Goal: Transaction & Acquisition: Purchase product/service

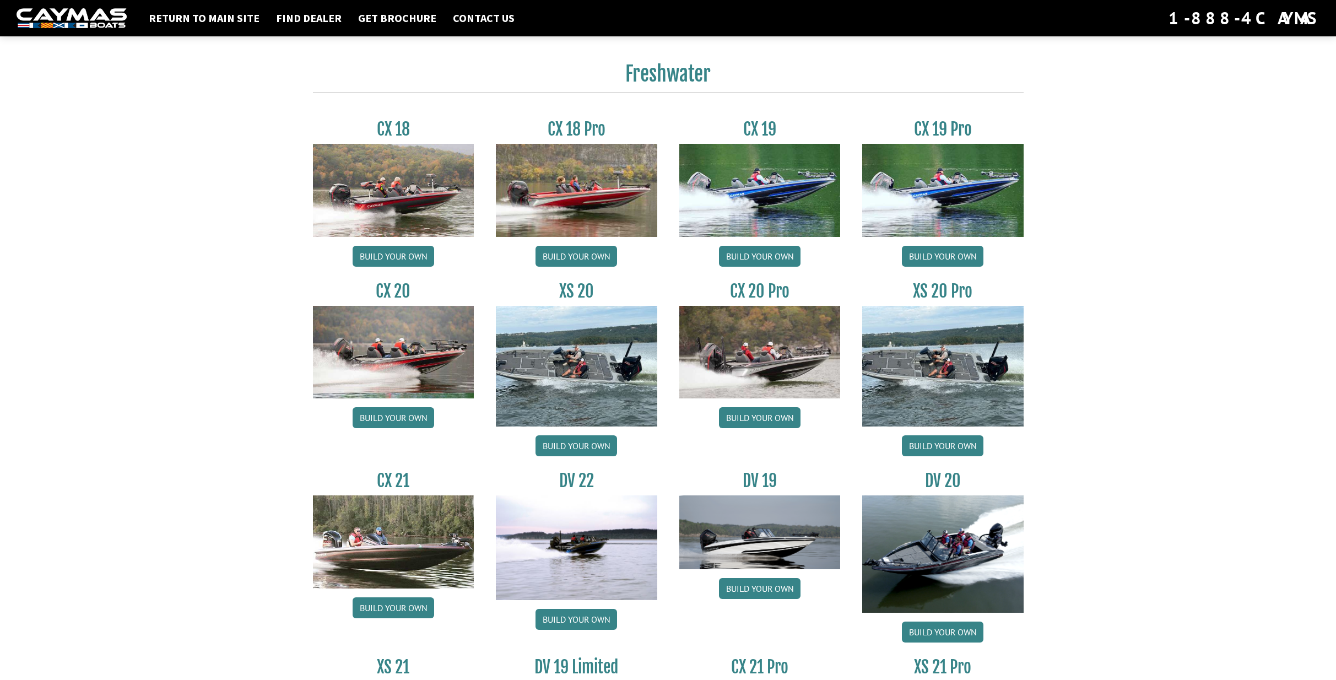
scroll to position [1071, 0]
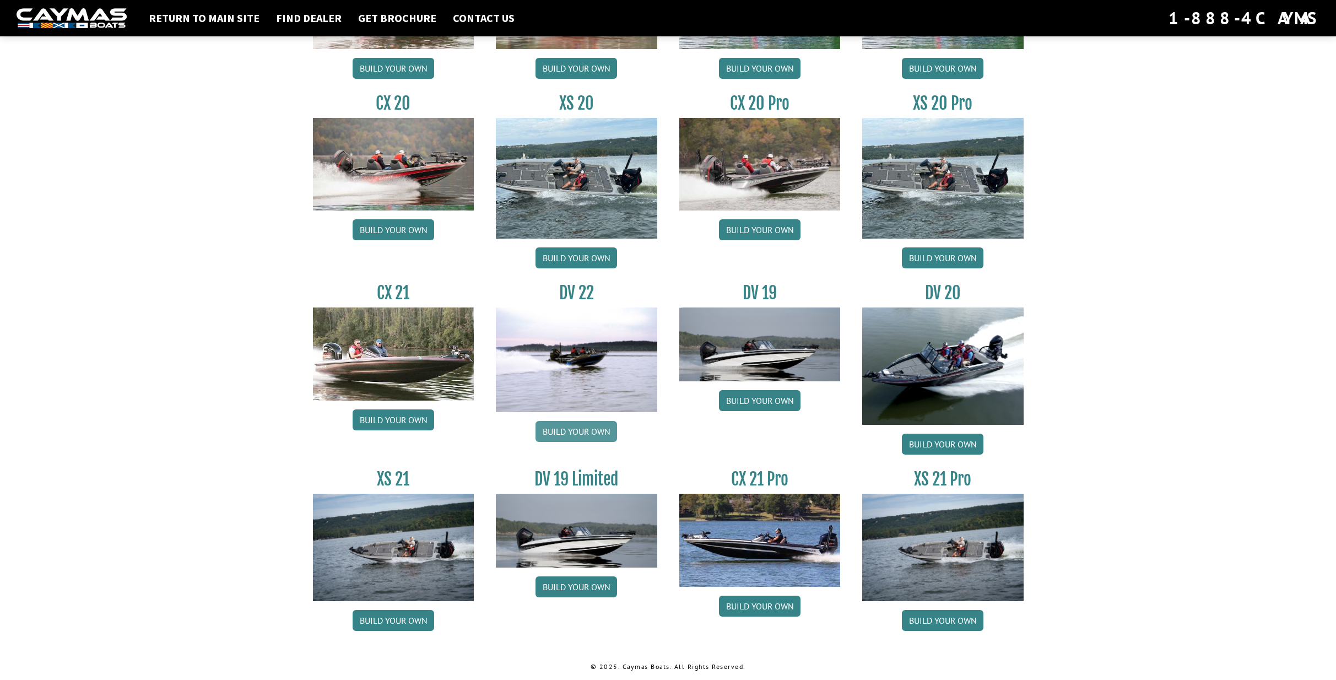
click at [583, 434] on link "Build your own" at bounding box center [576, 431] width 82 height 21
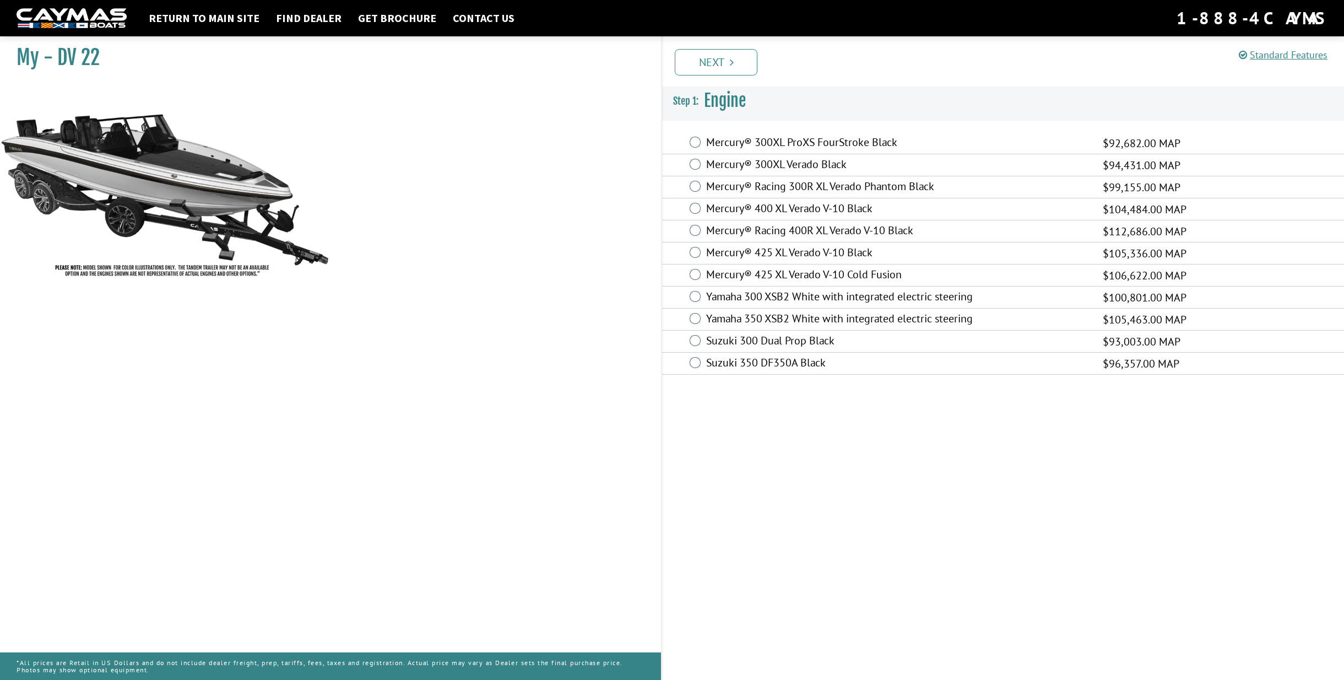
click at [813, 228] on label "Mercury® Racing 400R XL Verado V-10 Black" at bounding box center [897, 232] width 383 height 16
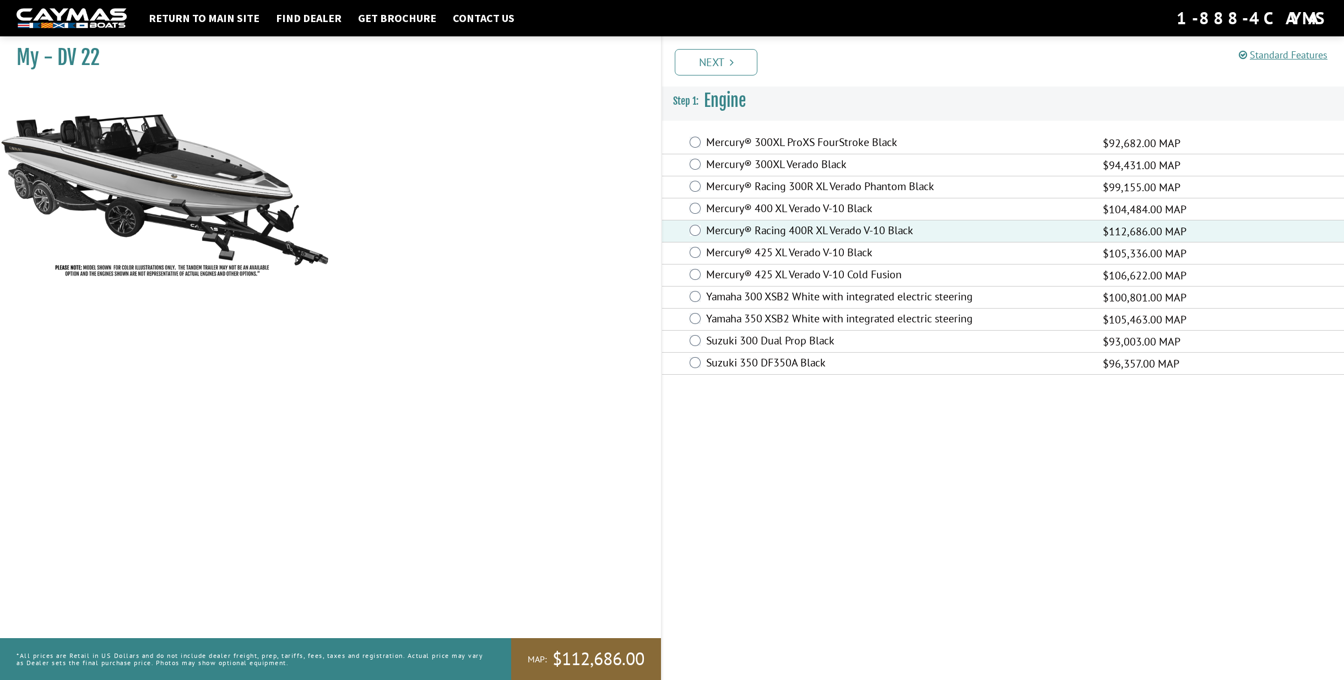
click at [795, 252] on label "Mercury® 425 XL Verado V-10 Black" at bounding box center [897, 254] width 383 height 16
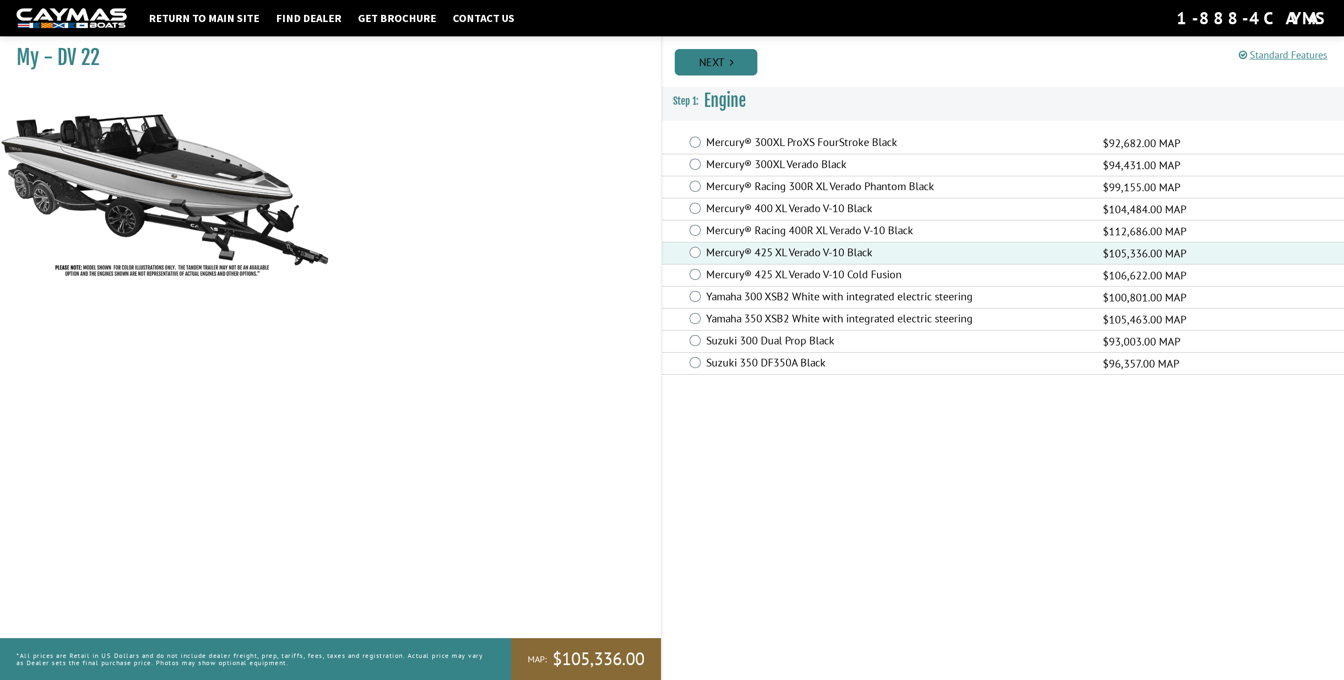
click at [719, 63] on link "Next" at bounding box center [716, 62] width 83 height 26
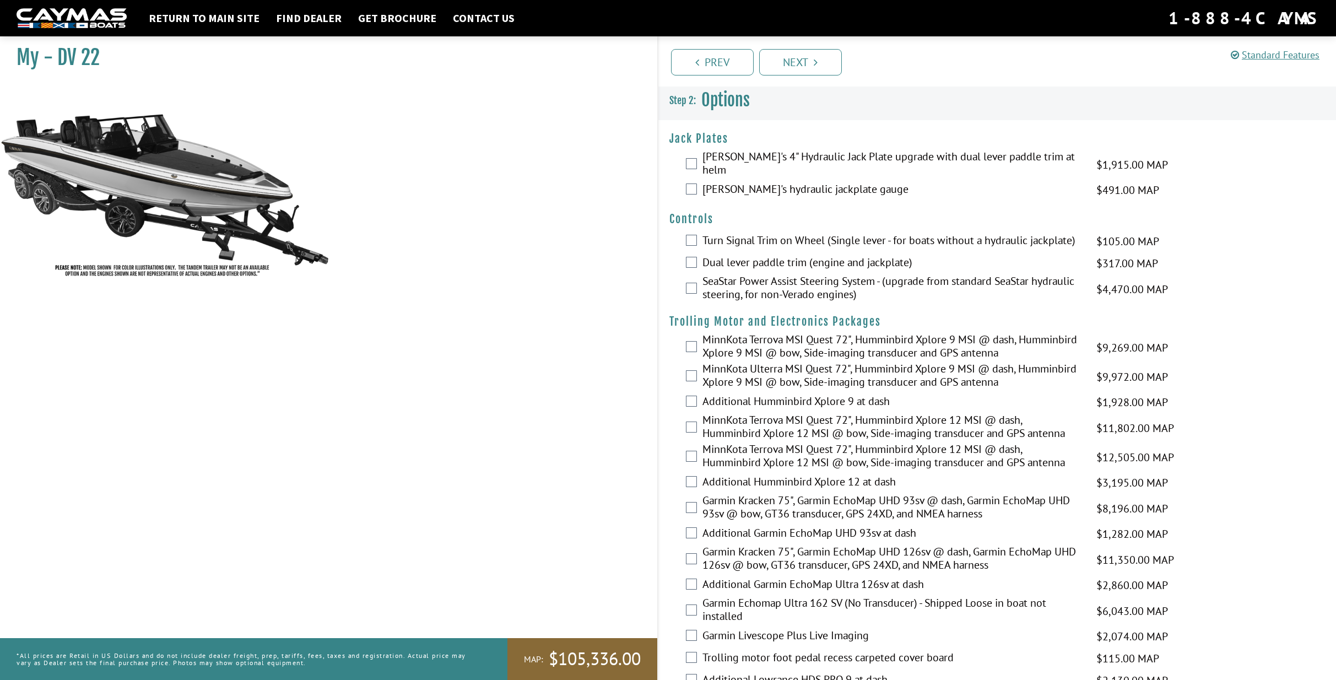
click at [723, 155] on label "[PERSON_NAME]'s 4" Hydraulic Jack Plate upgrade with dual lever paddle trim at …" at bounding box center [892, 164] width 380 height 29
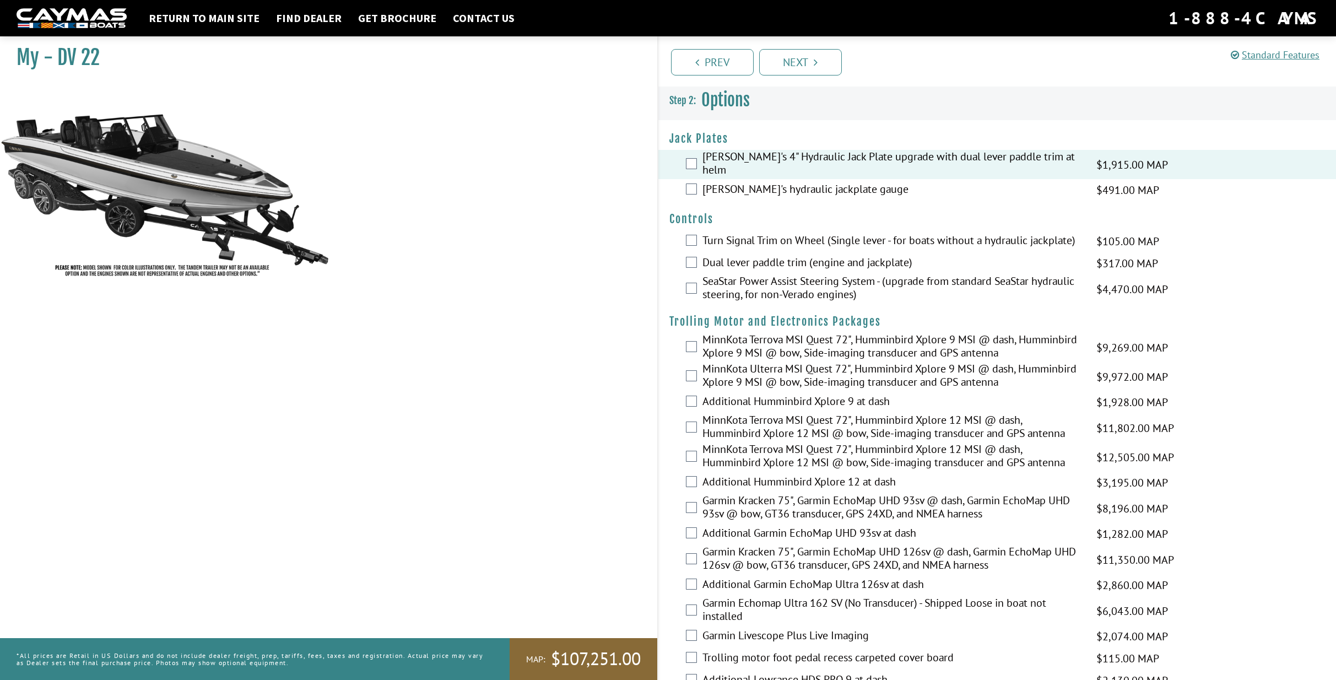
click at [728, 182] on label "[PERSON_NAME]'s hydraulic jackplate gauge" at bounding box center [892, 190] width 380 height 16
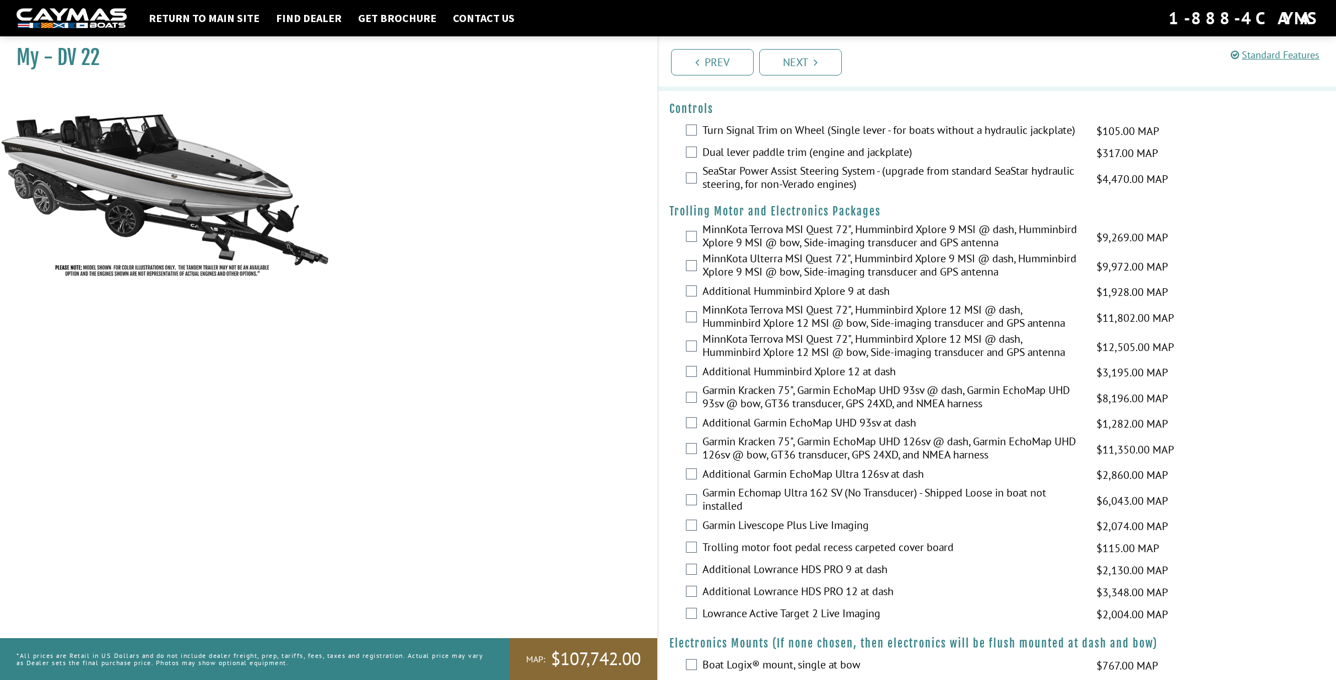
scroll to position [55, 0]
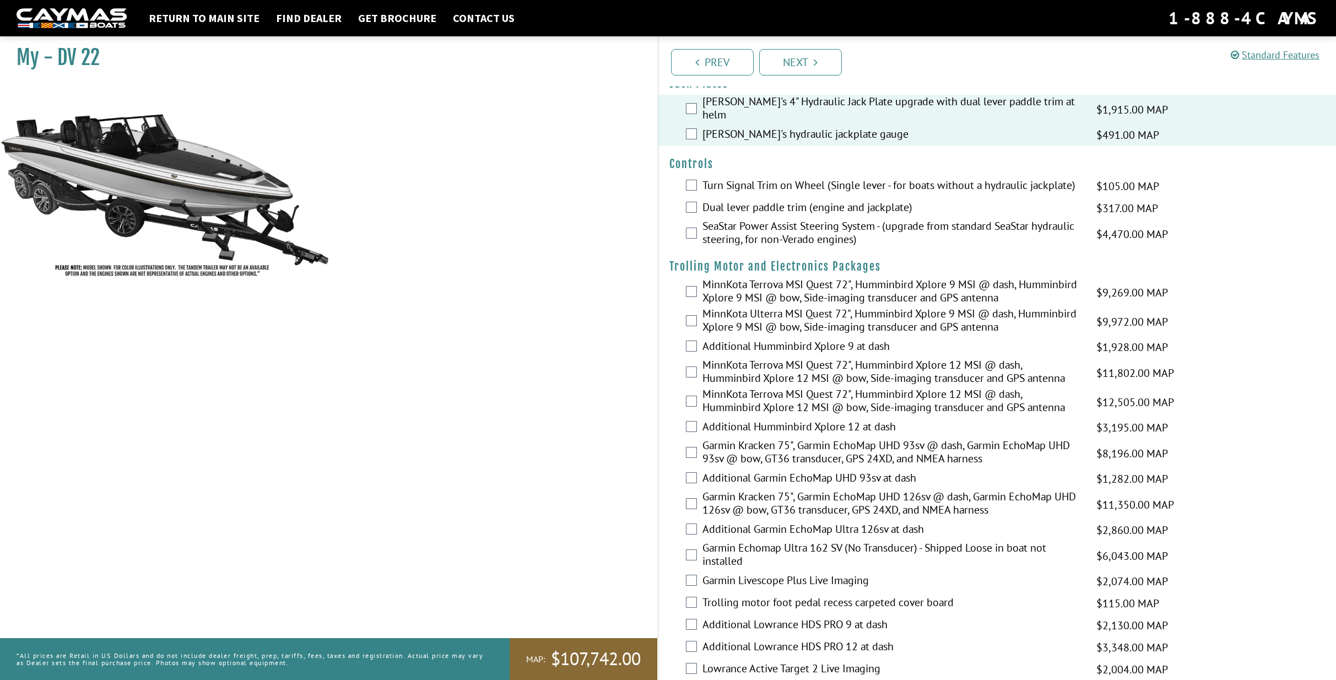
click at [732, 203] on label "Dual lever paddle trim (engine and jackplate)" at bounding box center [892, 208] width 380 height 16
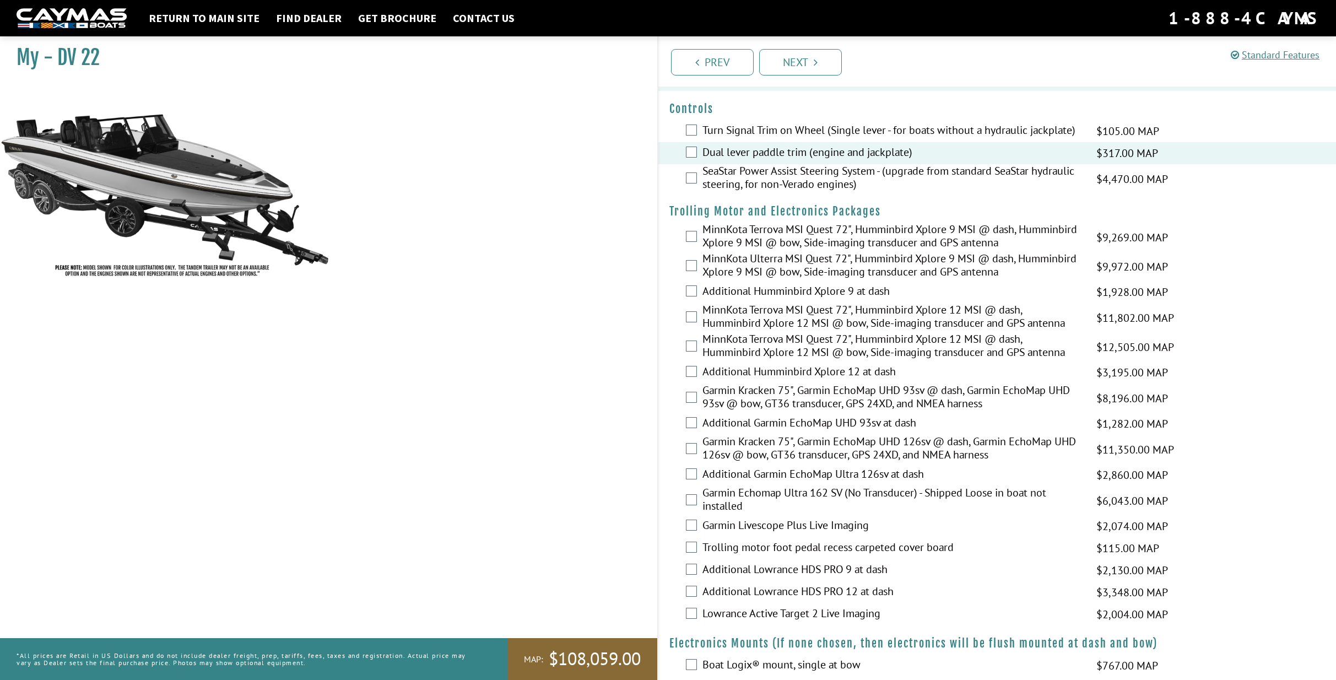
scroll to position [165, 0]
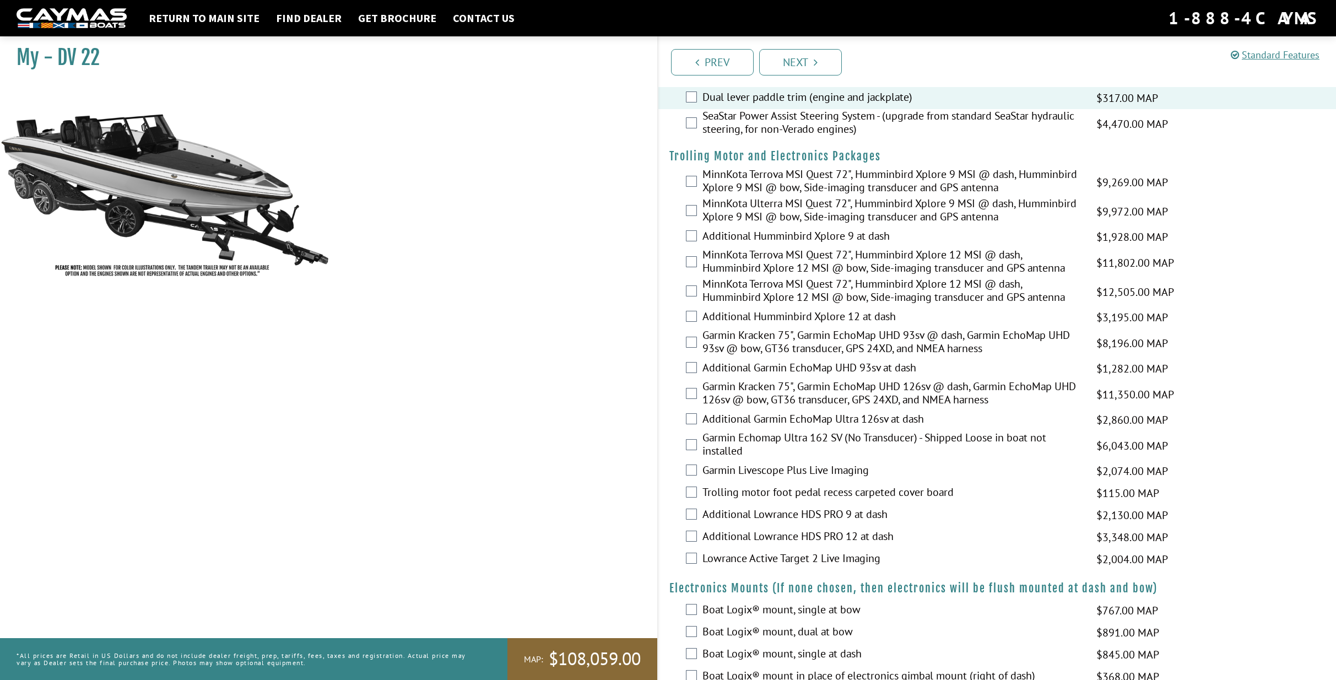
click at [769, 390] on label "Garmin Kracken 75", Garmin EchoMap UHD 126sv @ dash, Garmin EchoMap UHD 126sv @…" at bounding box center [892, 393] width 380 height 29
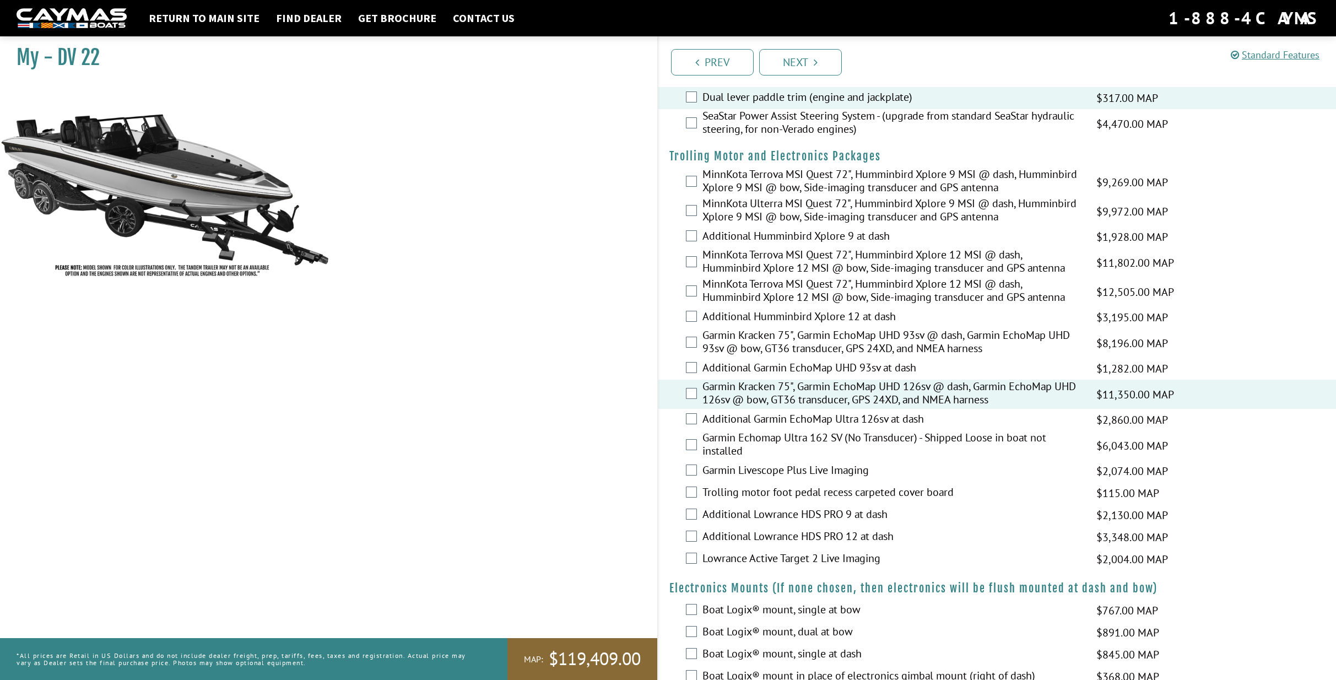
click at [748, 412] on label "Additional Garmin EchoMap Ultra 126sv at dash" at bounding box center [892, 420] width 380 height 16
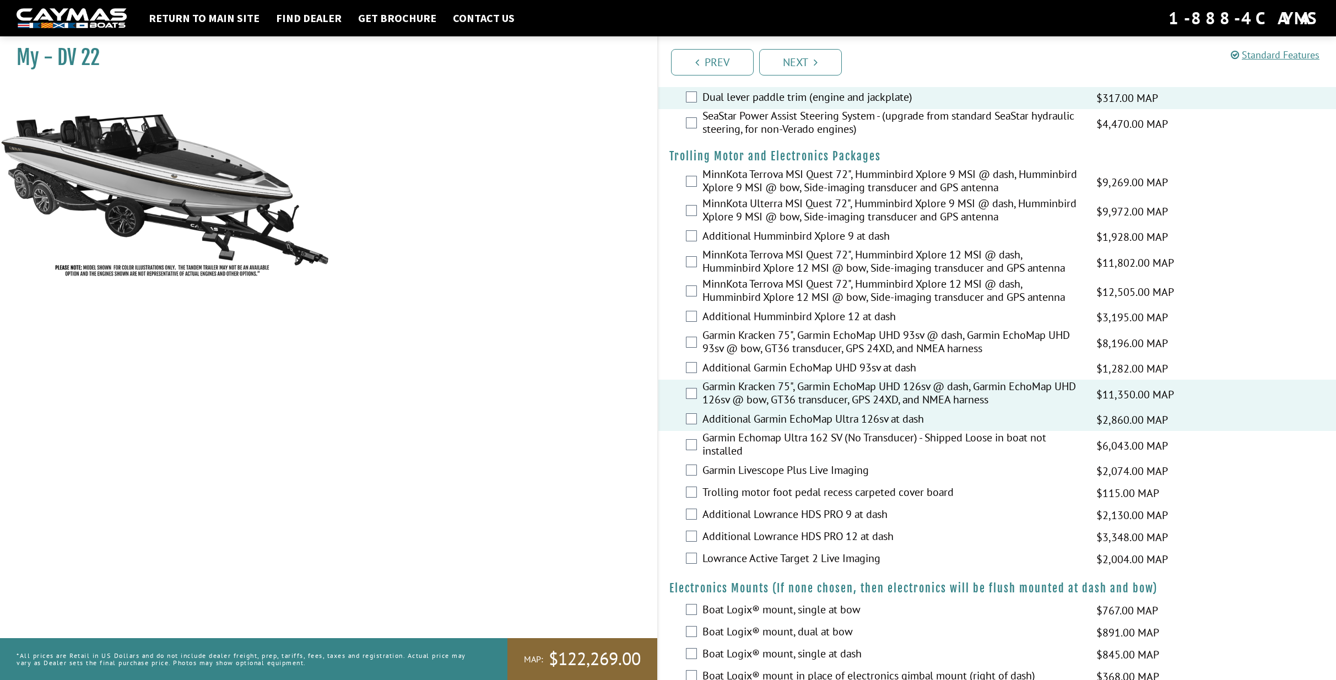
click at [747, 433] on label "Garmin Echomap Ultra 162 SV (No Transducer) - Shipped Loose in boat not install…" at bounding box center [892, 445] width 380 height 29
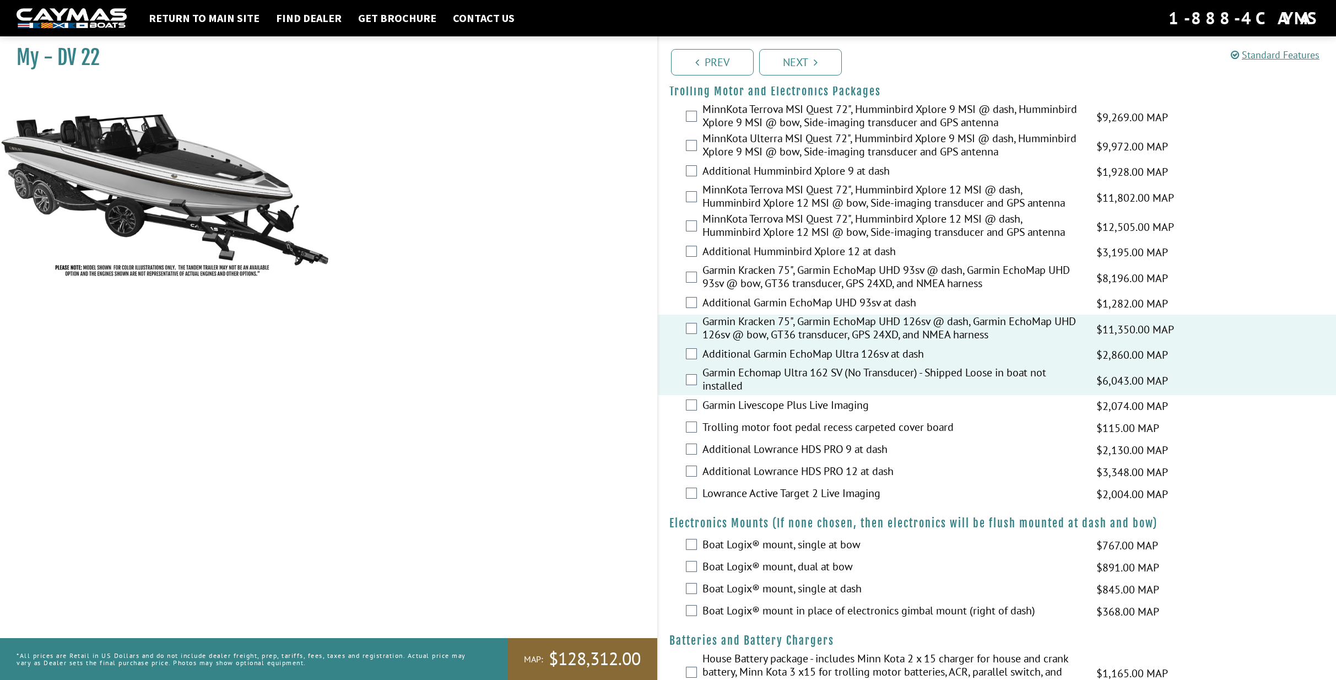
scroll to position [330, 0]
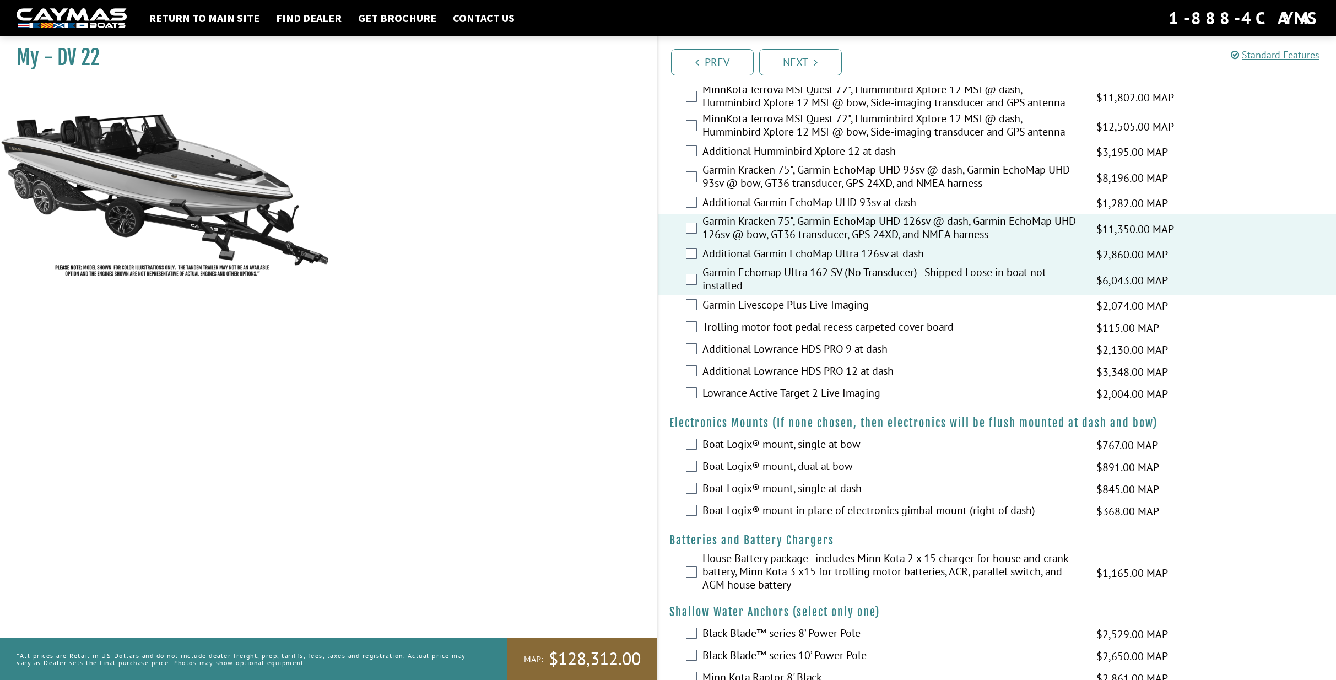
click at [782, 302] on label "Garmin Livescope Plus Live Imaging" at bounding box center [892, 306] width 380 height 16
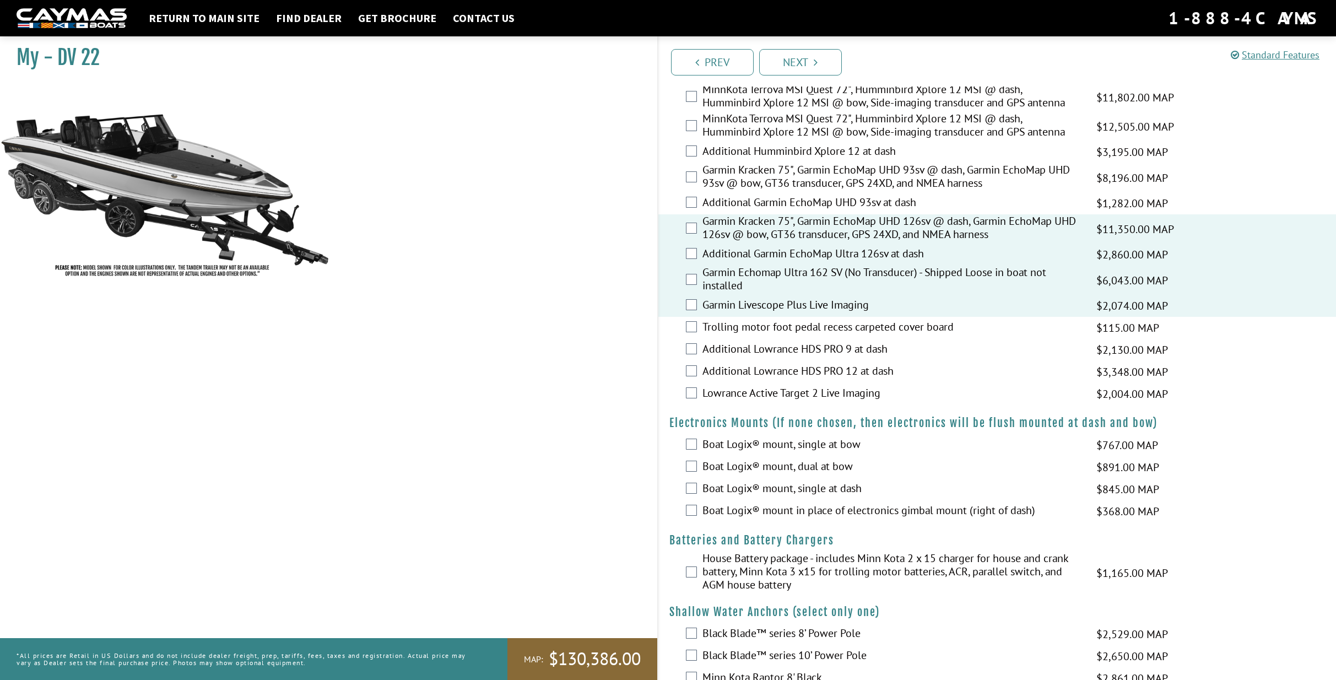
click at [747, 322] on label "Trolling motor foot pedal recess carpeted cover board" at bounding box center [892, 328] width 380 height 16
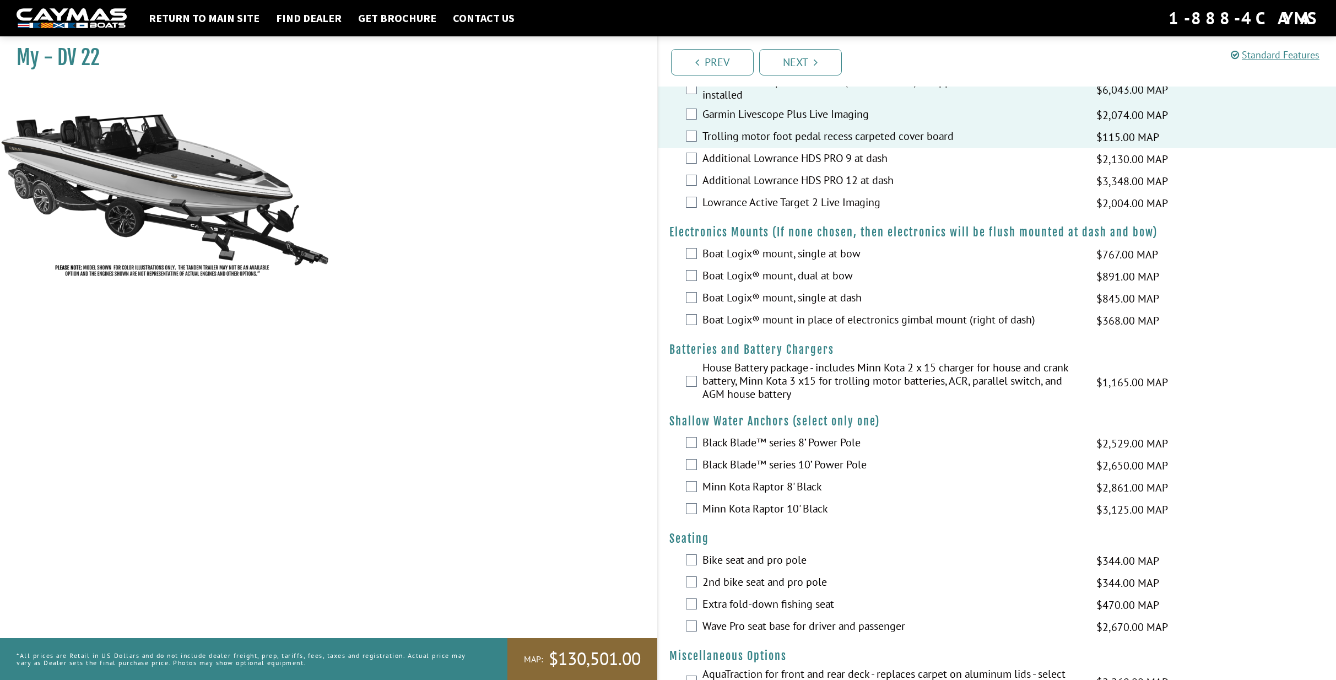
scroll to position [551, 0]
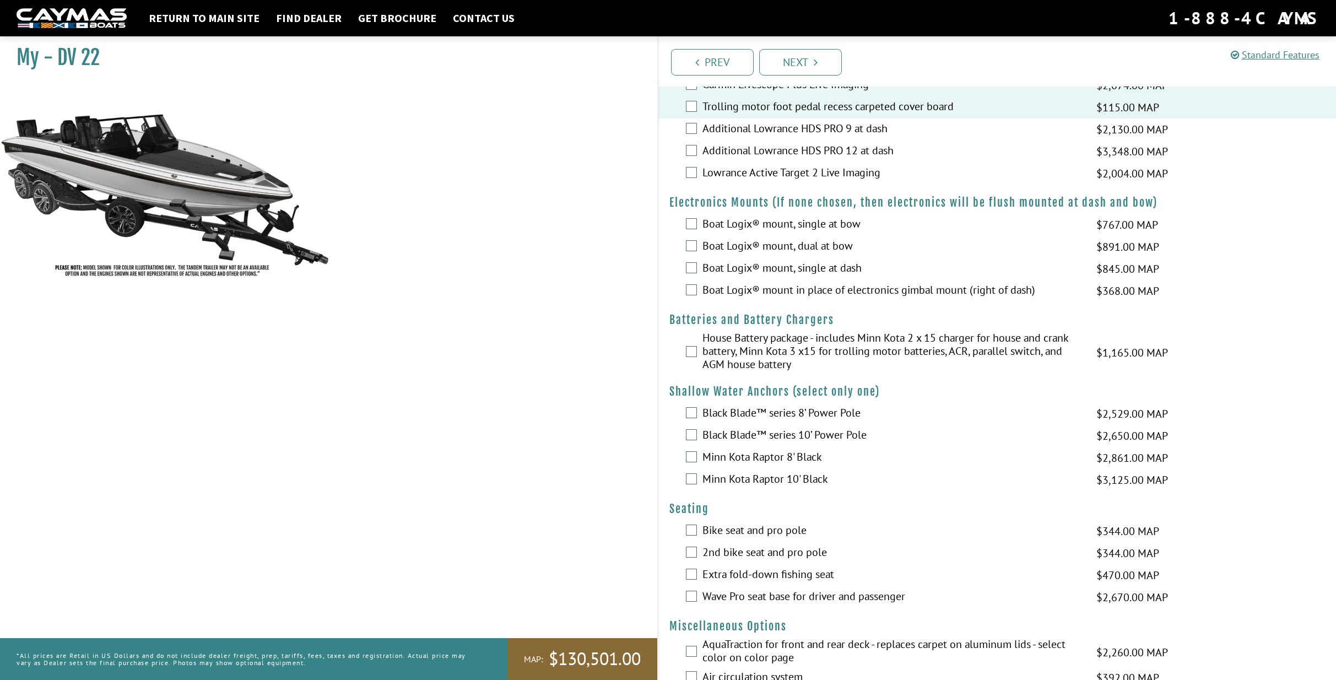
click at [828, 337] on label "House Battery package - includes Minn Kota 2 x 15 charger for house and crank b…" at bounding box center [892, 352] width 380 height 42
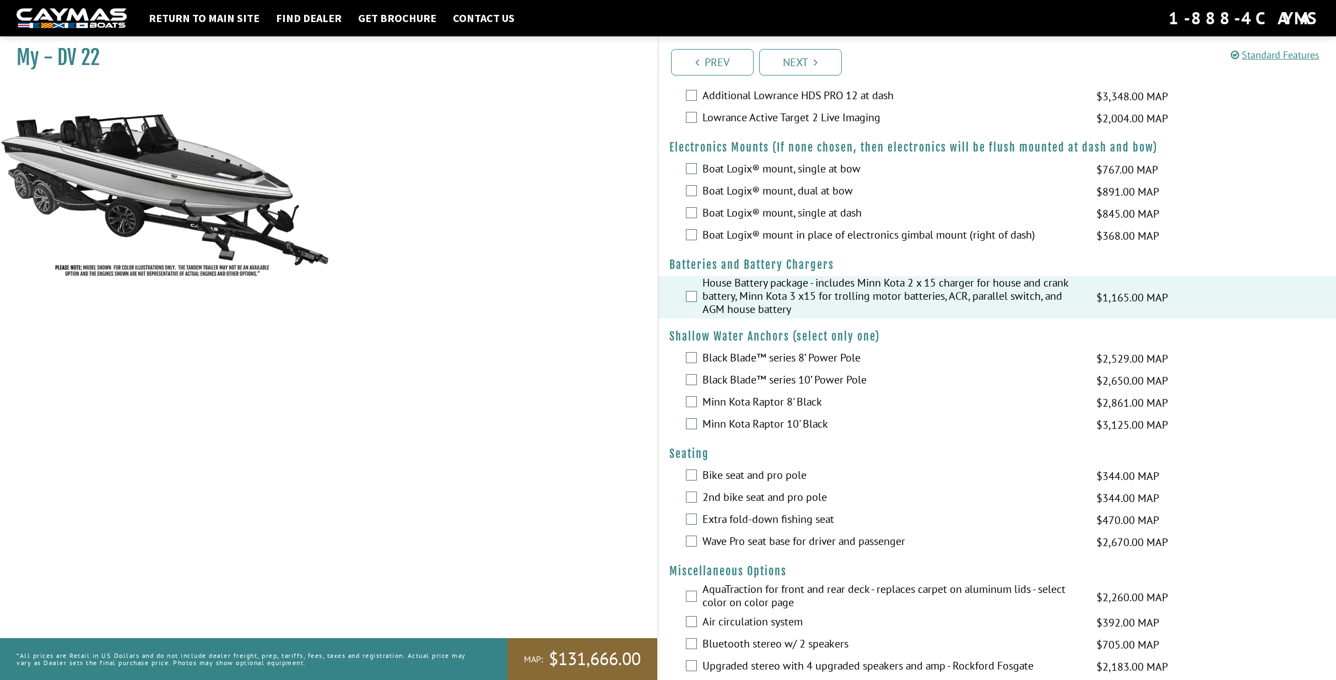
scroll to position [496, 0]
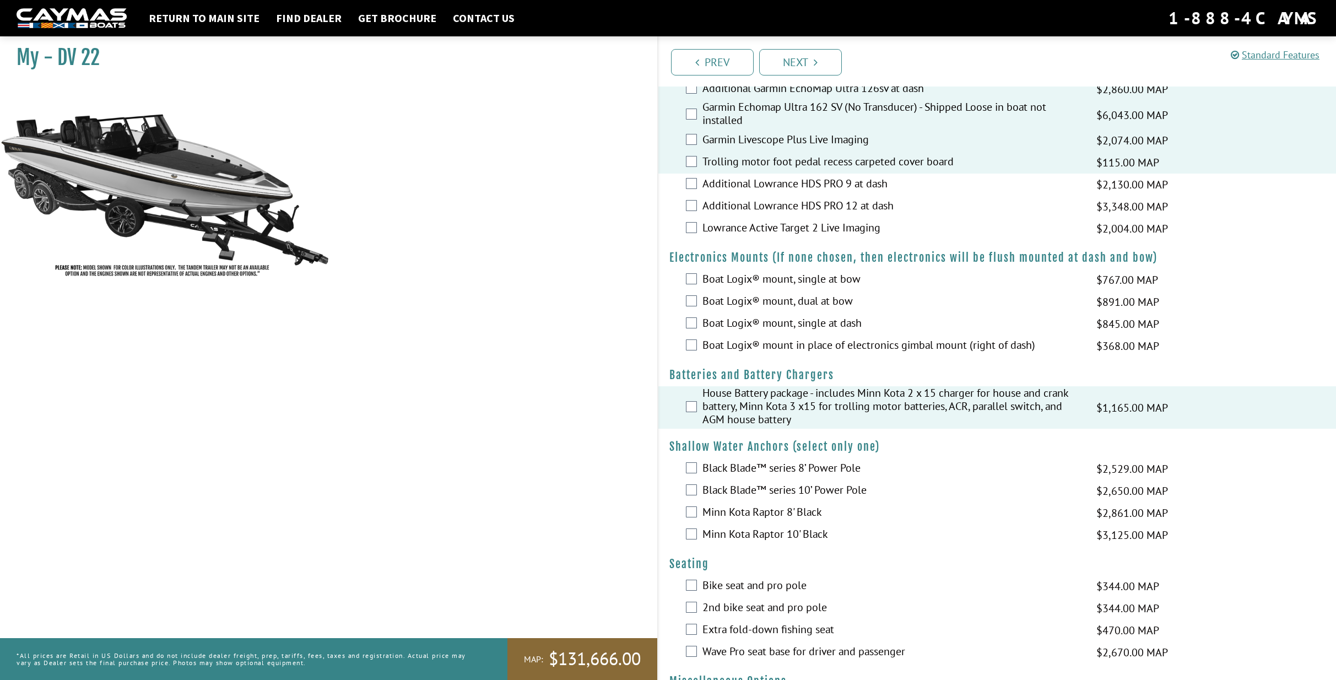
click at [791, 269] on fieldset "Please select option. Boat Logix® mount, single at bow $767.00 MAP $905.00 MSRP…" at bounding box center [997, 313] width 656 height 88
click at [814, 295] on label "Boat Logix® mount, dual at bow" at bounding box center [892, 302] width 380 height 16
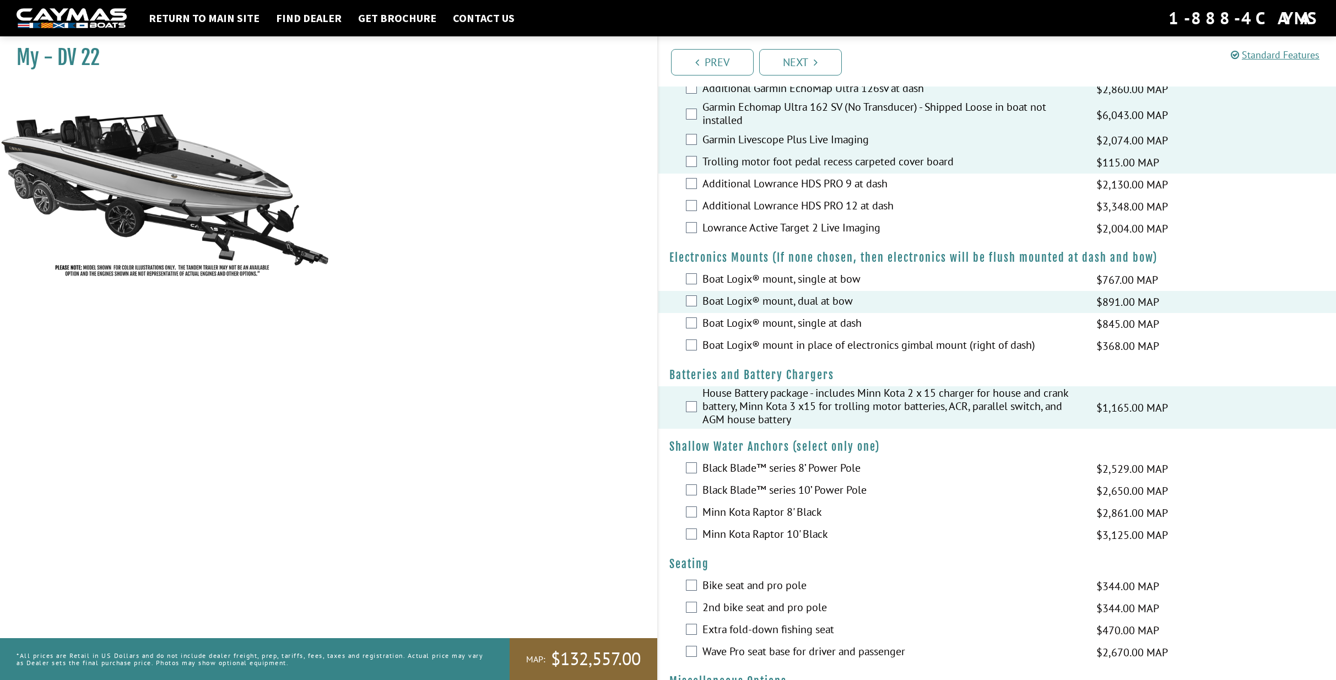
click at [771, 338] on label "Boat Logix® mount in place of electronics gimbal mount (right of dash)" at bounding box center [892, 346] width 380 height 16
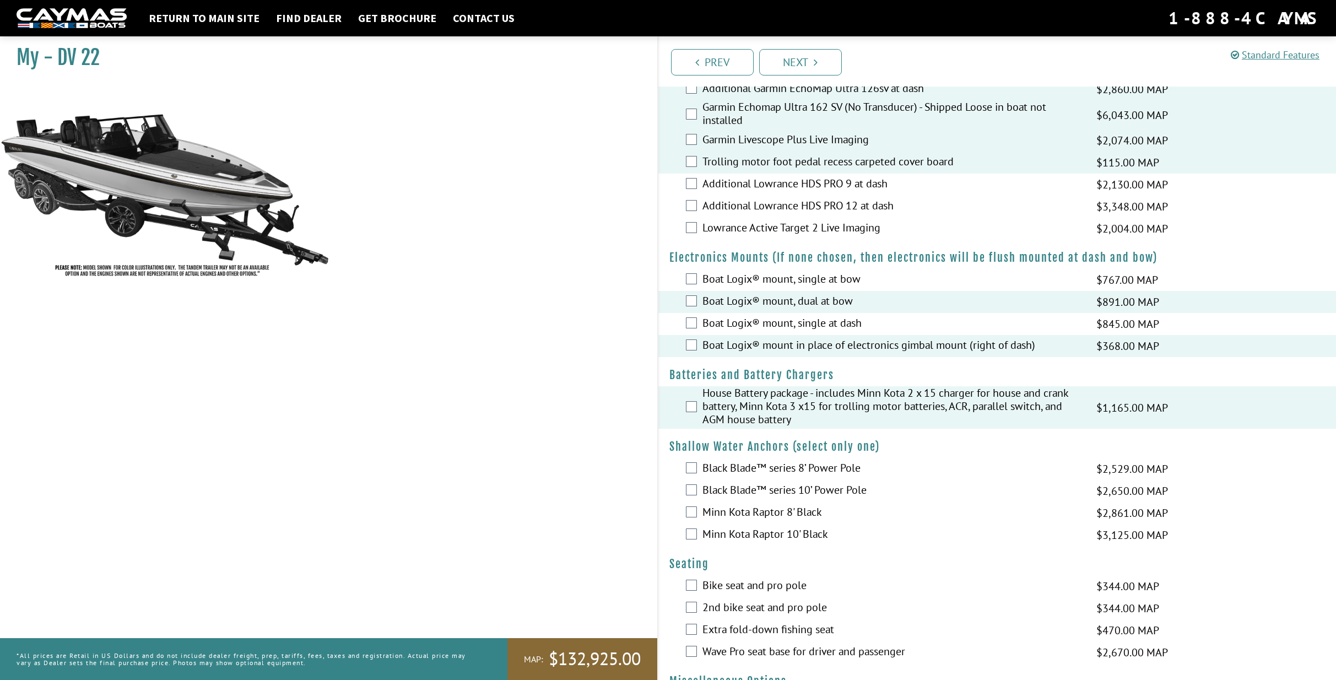
click at [763, 317] on label "Boat Logix® mount, single at dash" at bounding box center [892, 324] width 380 height 16
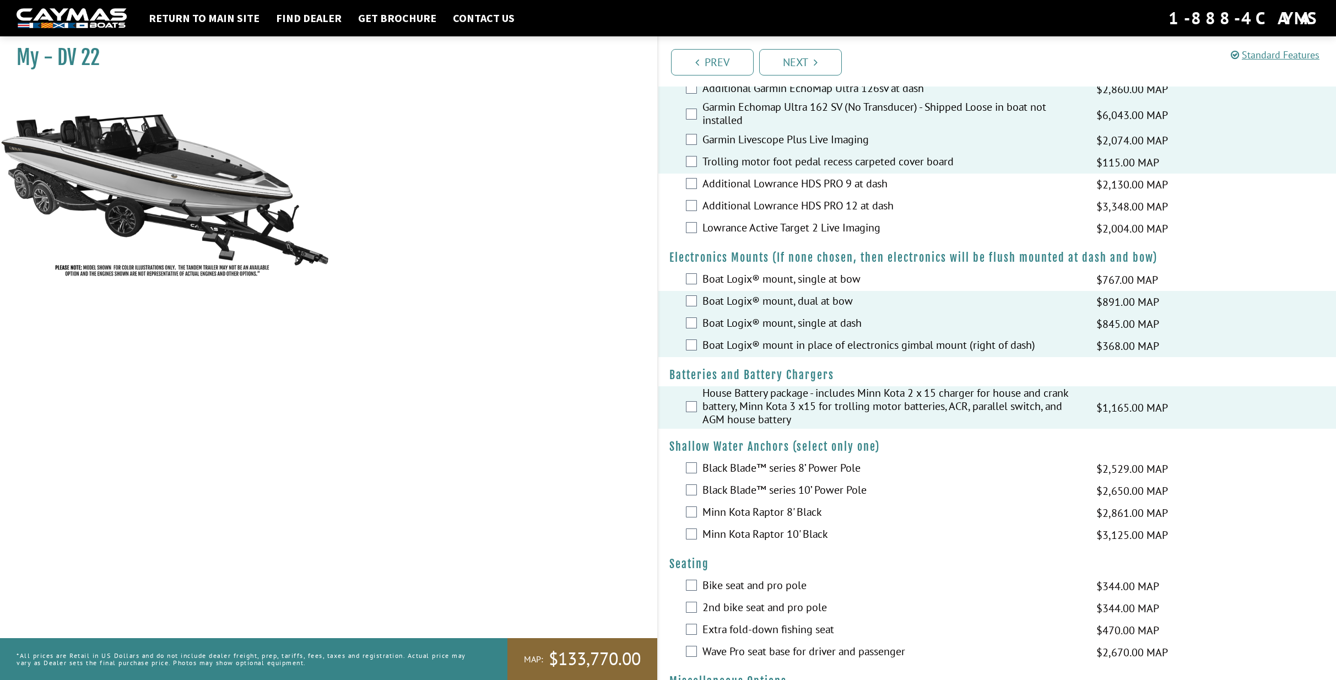
scroll to position [772, 0]
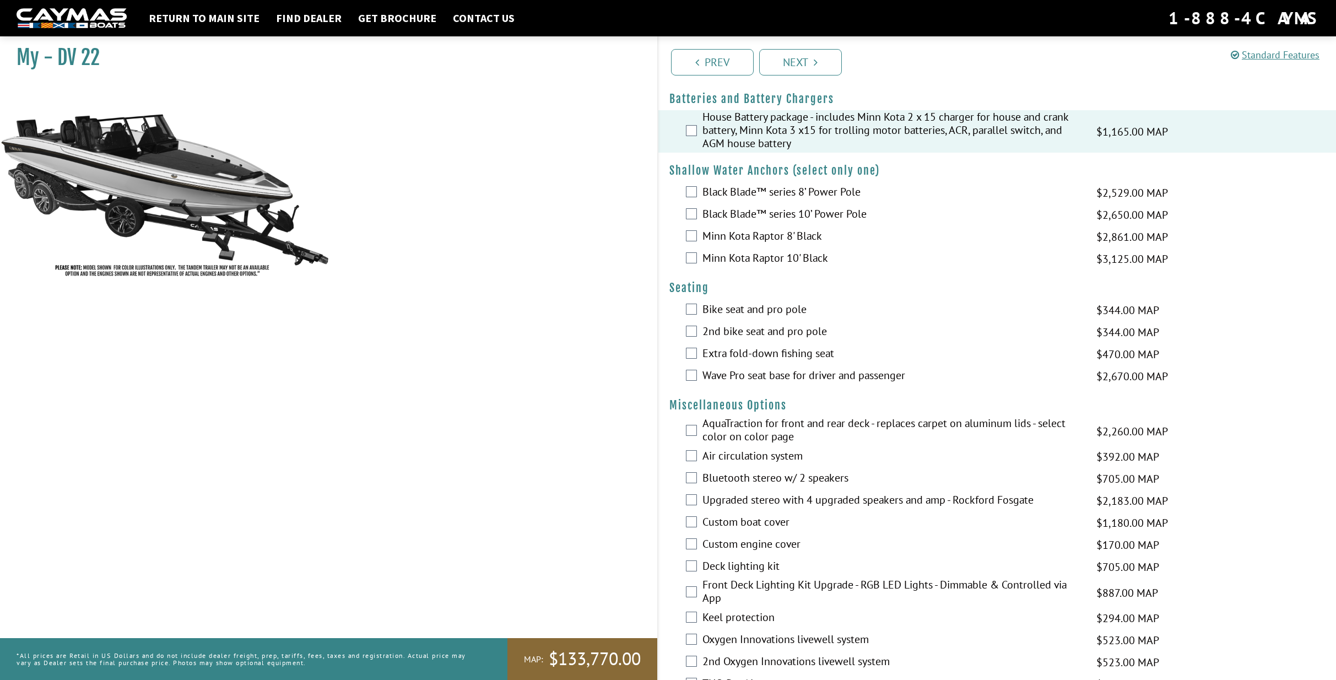
click at [747, 302] on label "Bike seat and pro pole" at bounding box center [892, 310] width 380 height 16
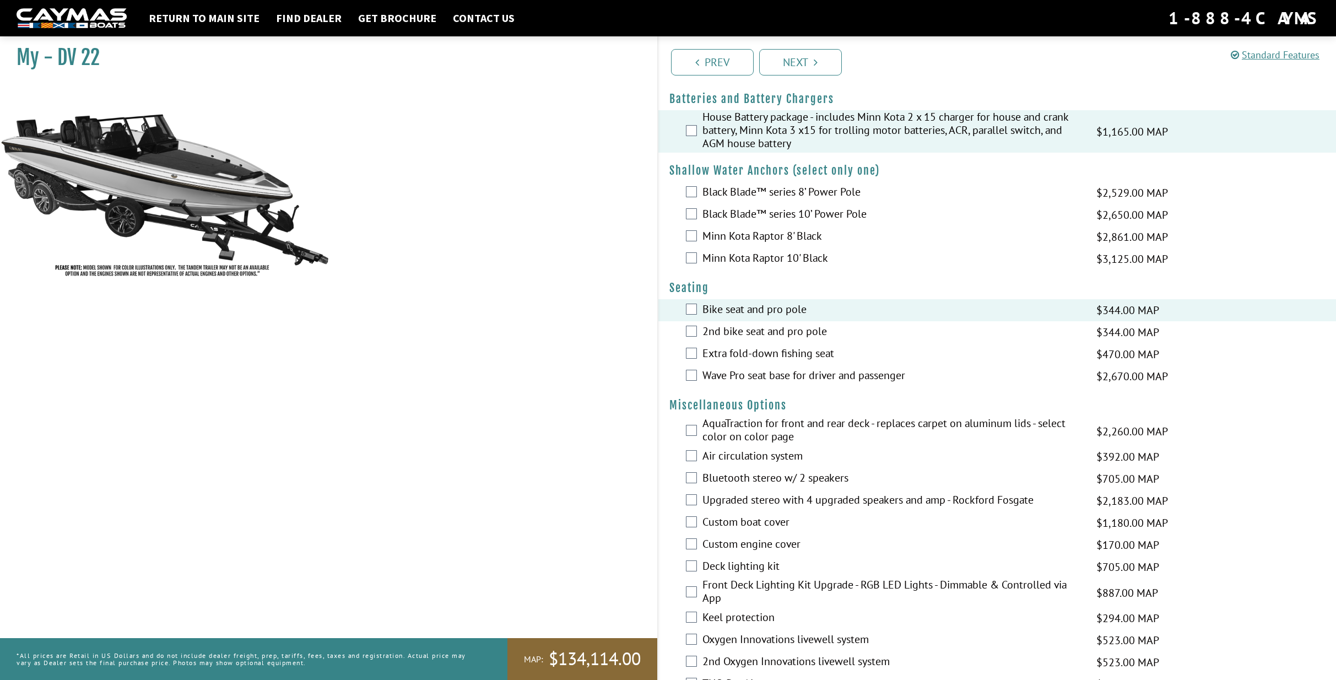
click at [735, 348] on label "Extra fold-down fishing seat" at bounding box center [892, 354] width 380 height 16
click at [739, 368] on label "Wave Pro seat base for driver and passenger" at bounding box center [892, 376] width 380 height 16
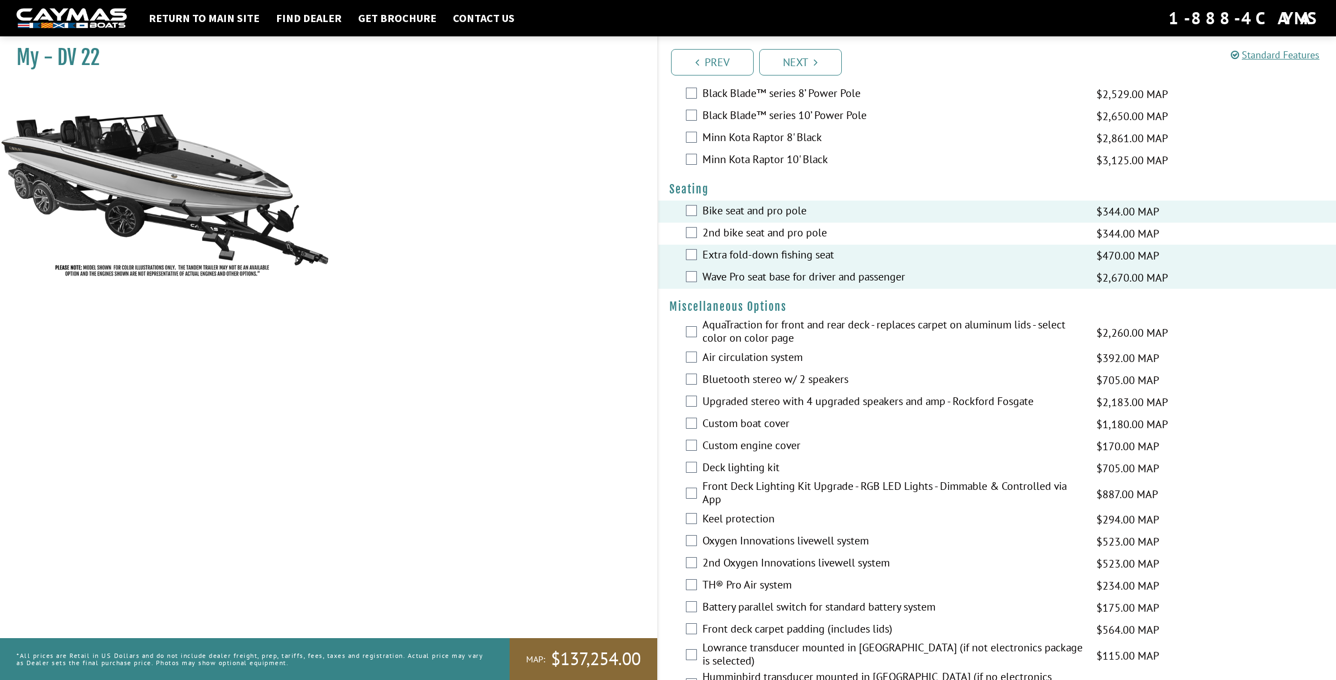
scroll to position [937, 0]
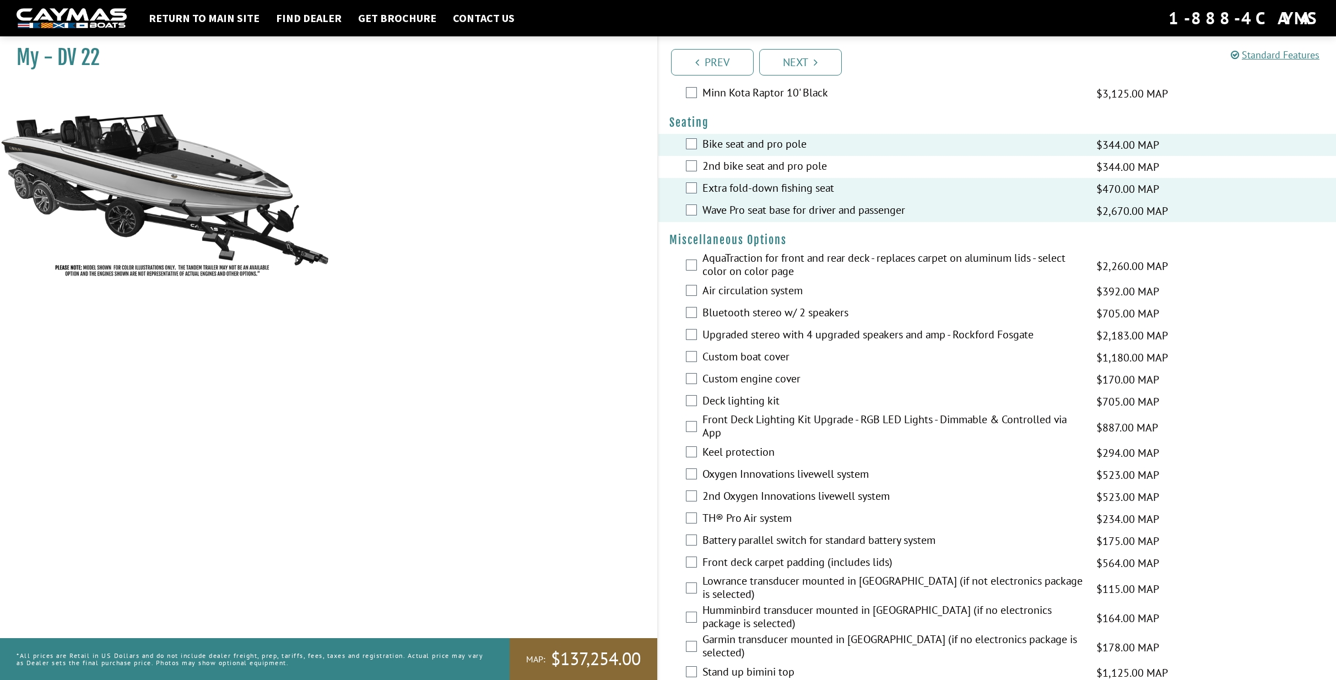
click at [767, 259] on label "AquaTraction for front and rear deck - replaces carpet on aluminum lids - selec…" at bounding box center [892, 265] width 380 height 29
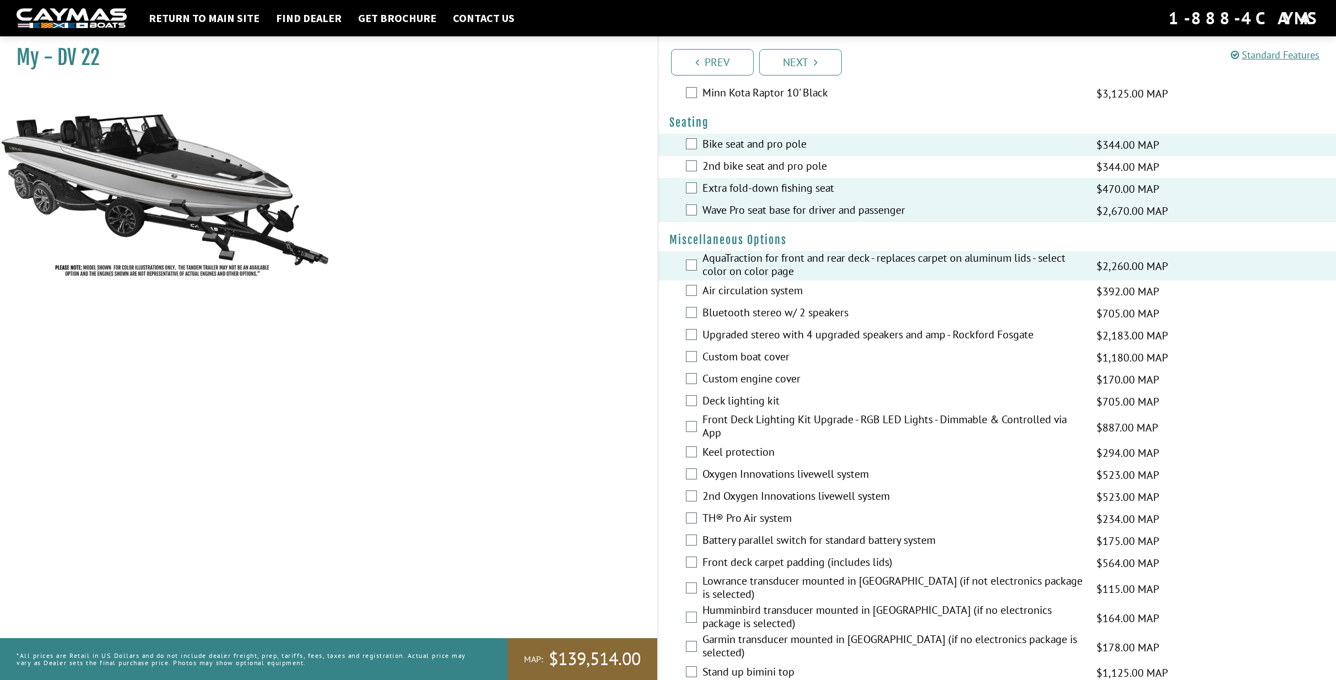
scroll to position [992, 0]
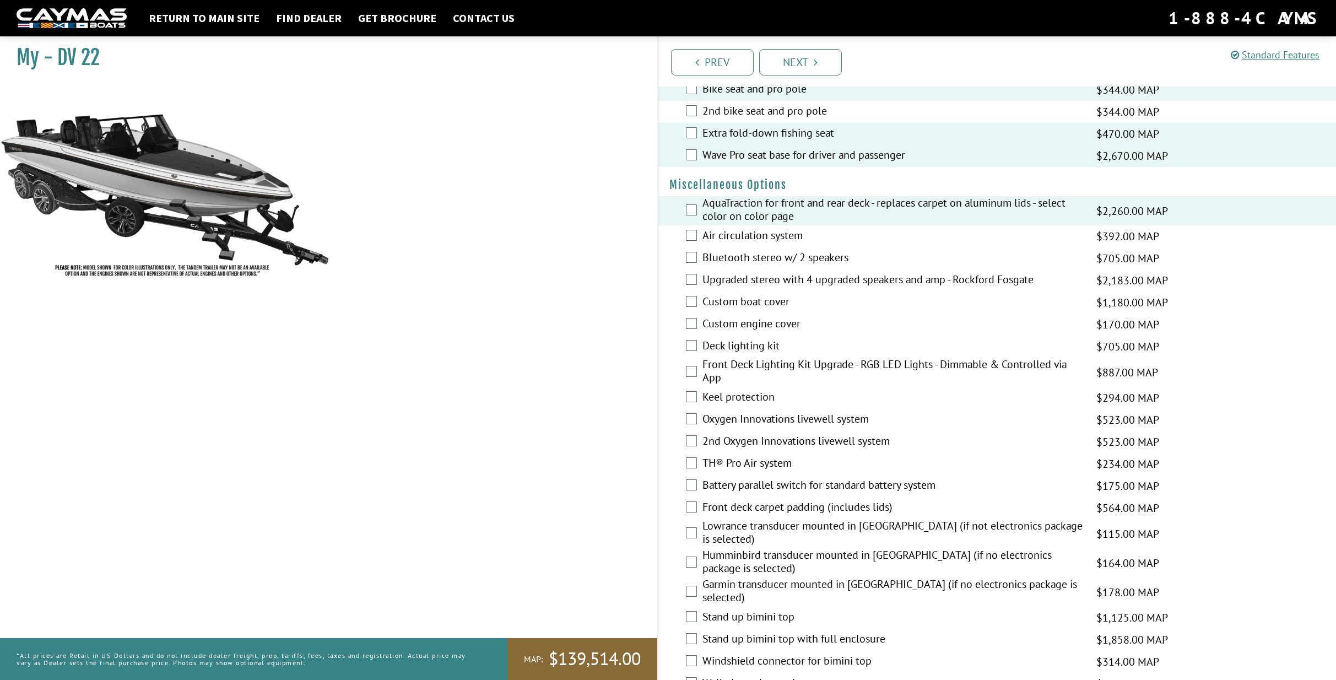
click at [764, 234] on label "Air circulation system" at bounding box center [892, 237] width 380 height 16
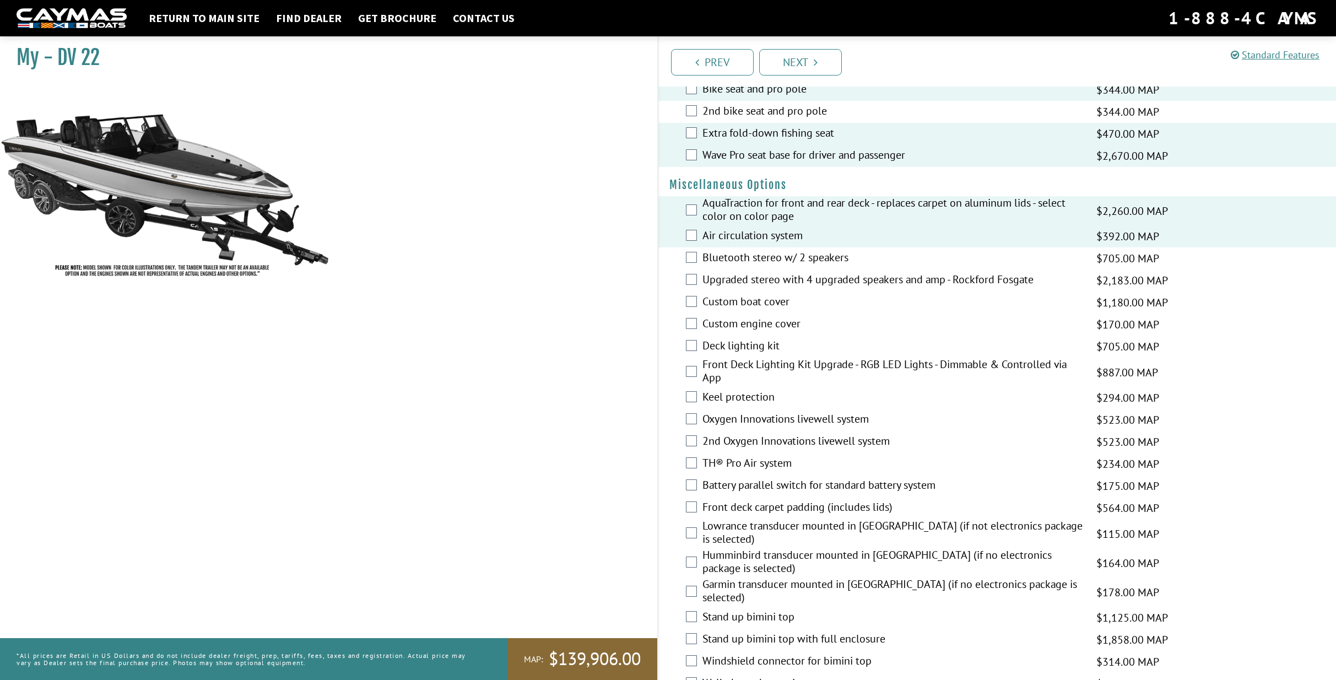
click at [767, 251] on label "Bluetooth stereo w/ 2 speakers" at bounding box center [892, 259] width 380 height 16
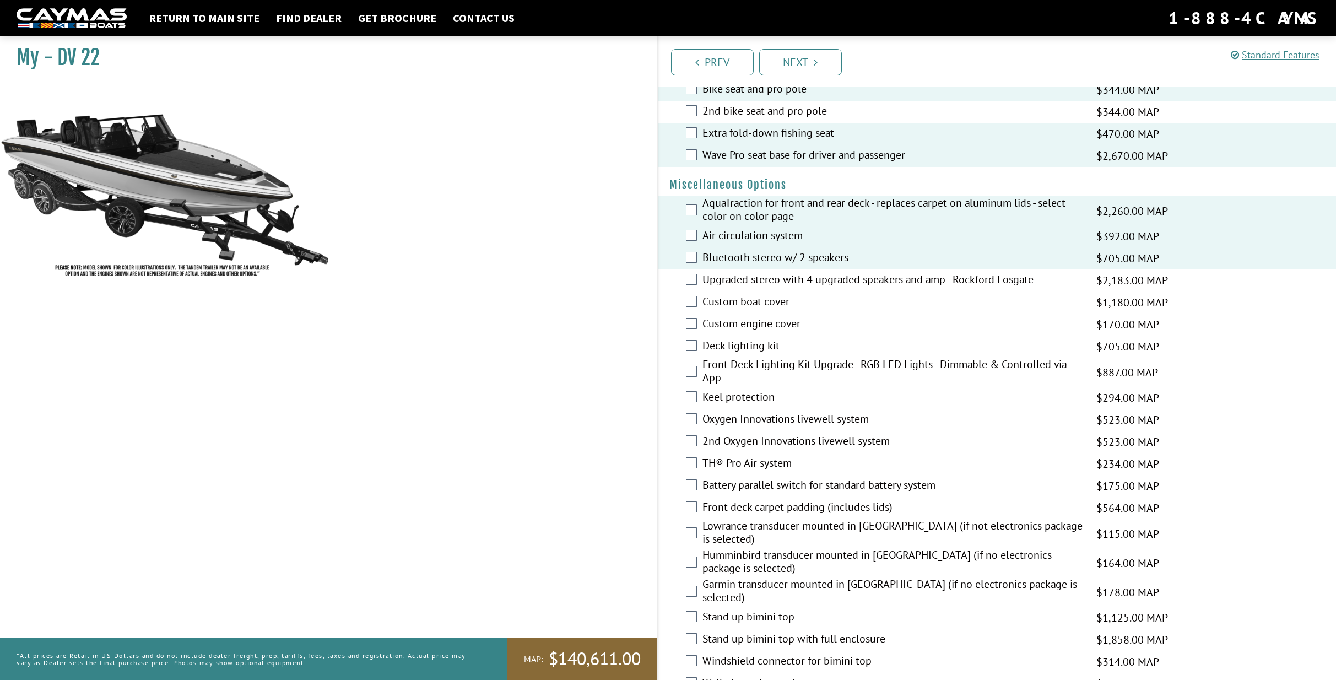
click at [767, 273] on label "Upgraded stereo with 4 upgraded speakers and amp - Rockford Fosgate" at bounding box center [892, 281] width 380 height 16
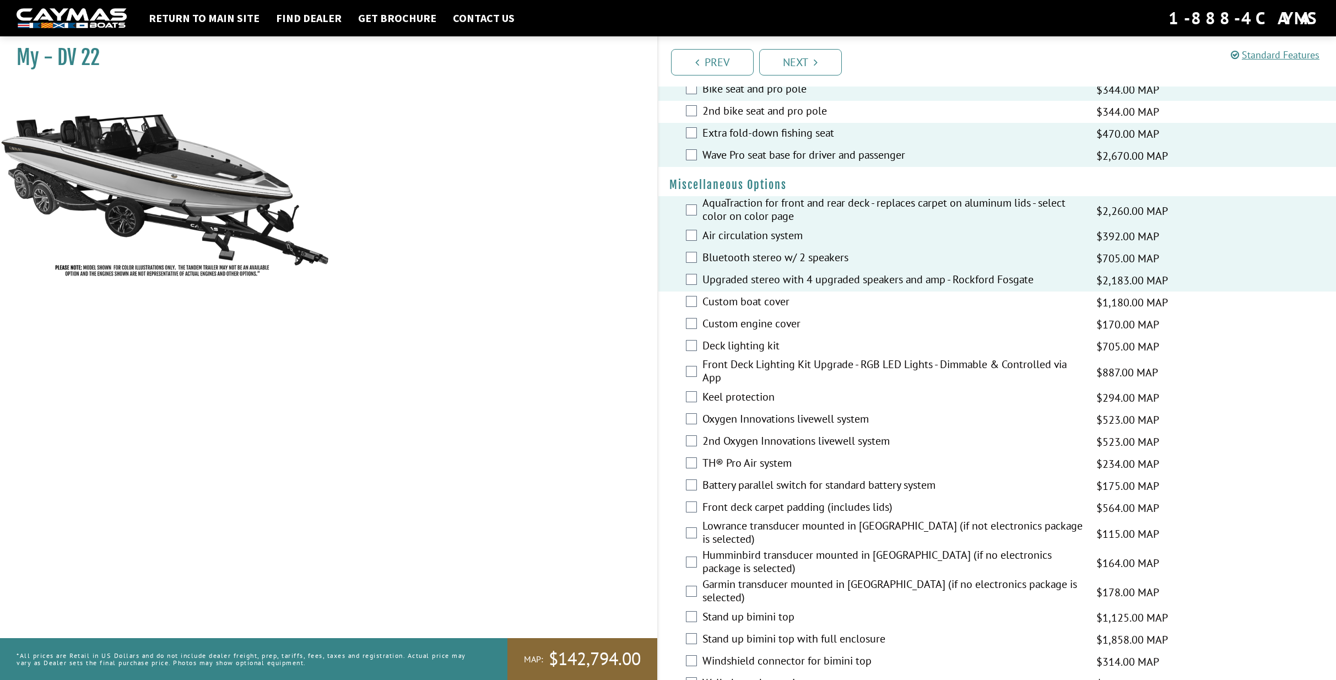
click at [771, 251] on label "Bluetooth stereo w/ 2 speakers" at bounding box center [892, 259] width 380 height 16
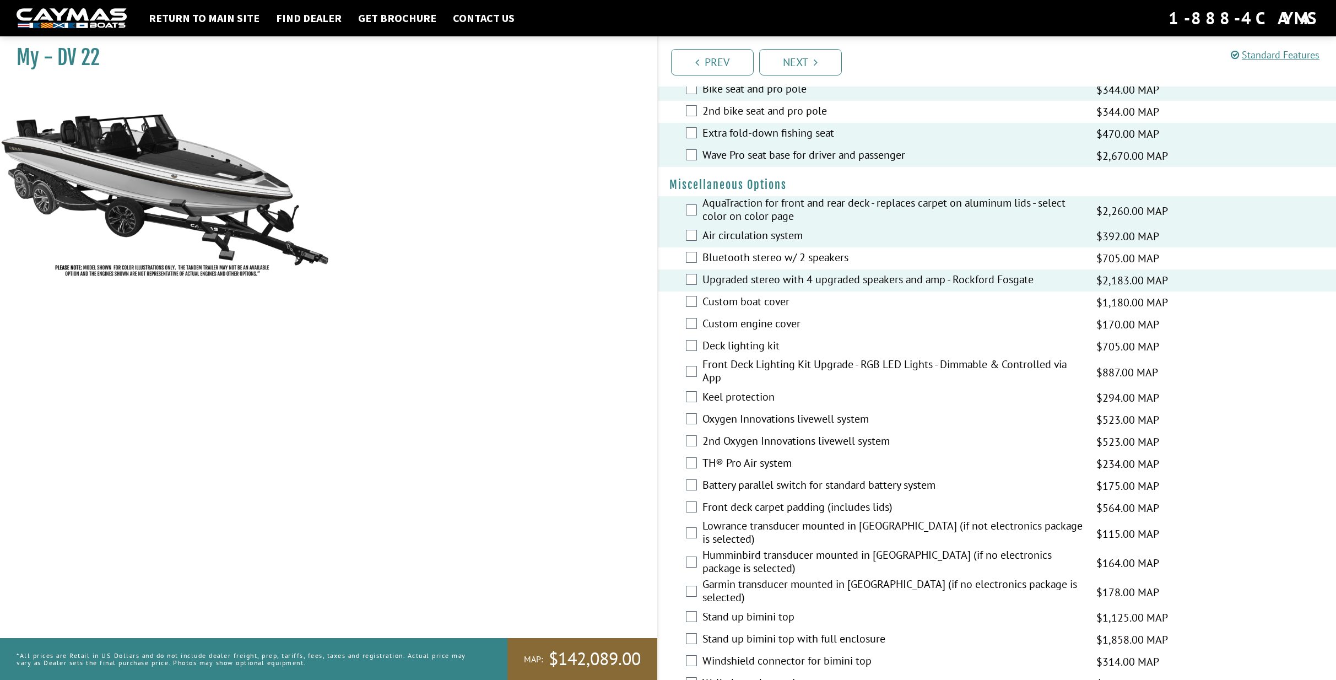
click at [735, 273] on label "Upgraded stereo with 4 upgraded speakers and amp - Rockford Fosgate" at bounding box center [892, 281] width 380 height 16
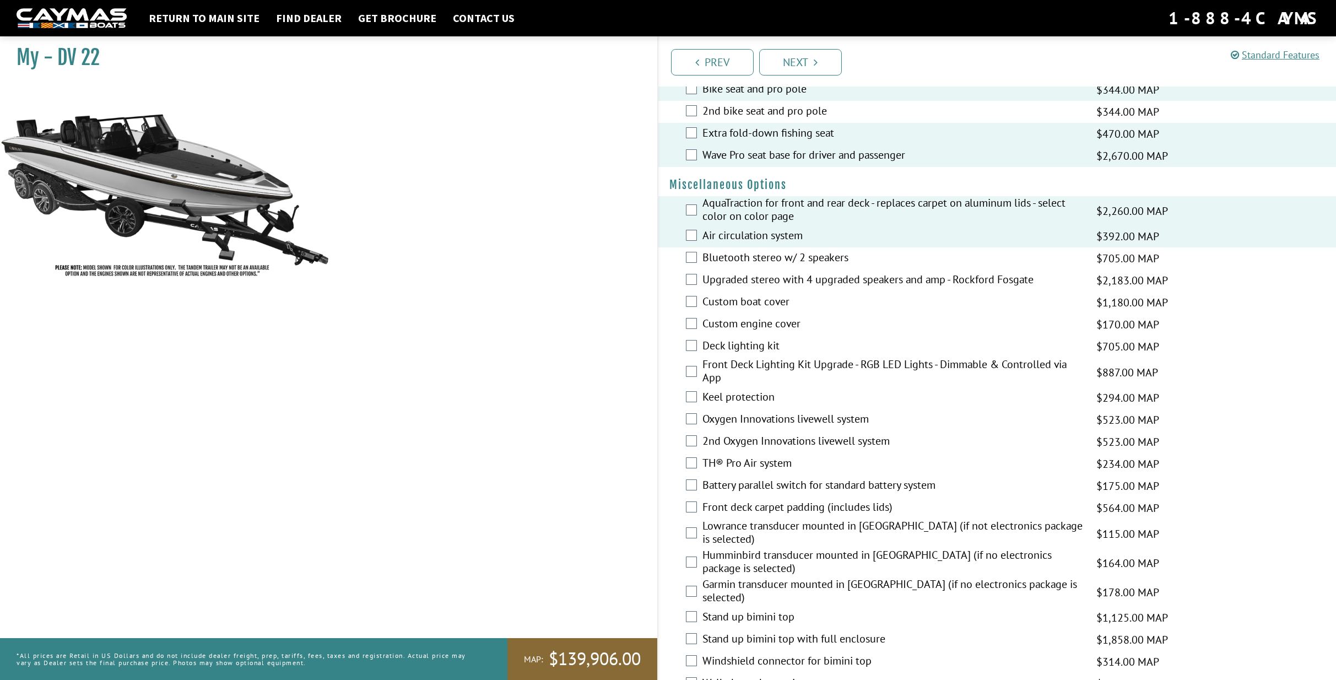
click at [751, 273] on label "Upgraded stereo with 4 upgraded speakers and amp - Rockford Fosgate" at bounding box center [892, 281] width 380 height 16
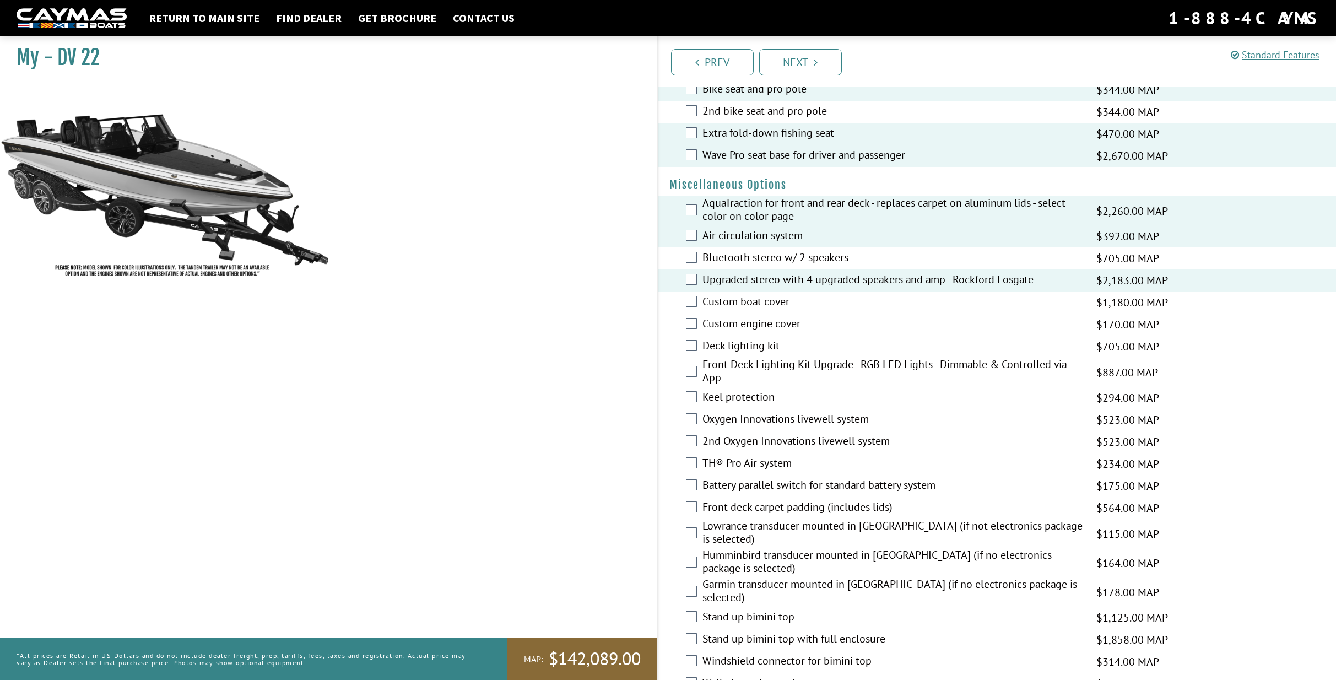
click at [750, 296] on label "Custom boat cover" at bounding box center [892, 303] width 380 height 16
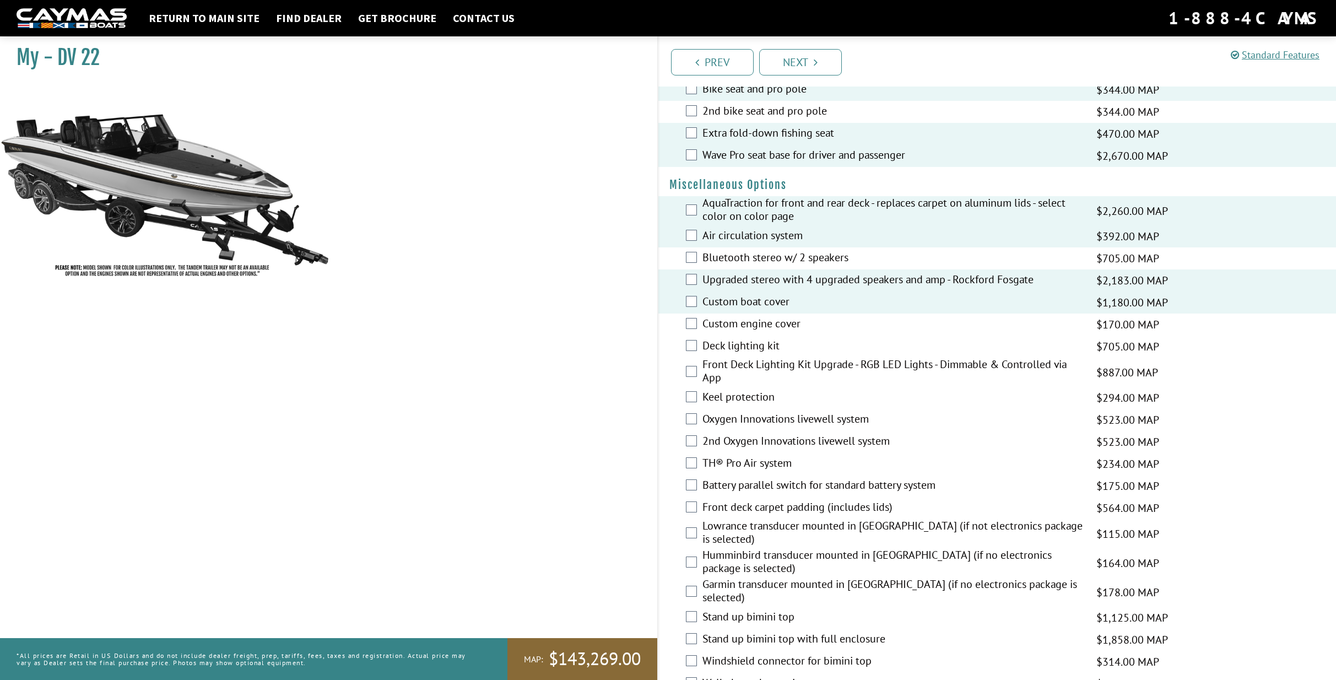
click at [746, 317] on label "Custom engine cover" at bounding box center [892, 325] width 380 height 16
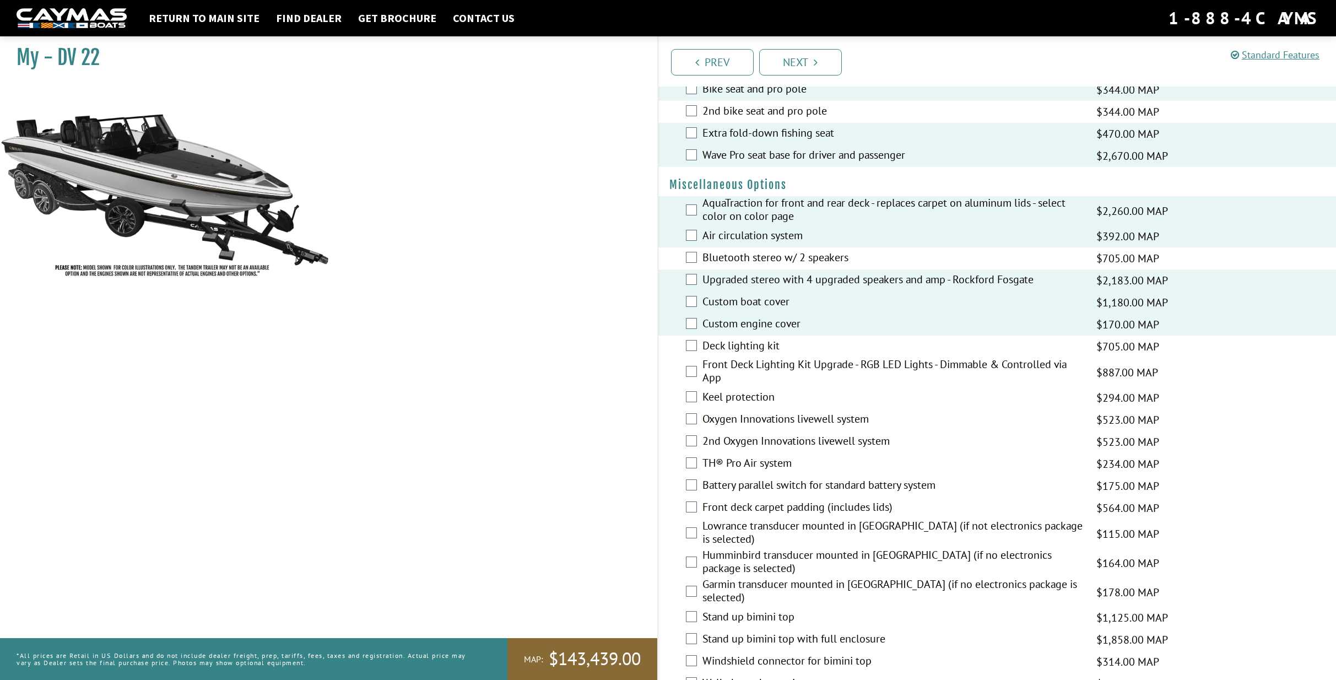
click at [741, 343] on label "Deck lighting kit" at bounding box center [892, 347] width 380 height 16
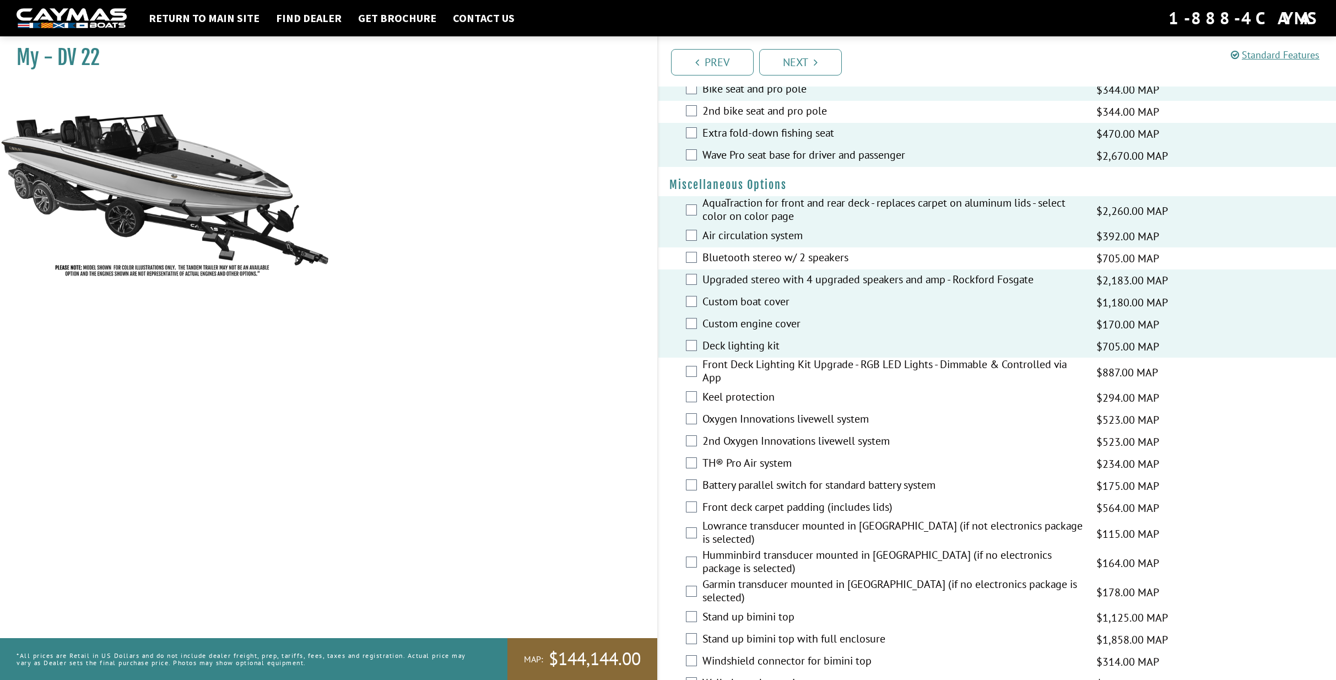
scroll to position [1047, 0]
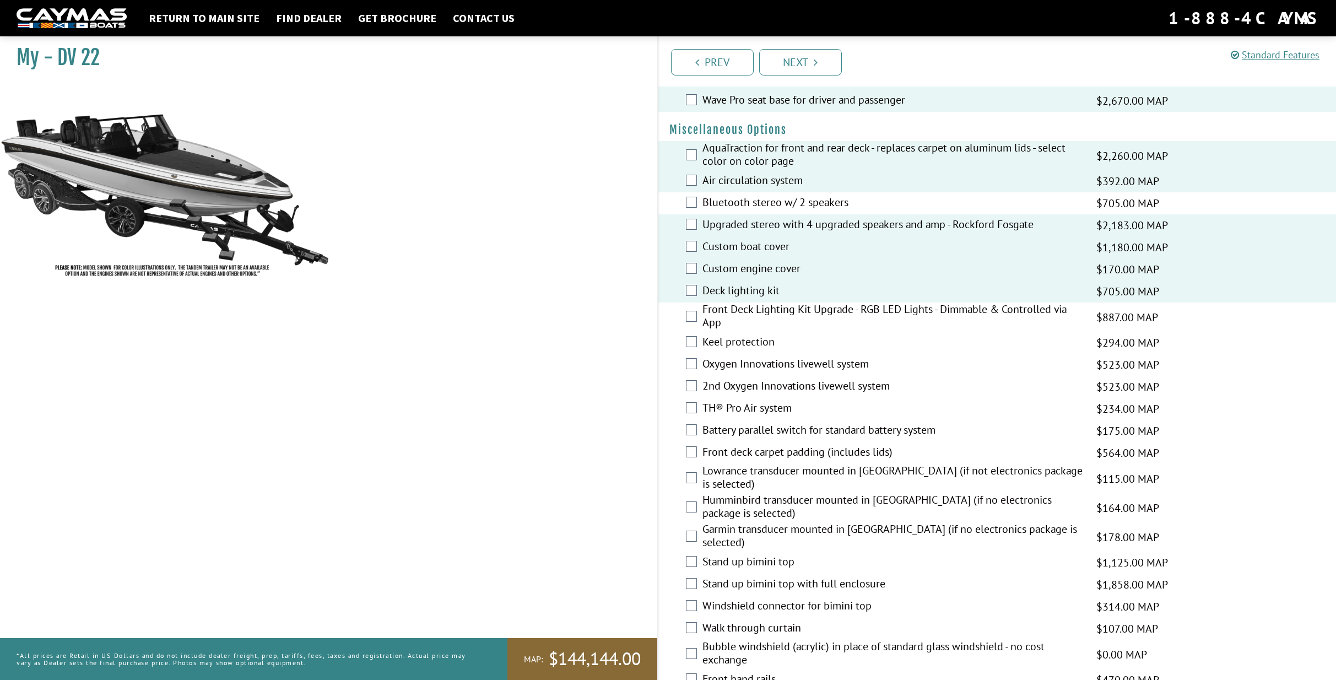
click at [832, 305] on label "Front Deck Lighting Kit Upgrade - RGB LED Lights - Dimmable & Controlled via App" at bounding box center [892, 316] width 380 height 29
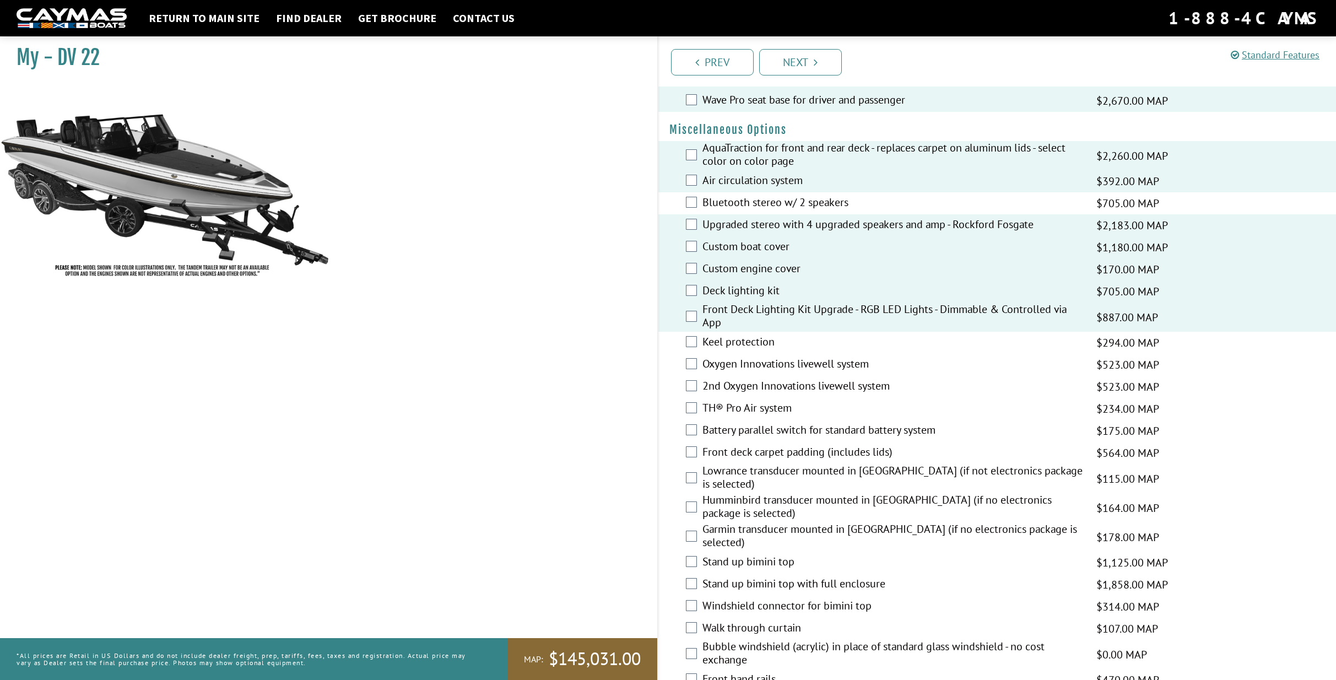
click at [736, 335] on label "Keel protection" at bounding box center [892, 343] width 380 height 16
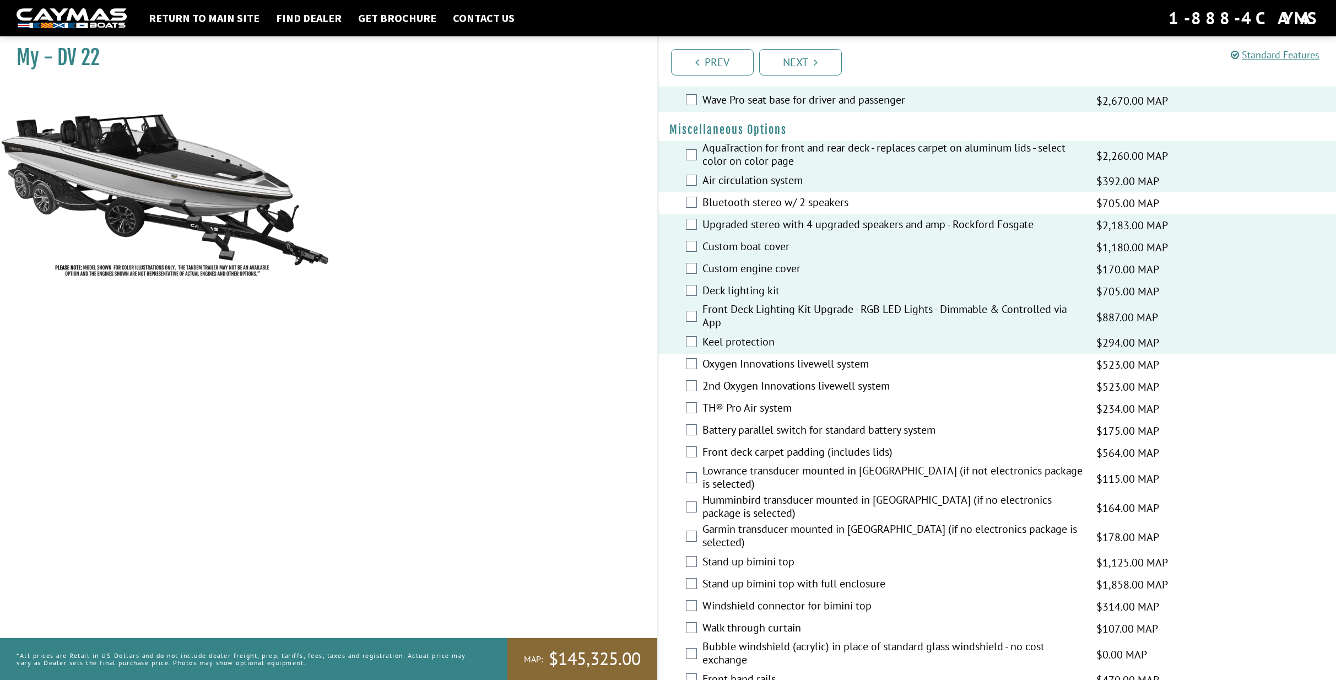
click at [743, 357] on label "Oxygen Innovations livewell system" at bounding box center [892, 365] width 380 height 16
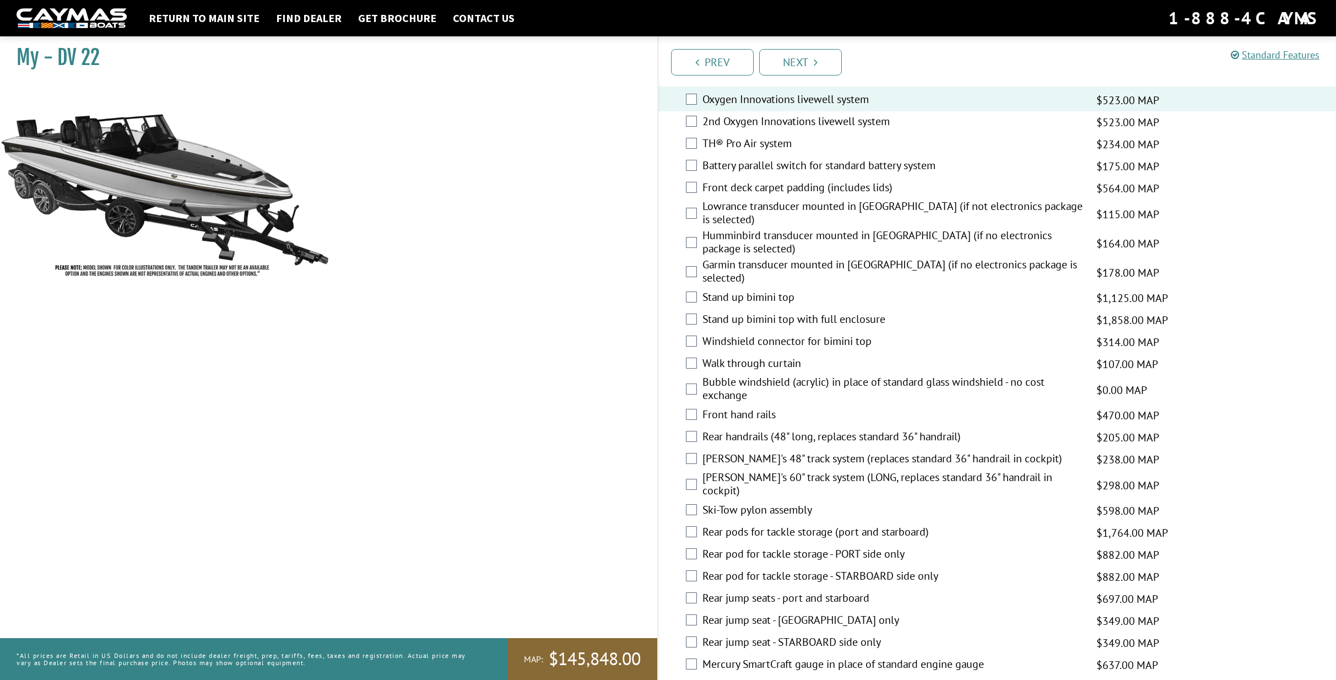
scroll to position [1322, 0]
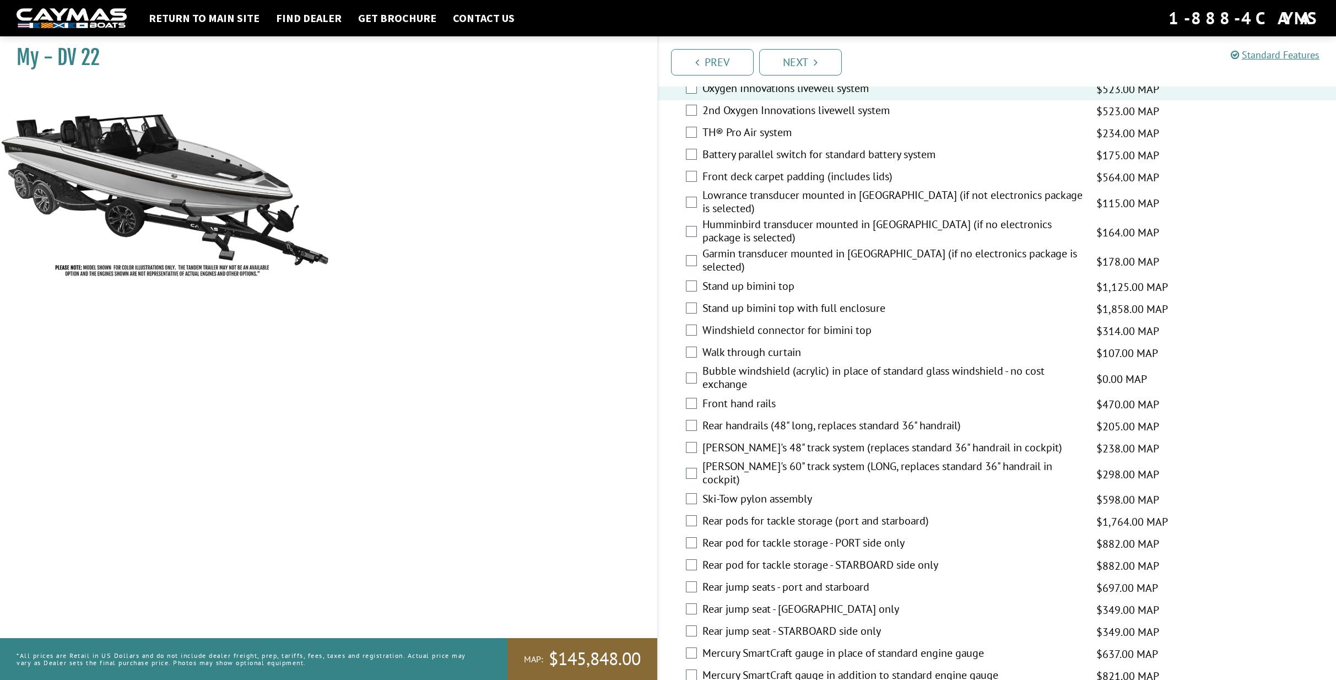
click at [731, 247] on label "Garmin transducer mounted in [GEOGRAPHIC_DATA] (if no electronics package is se…" at bounding box center [892, 261] width 380 height 29
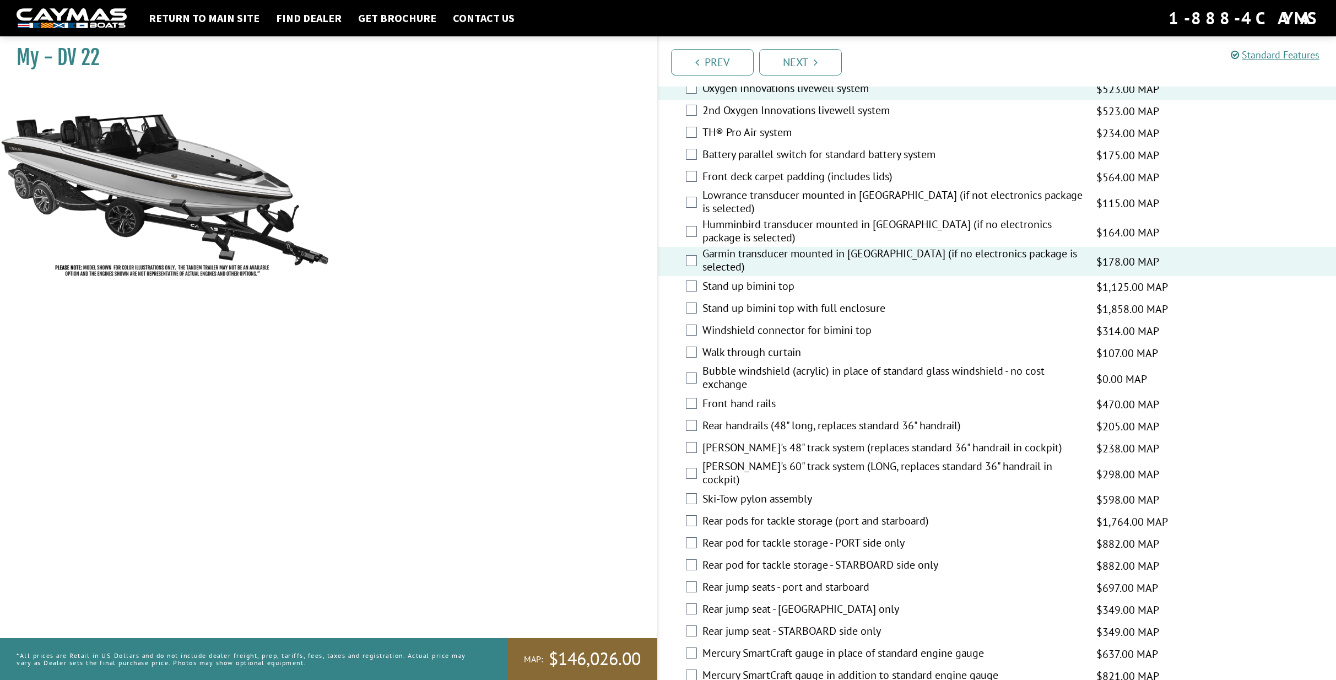
click at [731, 247] on label "Garmin transducer mounted in [GEOGRAPHIC_DATA] (if no electronics package is se…" at bounding box center [892, 261] width 380 height 29
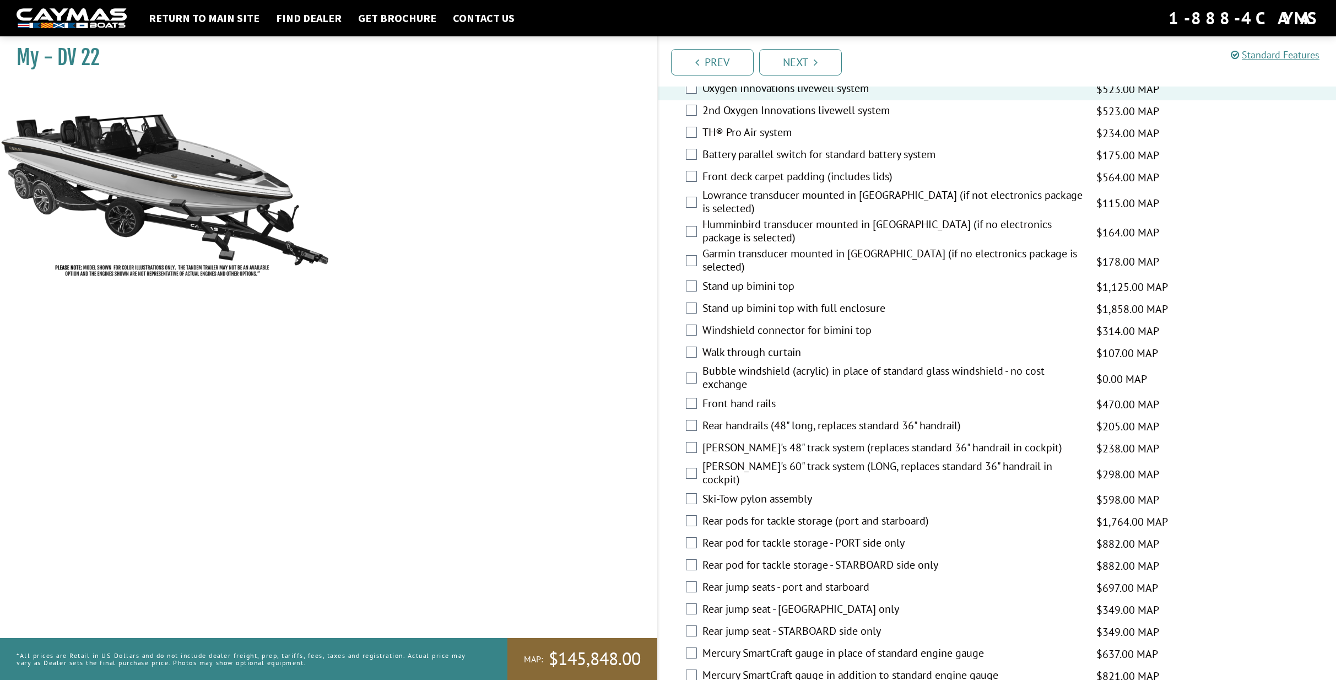
scroll to position [1377, 0]
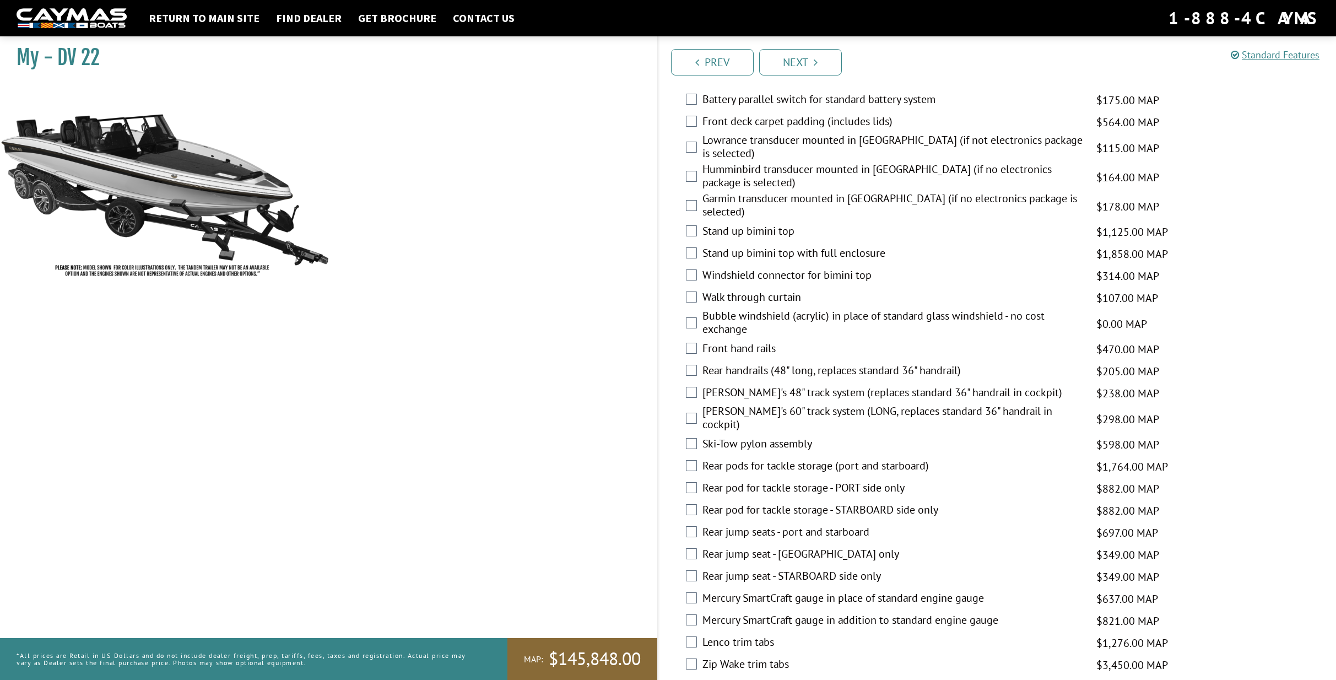
click at [744, 404] on label "[PERSON_NAME]'s 60" track system (LONG, replaces standard 36" handrail in cockp…" at bounding box center [892, 418] width 380 height 29
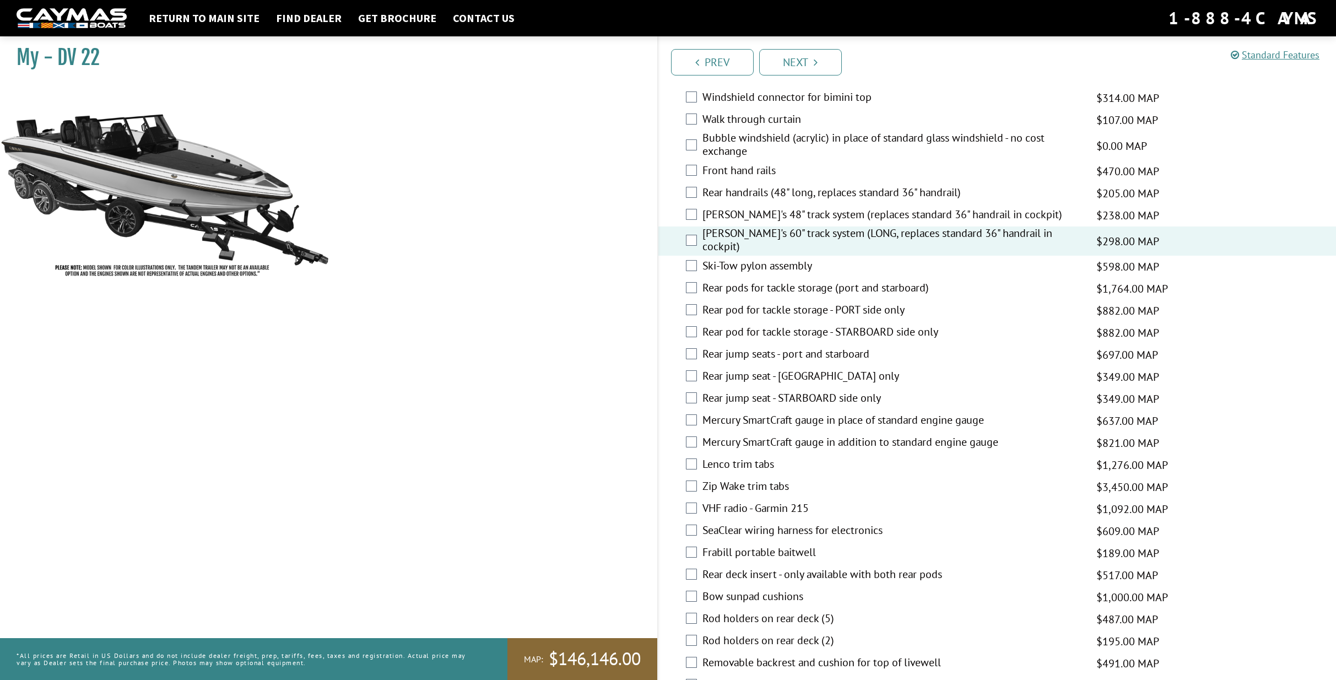
scroll to position [1598, 0]
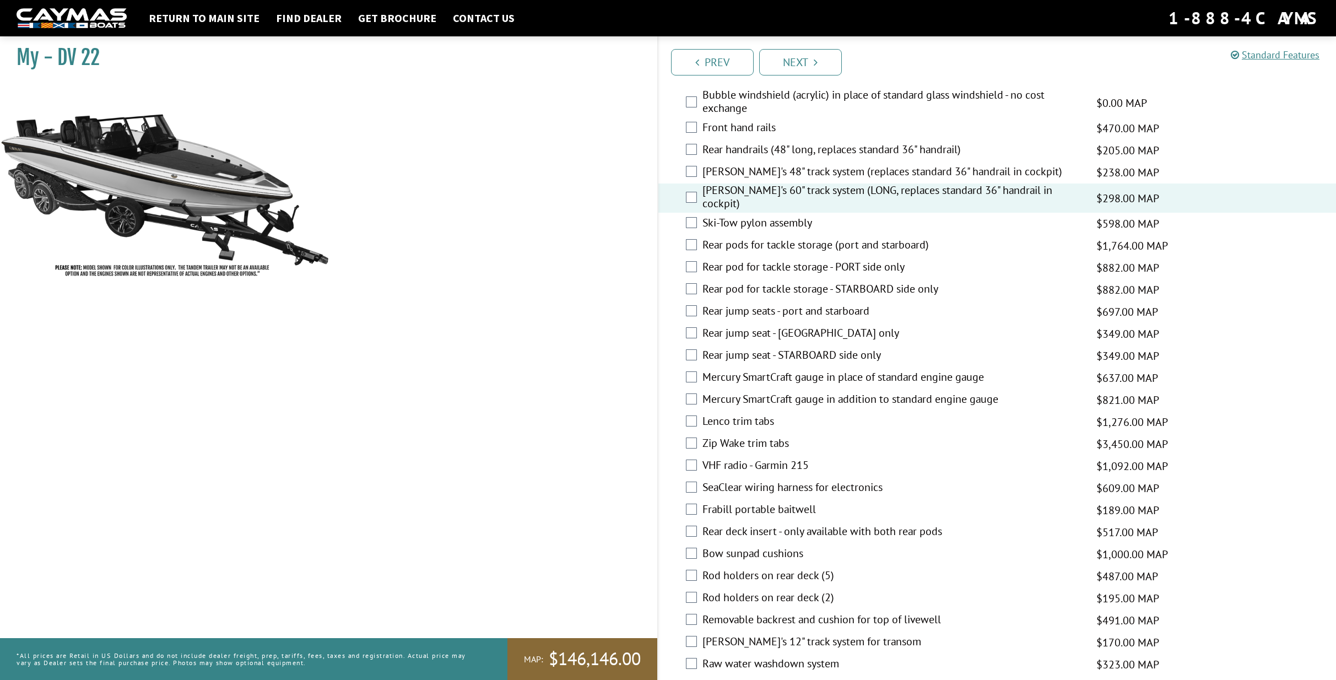
click at [754, 238] on label "Rear pods for tackle storage (port and starboard)" at bounding box center [892, 246] width 380 height 16
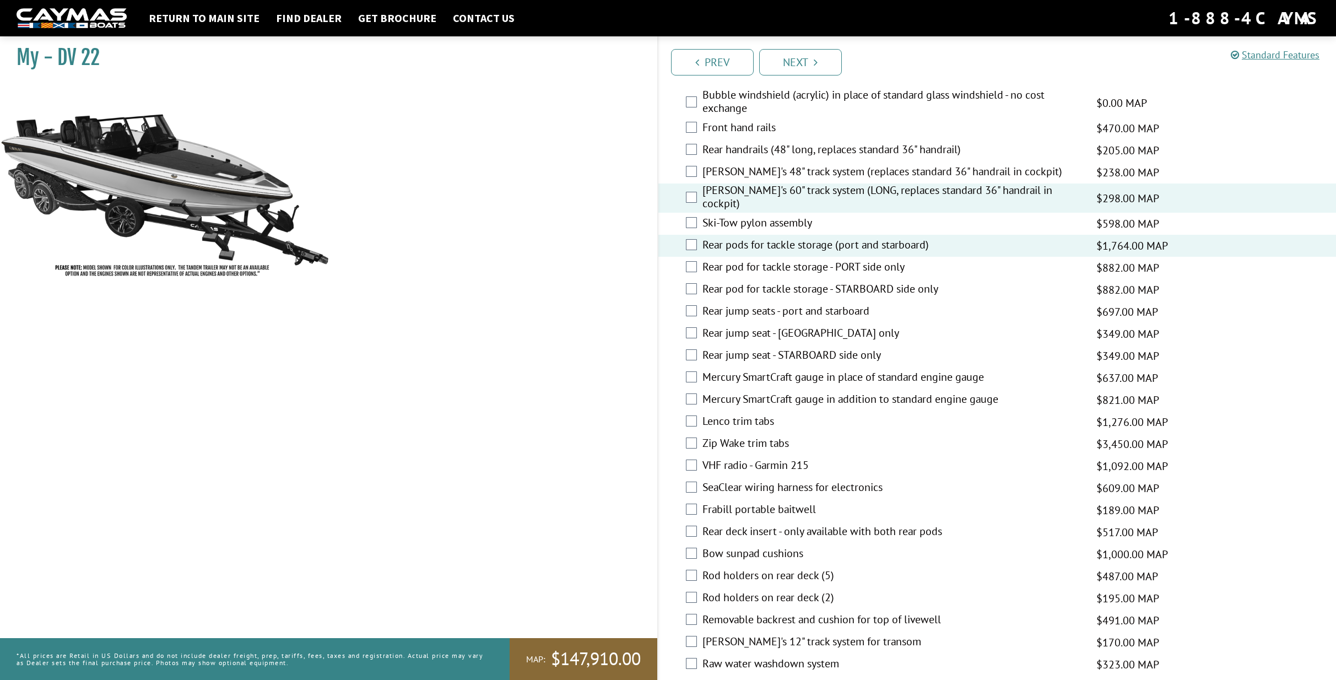
click at [742, 304] on label "Rear jump seats - port and starboard" at bounding box center [892, 312] width 380 height 16
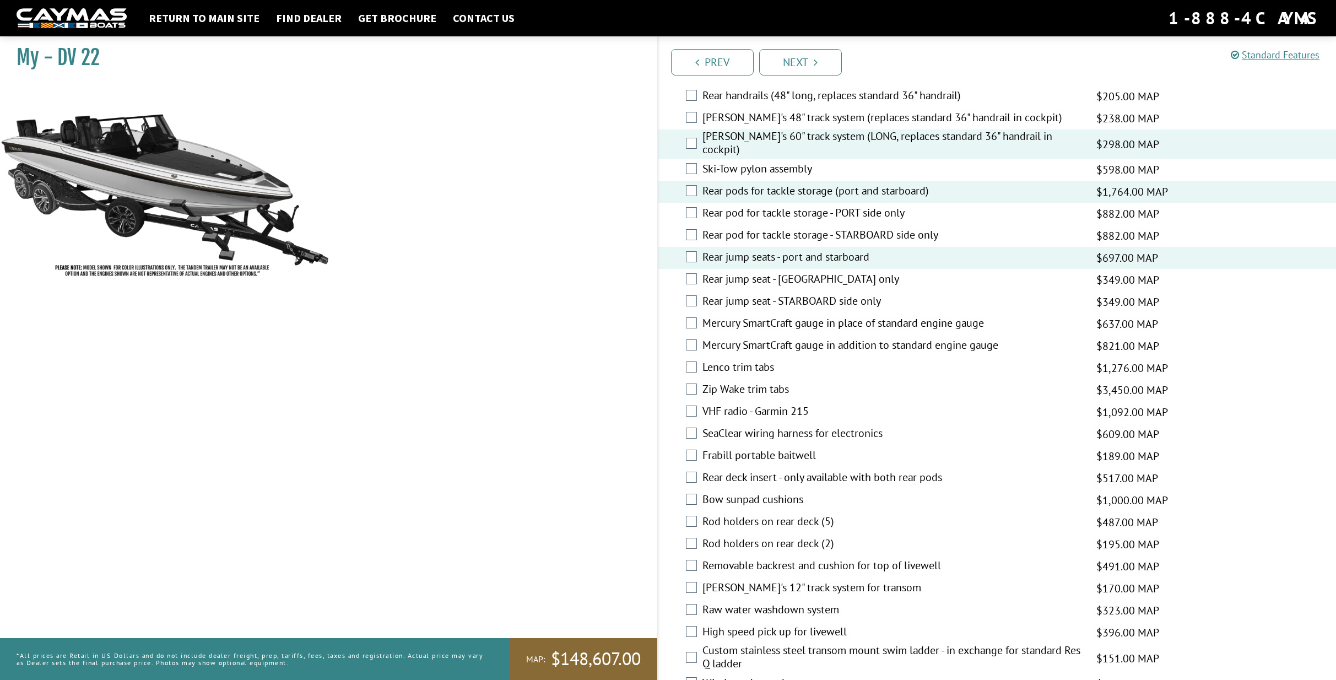
scroll to position [1653, 0]
click at [784, 315] on label "Mercury SmartCraft gauge in place of standard engine gauge" at bounding box center [892, 323] width 380 height 16
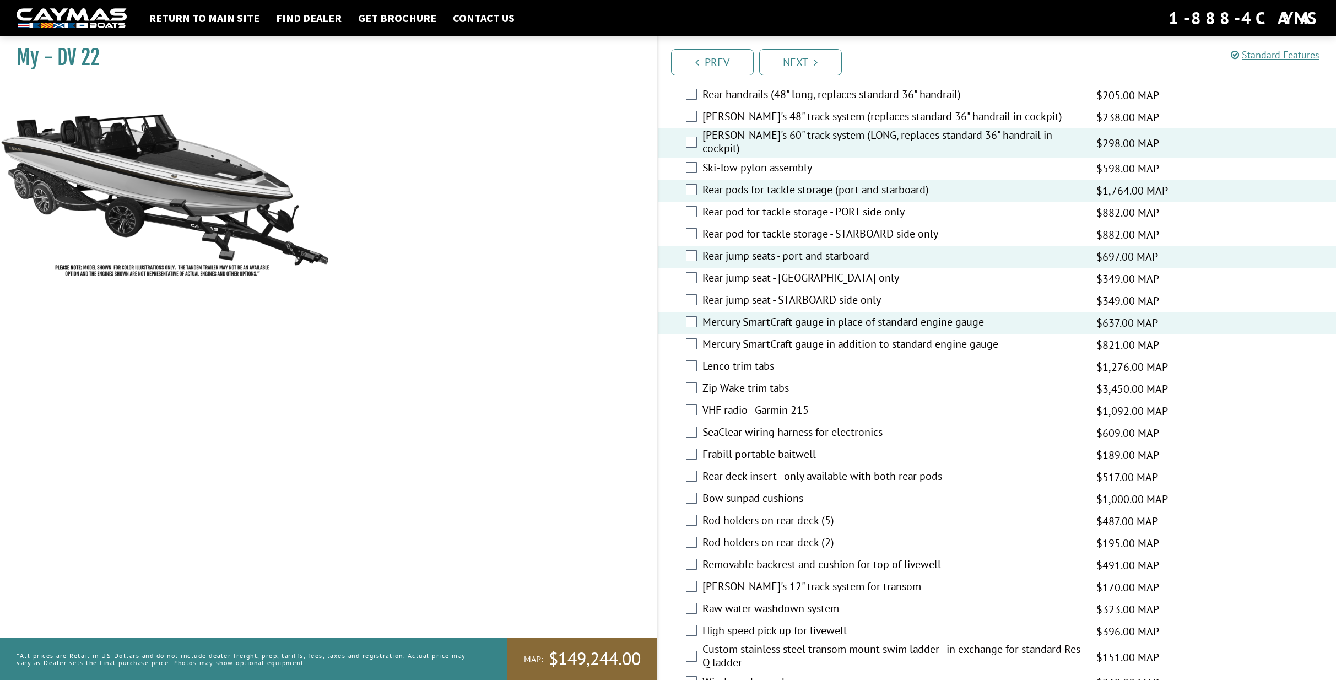
click at [736, 359] on label "Lenco trim tabs" at bounding box center [892, 367] width 380 height 16
click at [742, 359] on label "Lenco trim tabs" at bounding box center [892, 367] width 380 height 16
click at [751, 381] on label "Zip Wake trim tabs" at bounding box center [892, 389] width 380 height 16
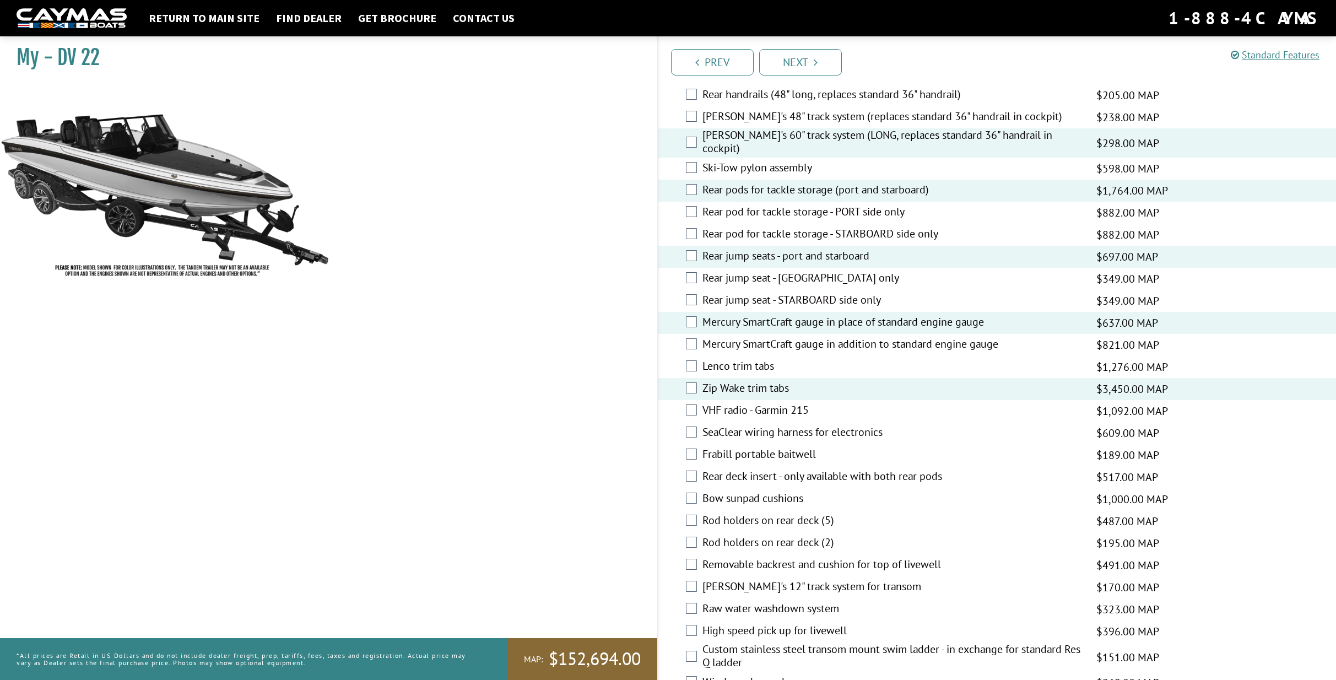
click at [749, 381] on label "Zip Wake trim tabs" at bounding box center [892, 389] width 380 height 16
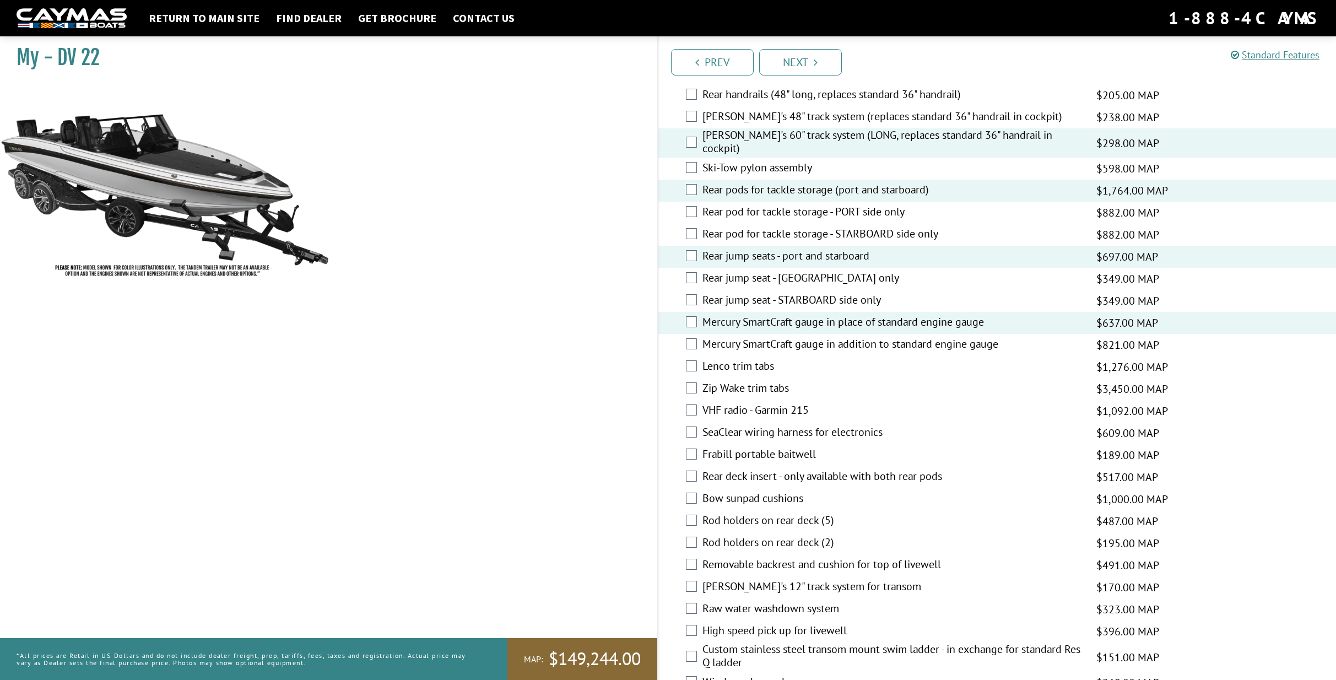
click at [749, 359] on label "Lenco trim tabs" at bounding box center [892, 367] width 380 height 16
click at [747, 359] on label "Lenco trim tabs" at bounding box center [892, 367] width 380 height 16
click at [751, 381] on label "Zip Wake trim tabs" at bounding box center [892, 389] width 380 height 16
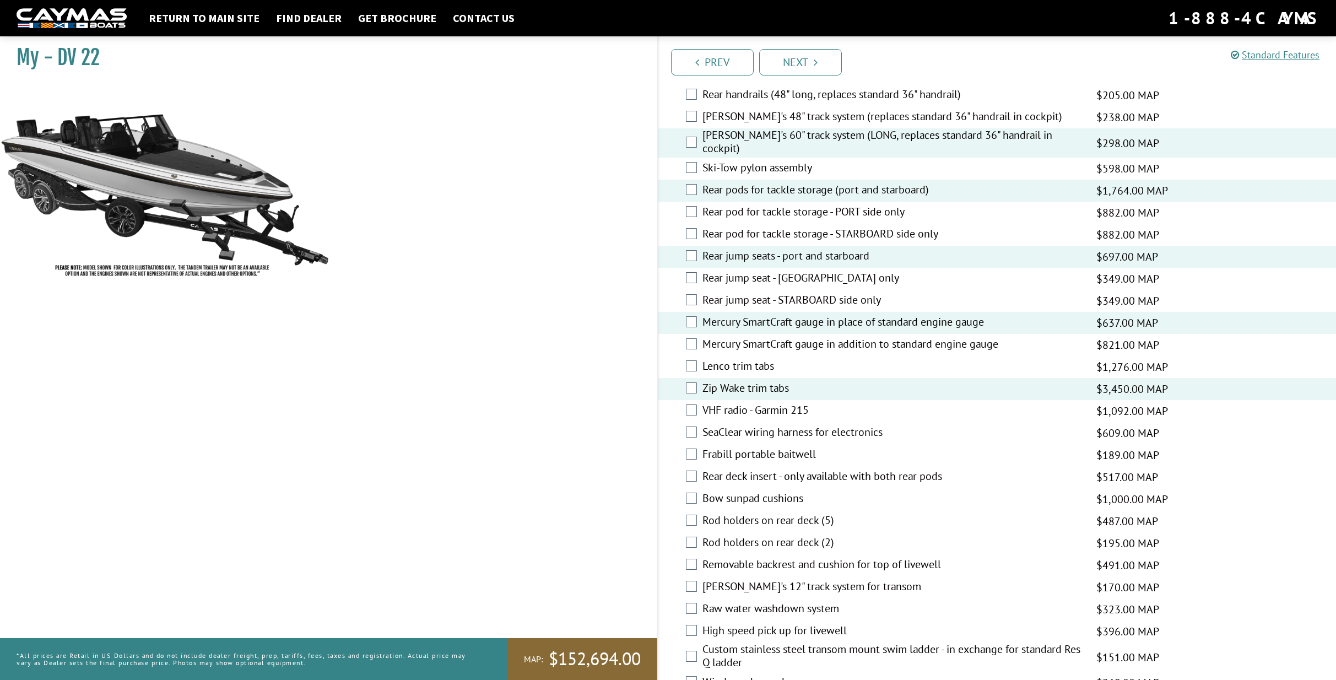
scroll to position [1764, 0]
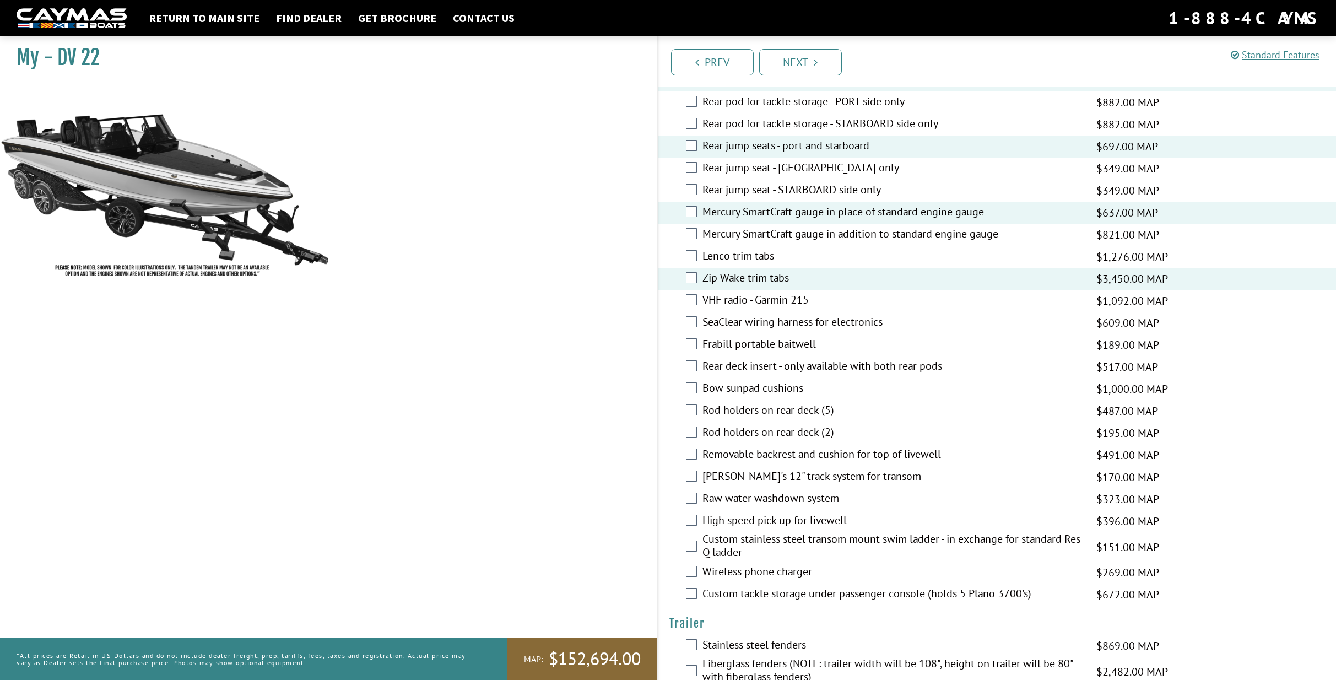
click at [761, 403] on label "Rod holders on rear deck (5)" at bounding box center [892, 411] width 380 height 16
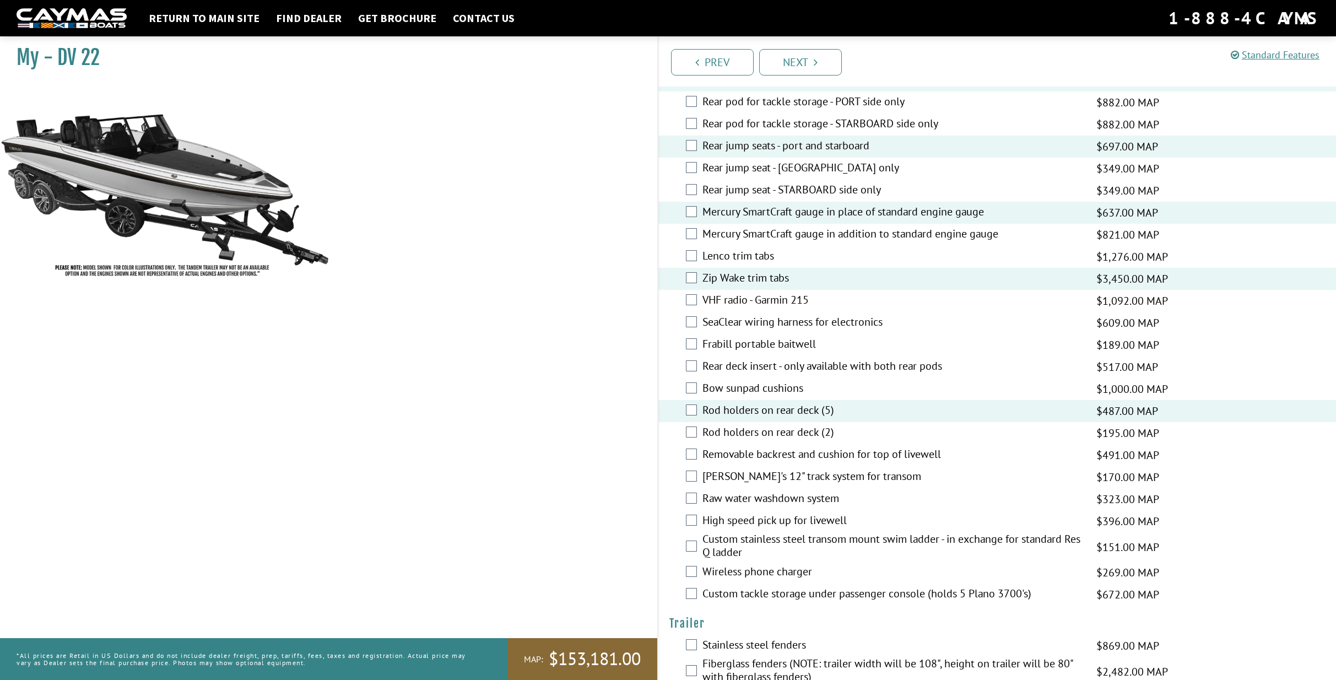
scroll to position [1819, 0]
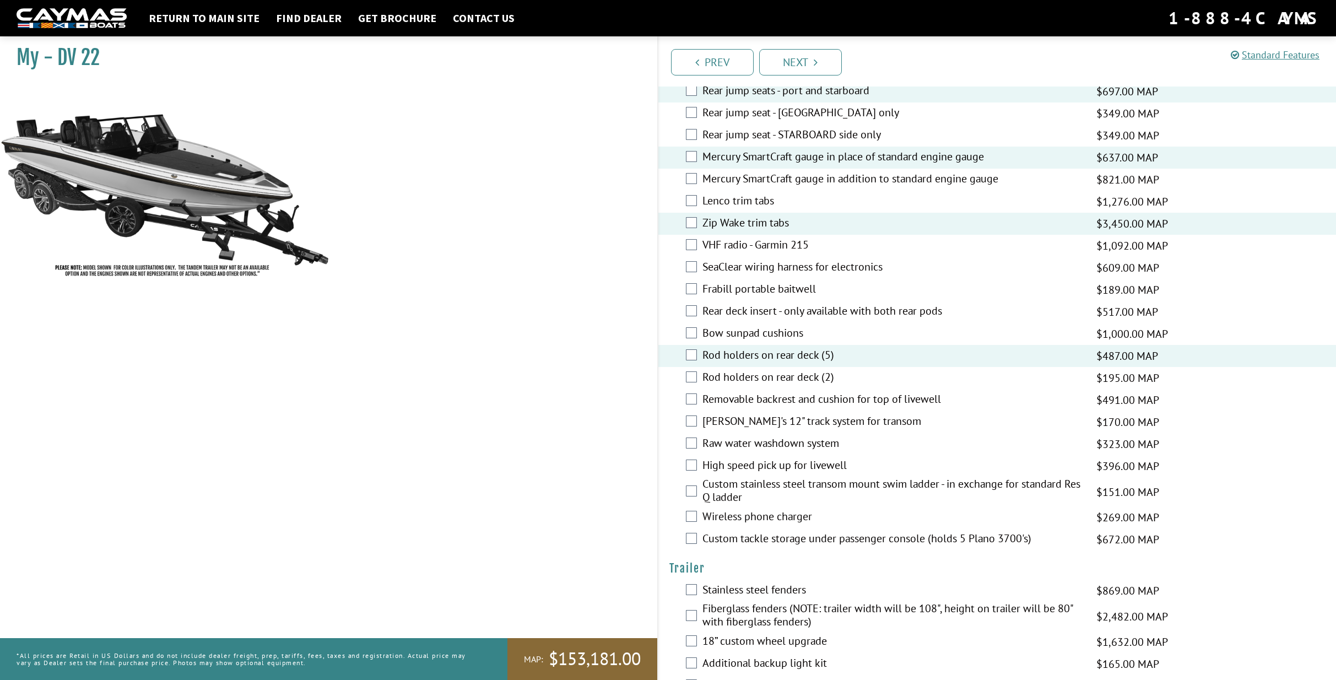
click at [782, 348] on label "Rod holders on rear deck (5)" at bounding box center [892, 356] width 380 height 16
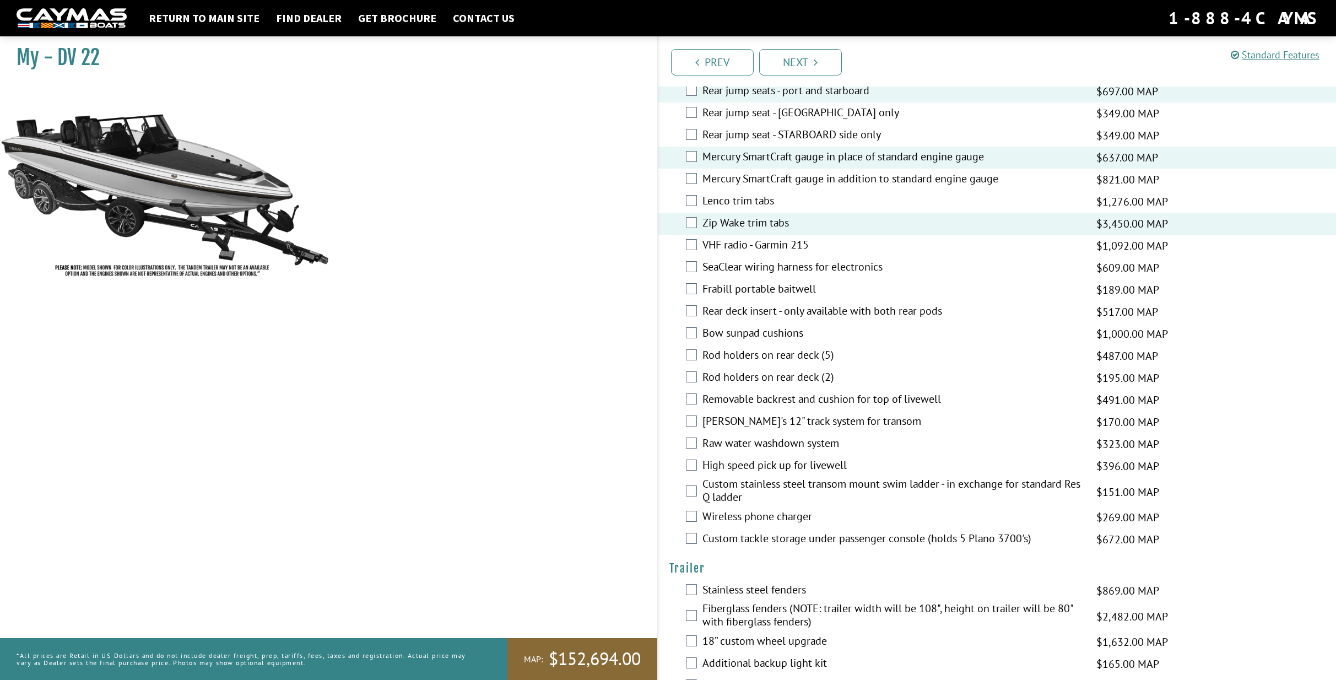
click at [748, 414] on label "[PERSON_NAME]'s 12" track system for transom" at bounding box center [892, 422] width 380 height 16
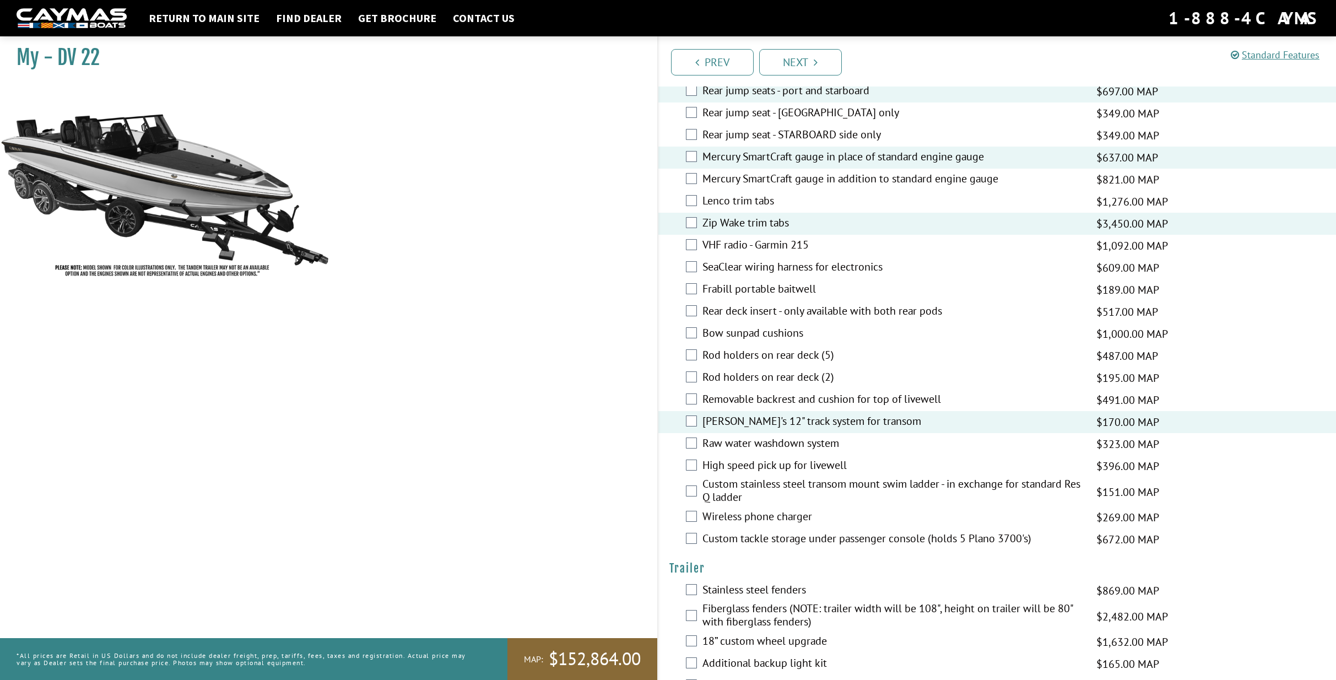
click at [782, 436] on label "Raw water washdown system" at bounding box center [892, 444] width 380 height 16
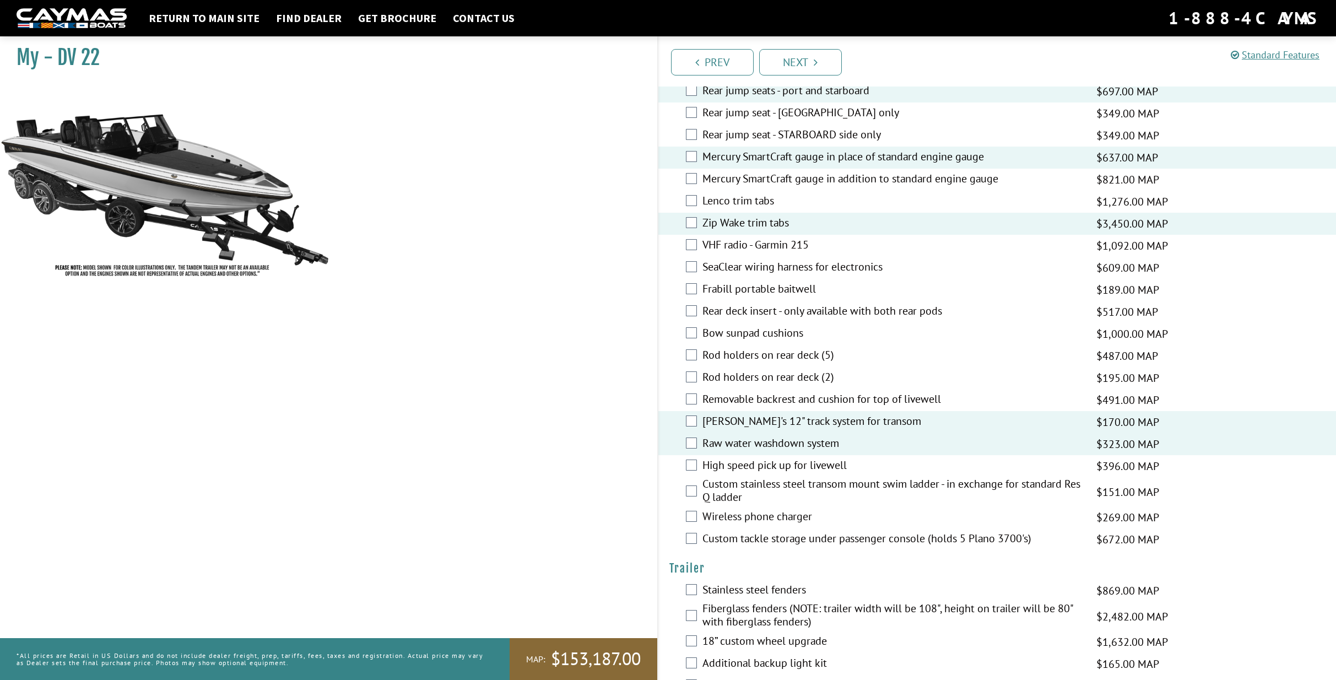
click at [752, 436] on label "Raw water washdown system" at bounding box center [892, 444] width 380 height 16
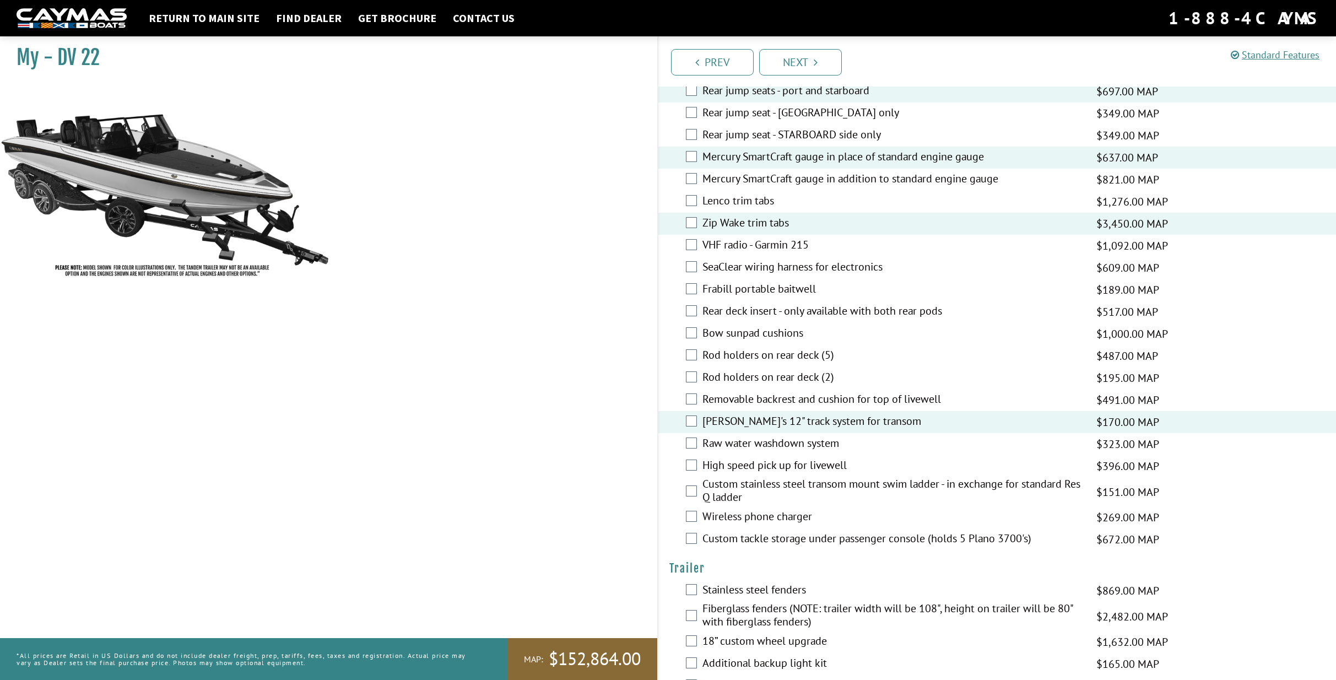
click at [779, 458] on label "High speed pick up for livewell" at bounding box center [892, 466] width 380 height 16
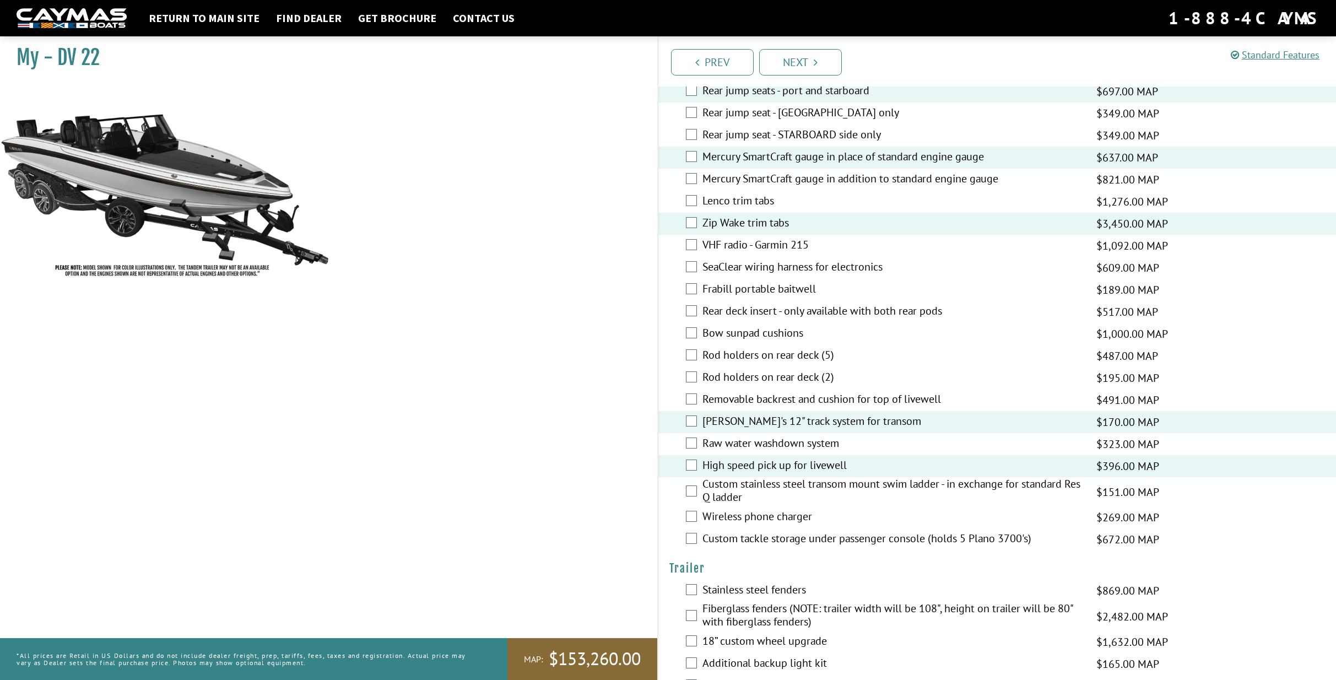
scroll to position [1874, 0]
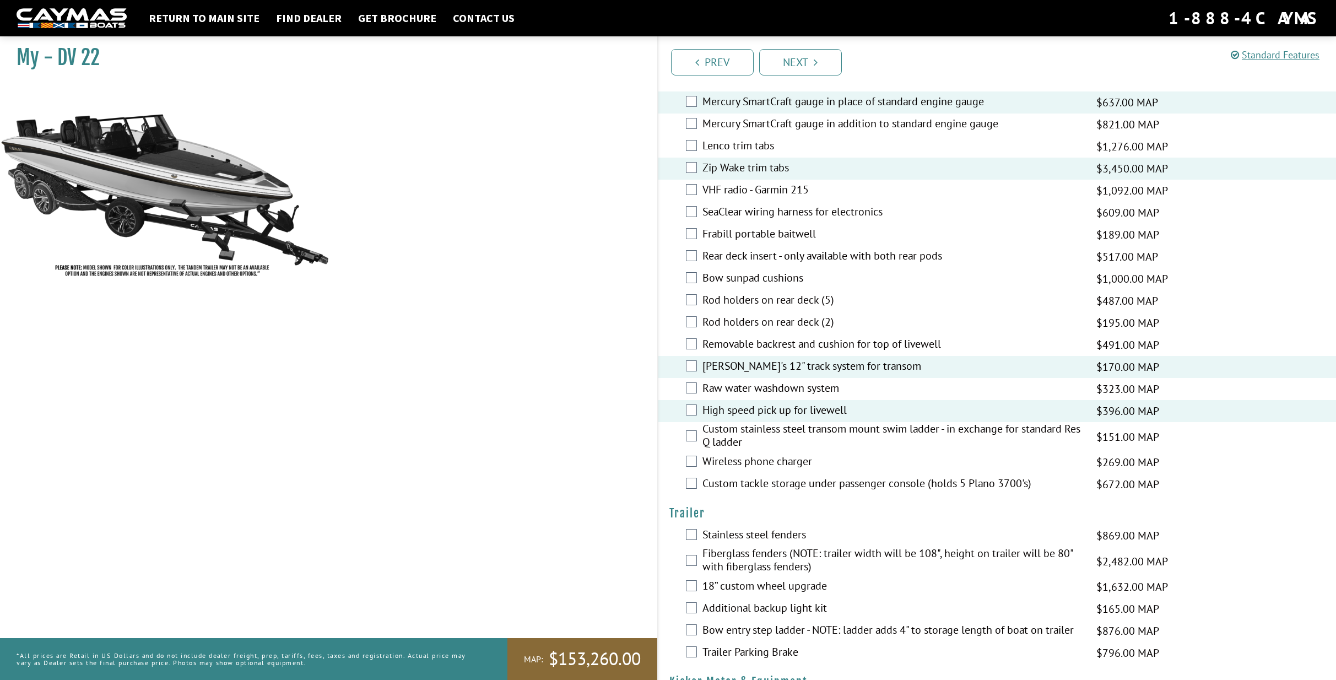
click at [729, 422] on label "Custom stainless steel transom mount swim ladder - in exchange for standard Res…" at bounding box center [892, 436] width 380 height 29
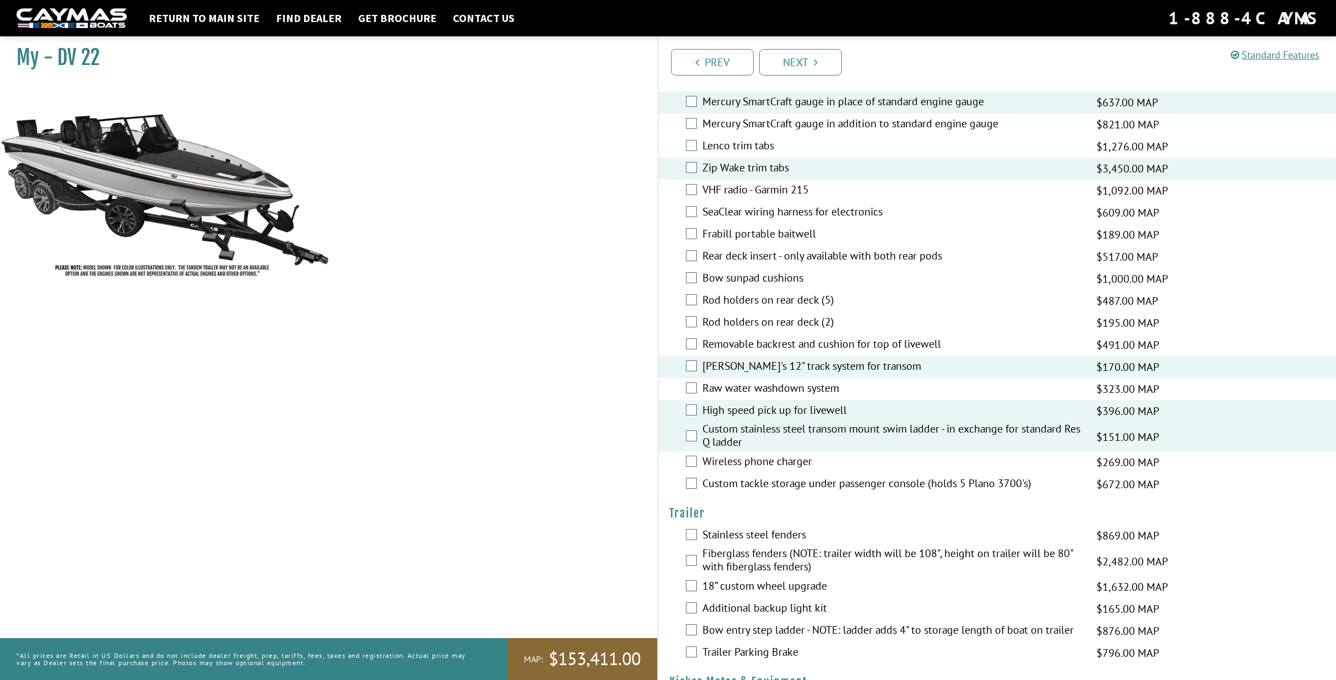
click at [735, 454] on label "Wireless phone charger" at bounding box center [892, 462] width 380 height 16
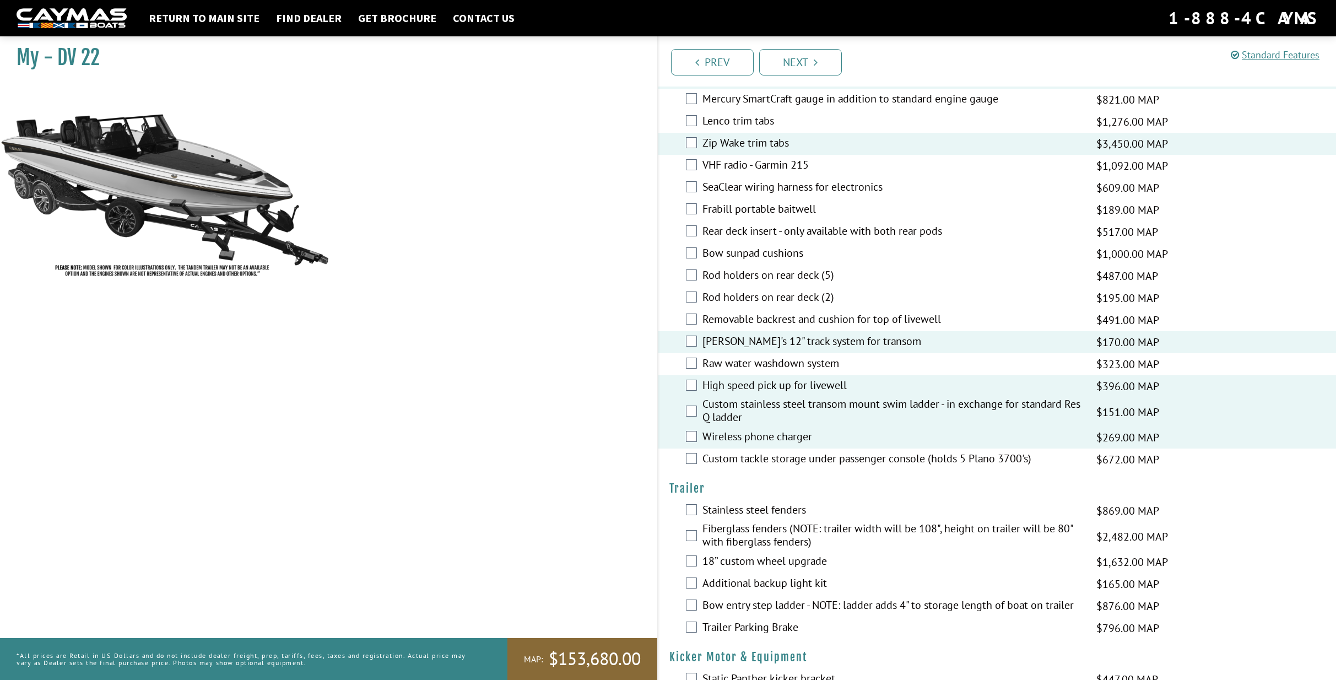
scroll to position [1984, 0]
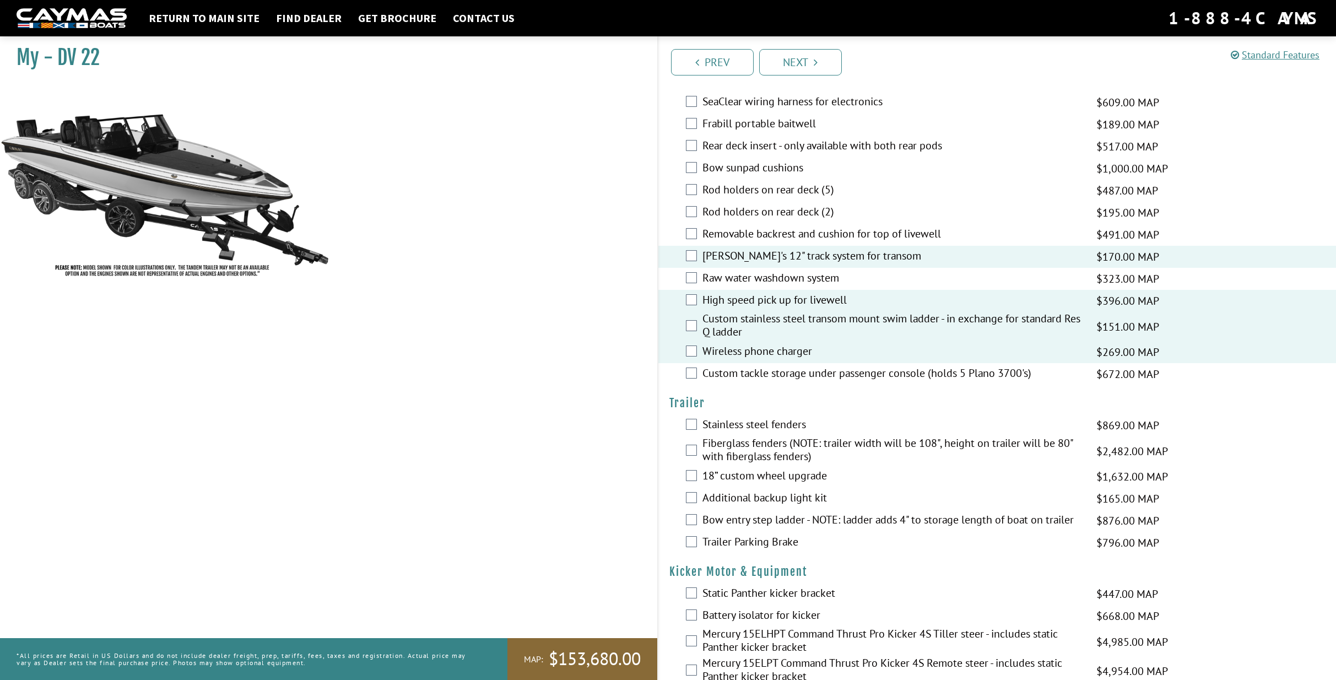
click at [828, 366] on label "Custom tackle storage under passenger console (holds 5 Plano 3700's)" at bounding box center [892, 374] width 380 height 16
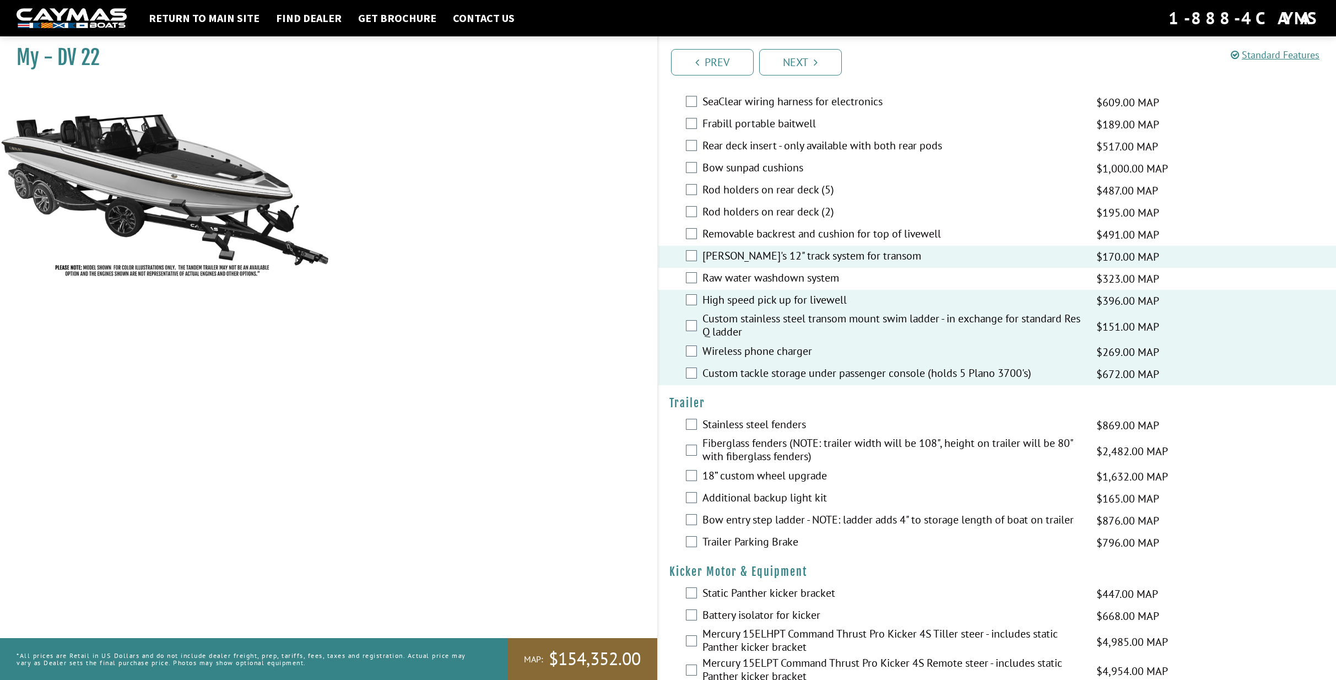
scroll to position [2149, 0]
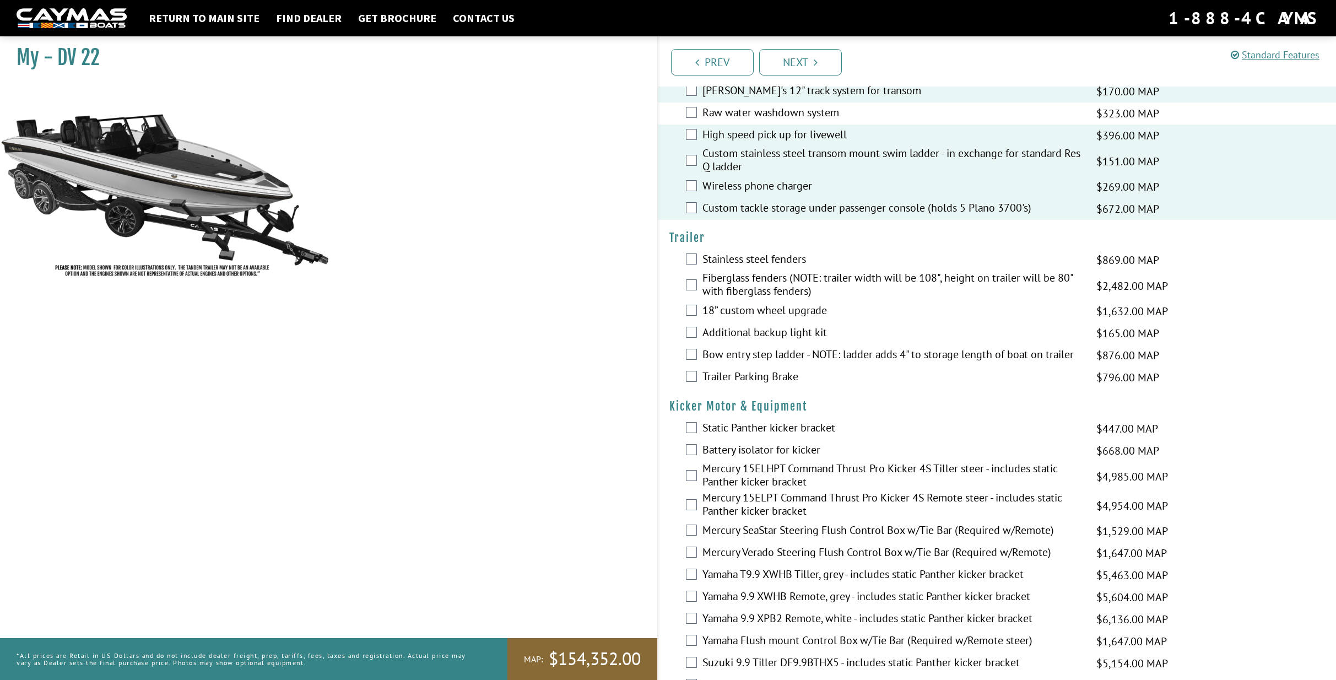
click at [768, 271] on label "Fiberglass fenders (NOTE: trailer width will be 108", height on trailer will be…" at bounding box center [892, 285] width 380 height 29
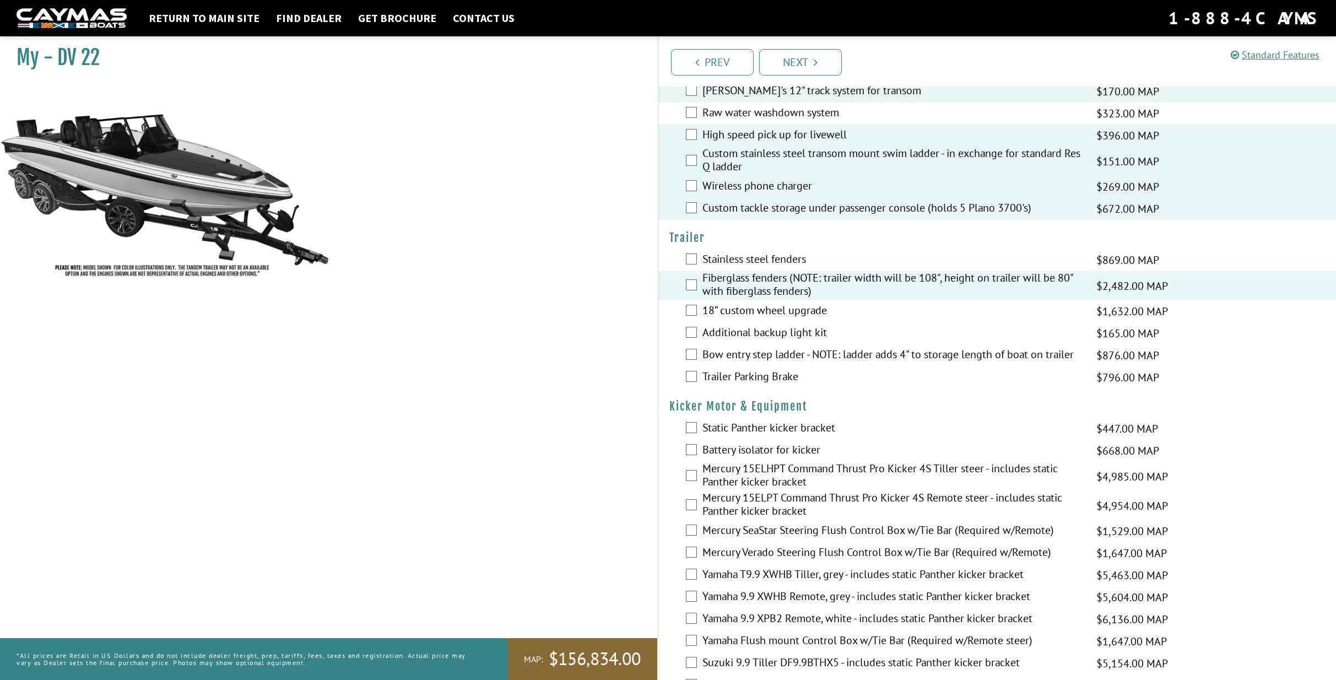
click at [766, 271] on label "Fiberglass fenders (NOTE: trailer width will be 108", height on trailer will be…" at bounding box center [892, 285] width 380 height 29
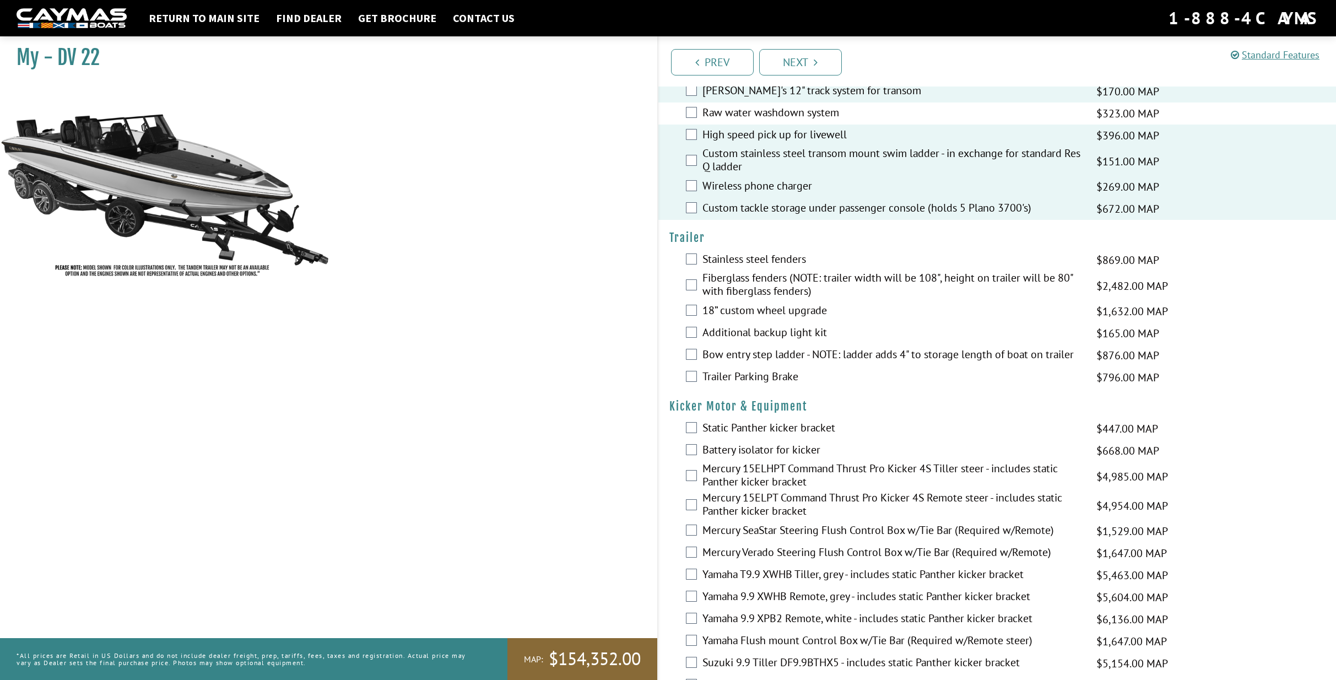
click at [751, 271] on label "Fiberglass fenders (NOTE: trailer width will be 108", height on trailer will be…" at bounding box center [892, 285] width 380 height 29
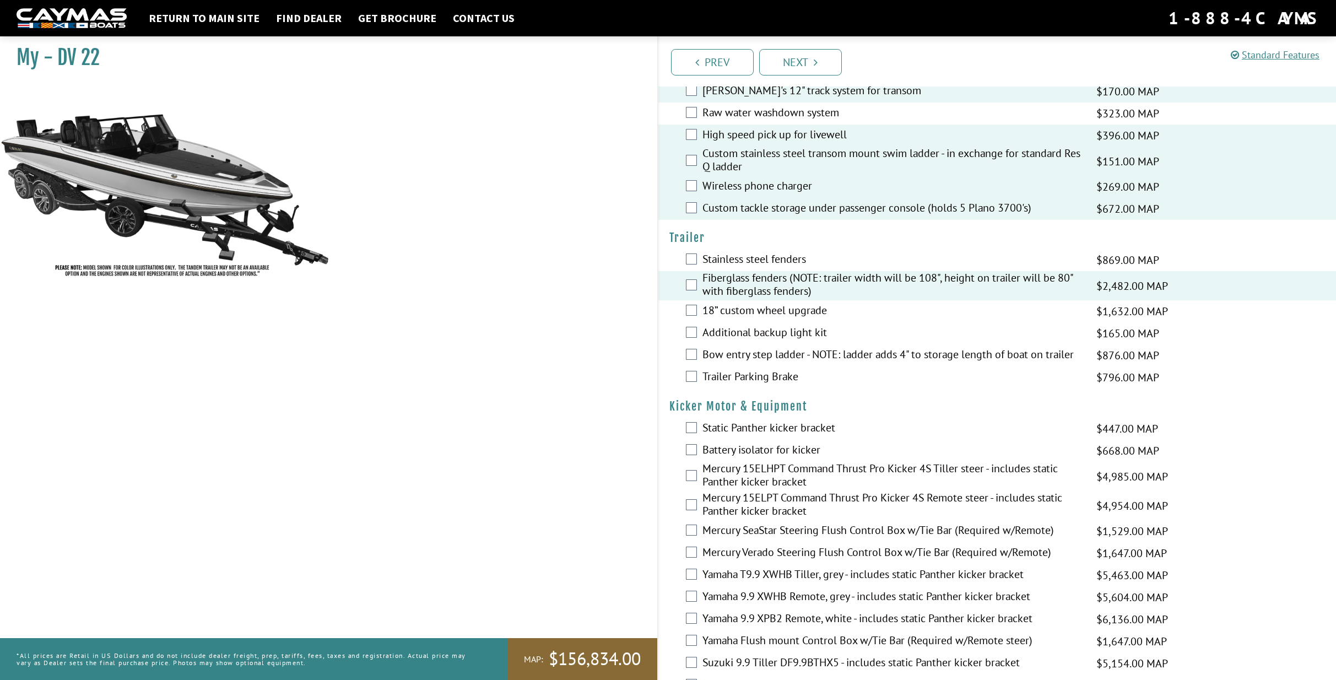
click at [756, 303] on label "18” custom wheel upgrade" at bounding box center [892, 311] width 380 height 16
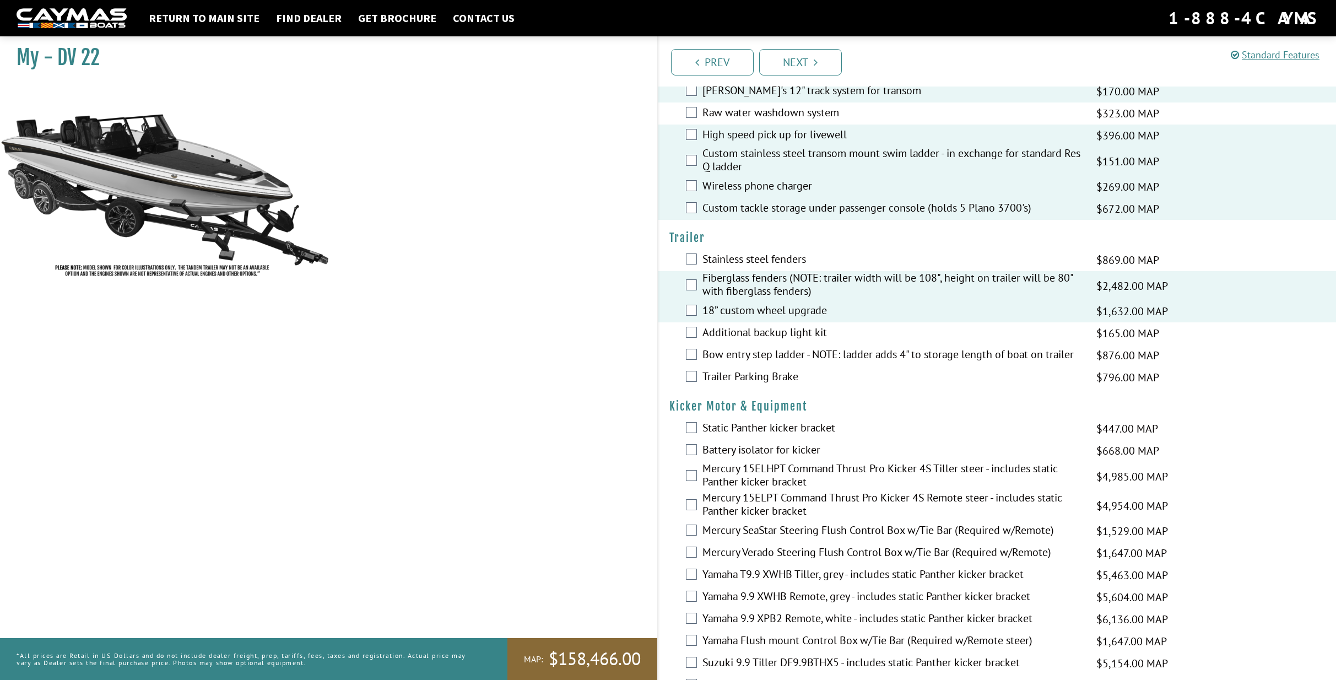
click at [749, 325] on label "Additional backup light kit" at bounding box center [892, 333] width 380 height 16
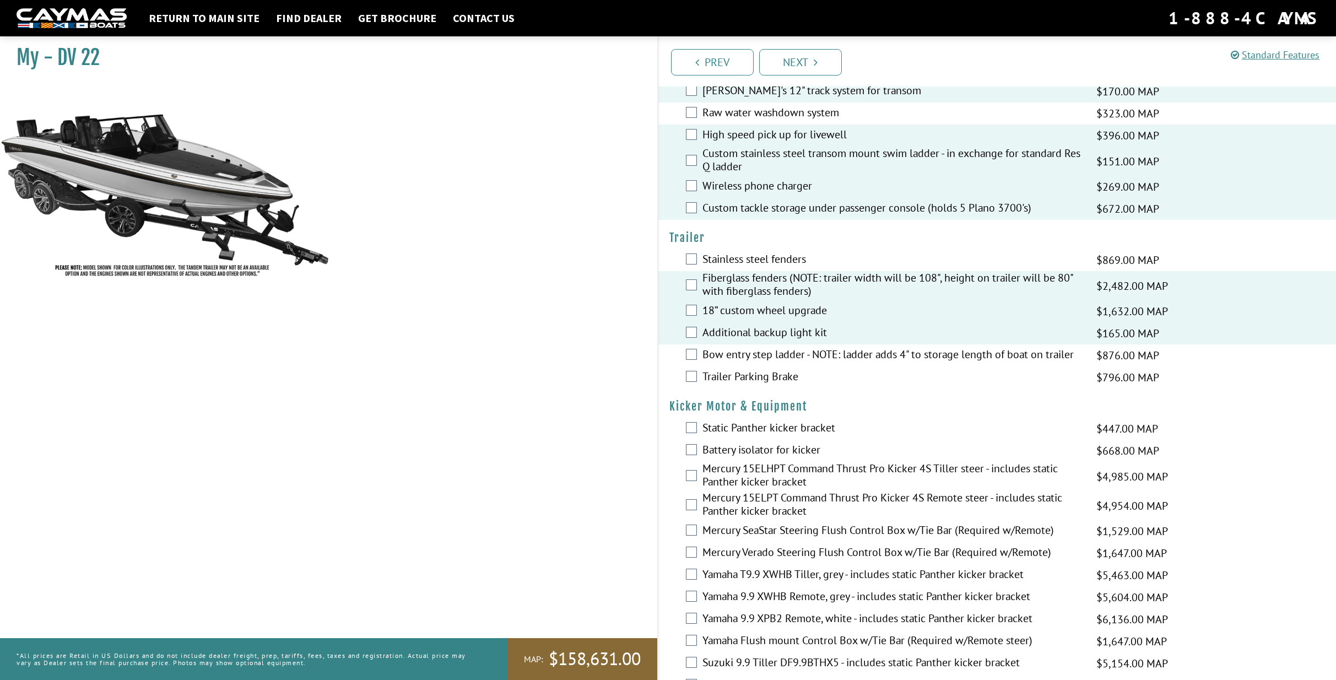
click at [750, 348] on label "Bow entry step ladder - NOTE: ladder adds 4" to storage length of boat on trail…" at bounding box center [892, 356] width 380 height 16
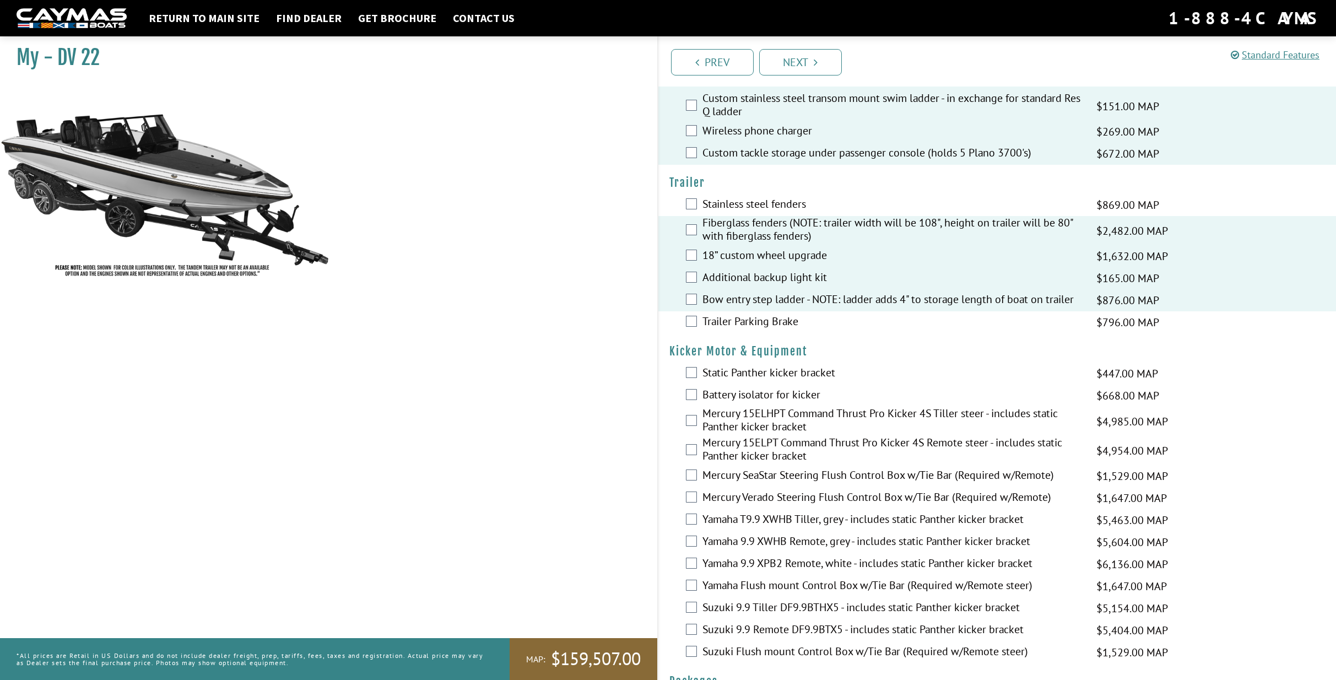
click at [772, 314] on label "Trailer Parking Brake" at bounding box center [892, 322] width 380 height 16
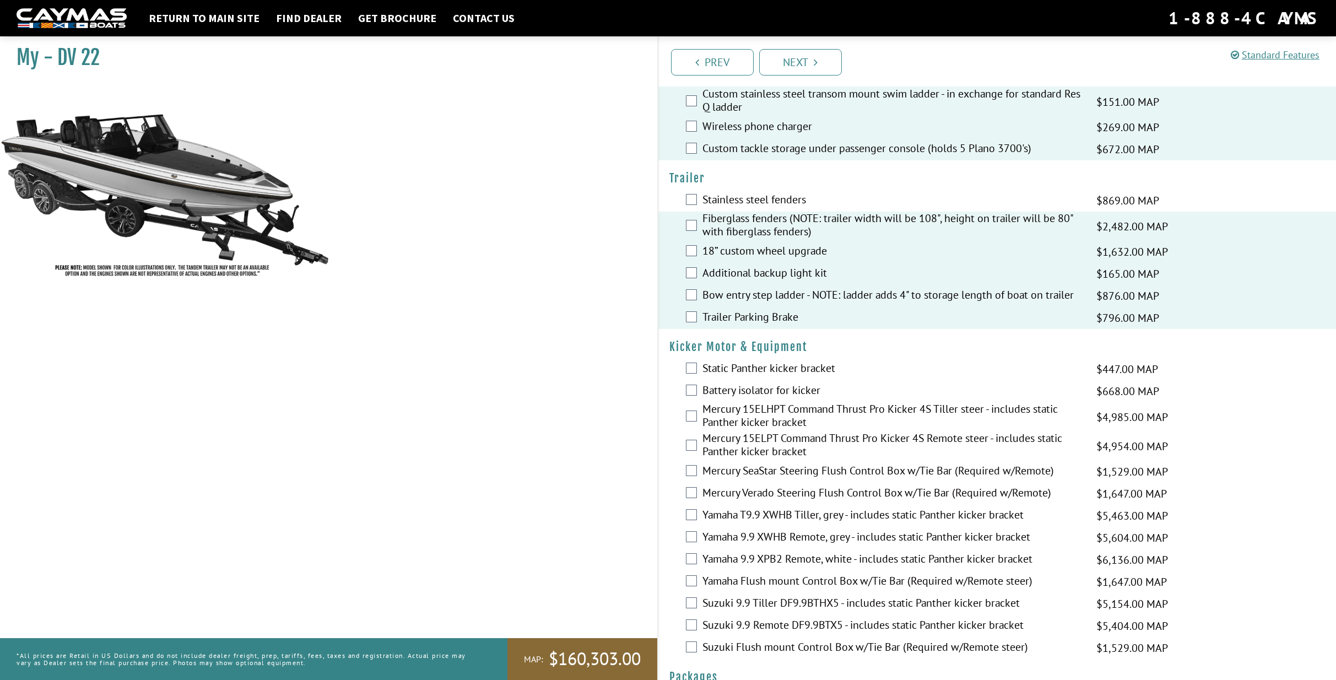
scroll to position [2260, 0]
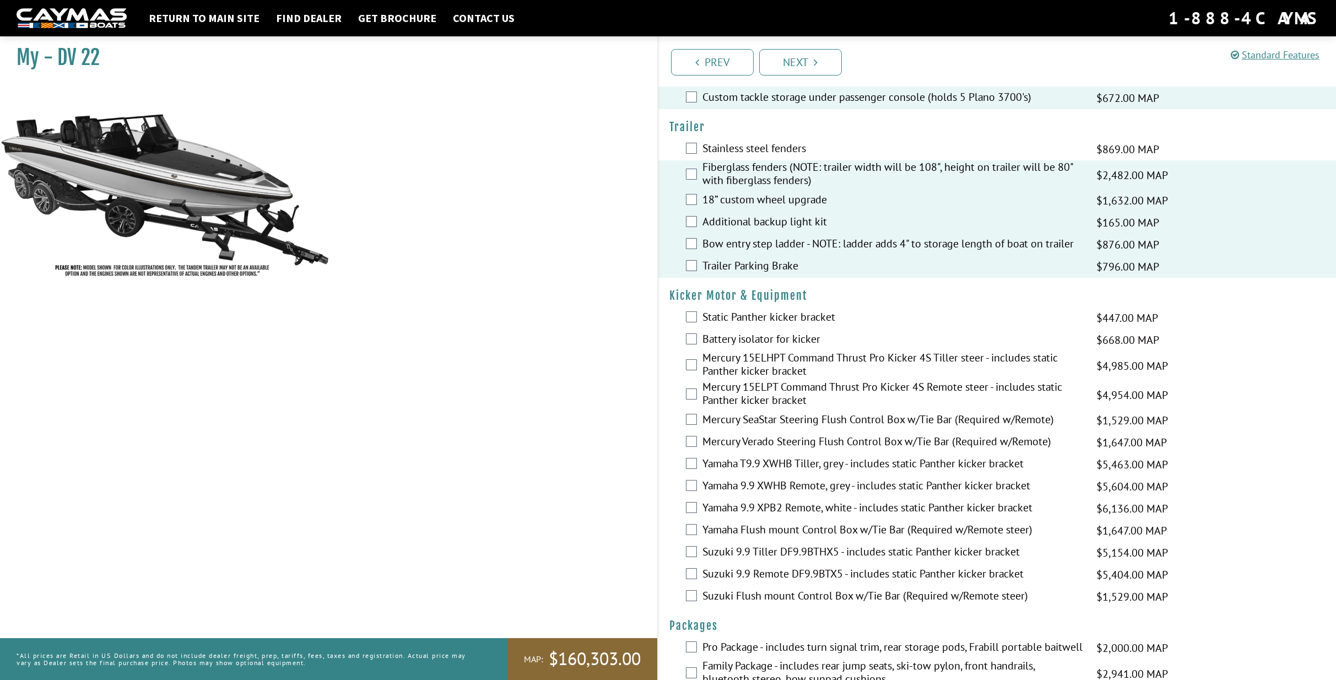
click at [758, 380] on label "Mercury 15ELPT Command Thrust Pro Kicker 4S Remote steer - includes static Pant…" at bounding box center [892, 394] width 380 height 29
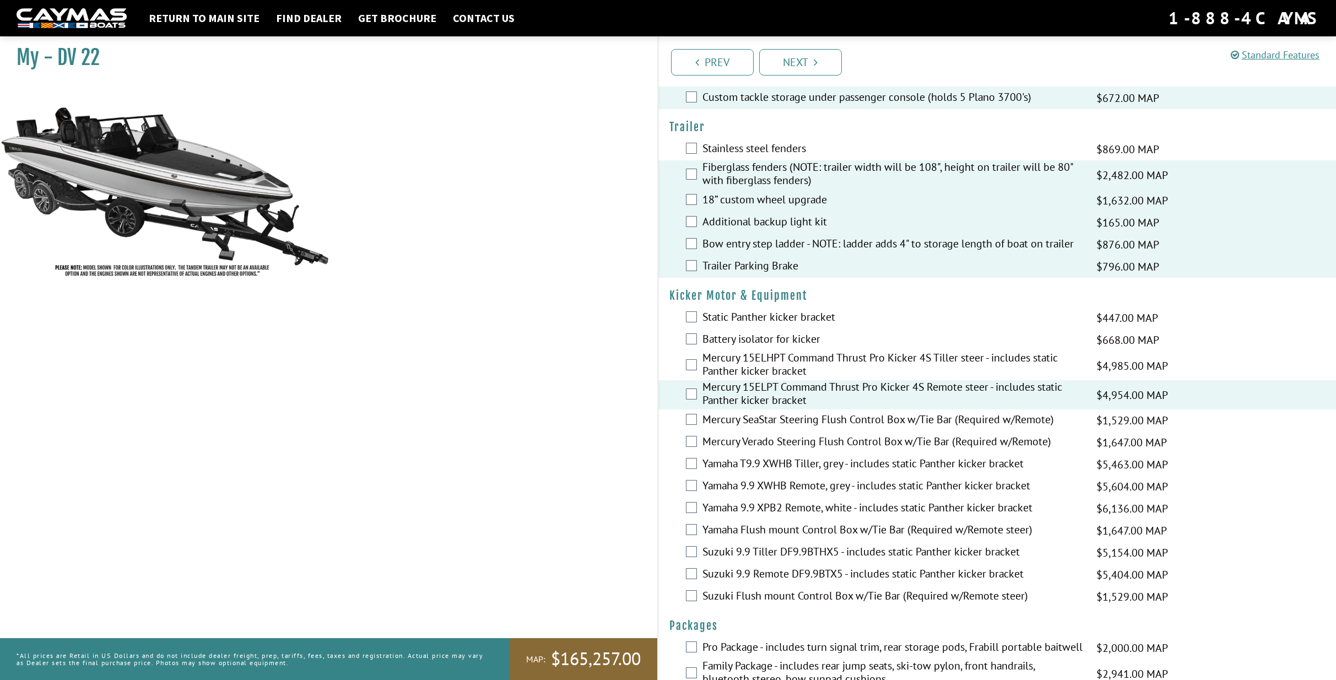
click at [783, 435] on label "Mercury Verado Steering Flush Control Box w/Tie Bar (Required w/Remote)" at bounding box center [892, 443] width 380 height 16
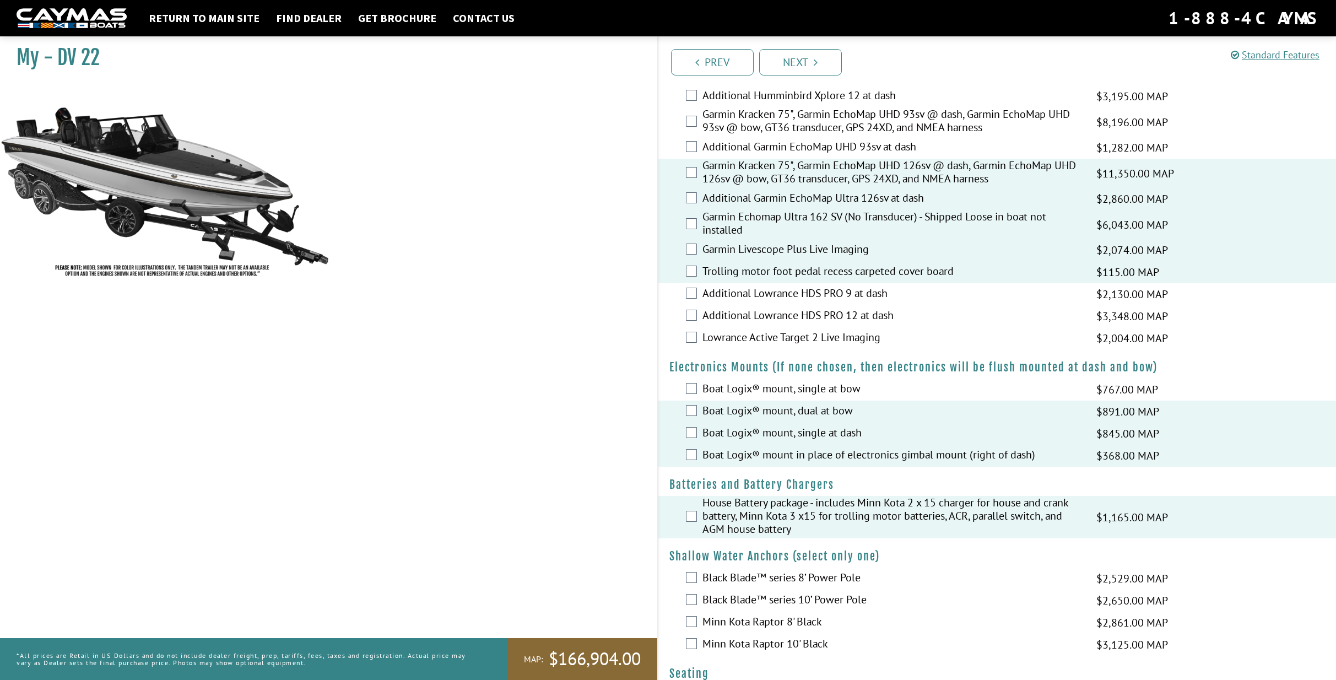
scroll to position [0, 0]
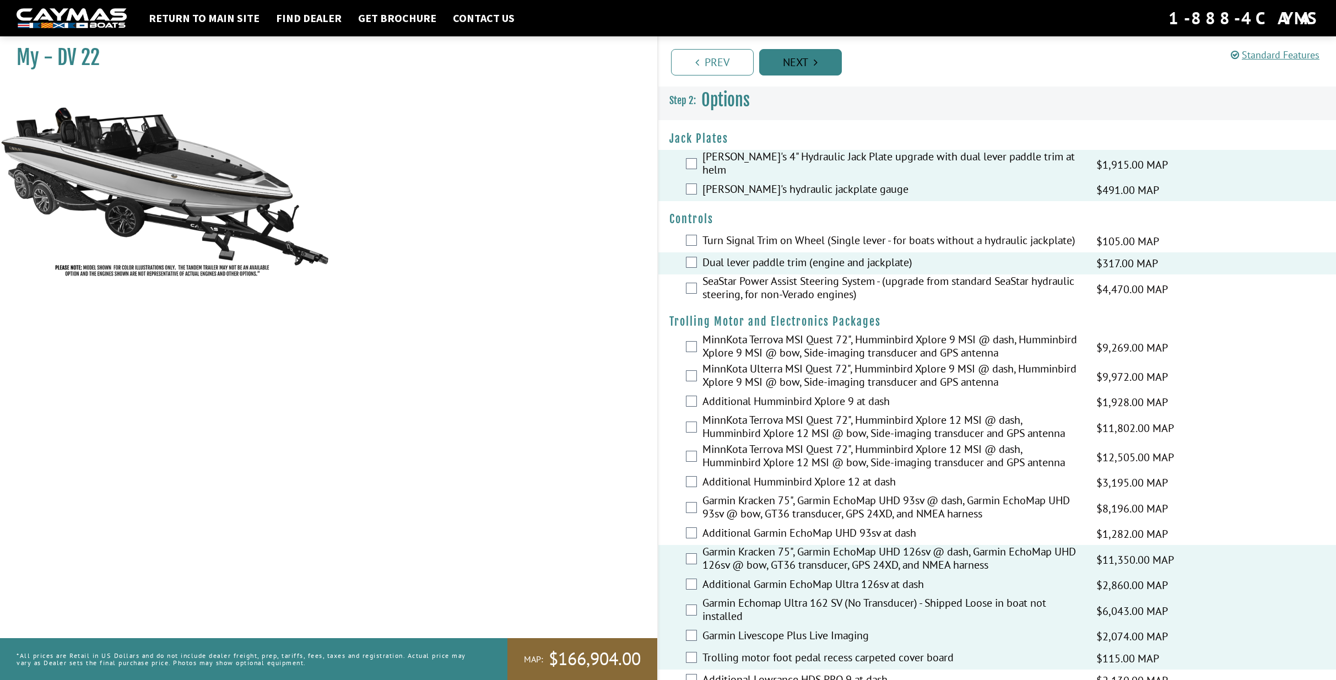
click at [803, 66] on link "Next" at bounding box center [800, 62] width 83 height 26
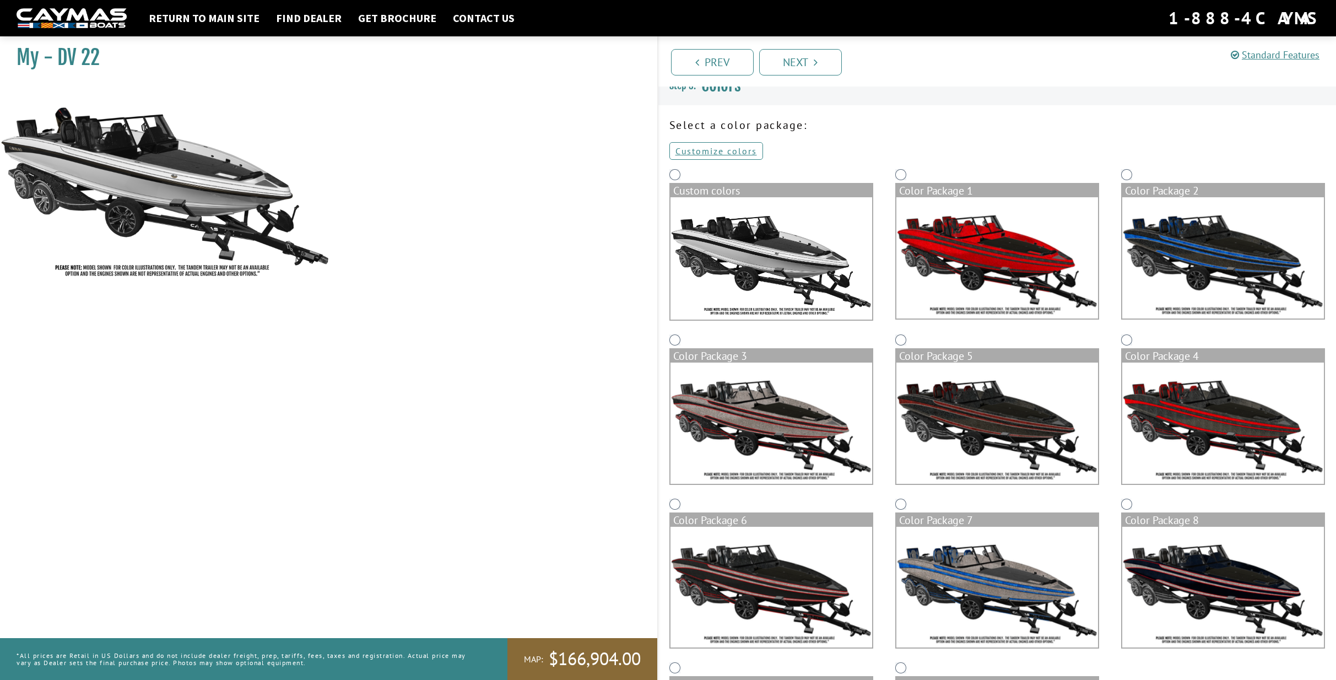
scroll to position [110, 0]
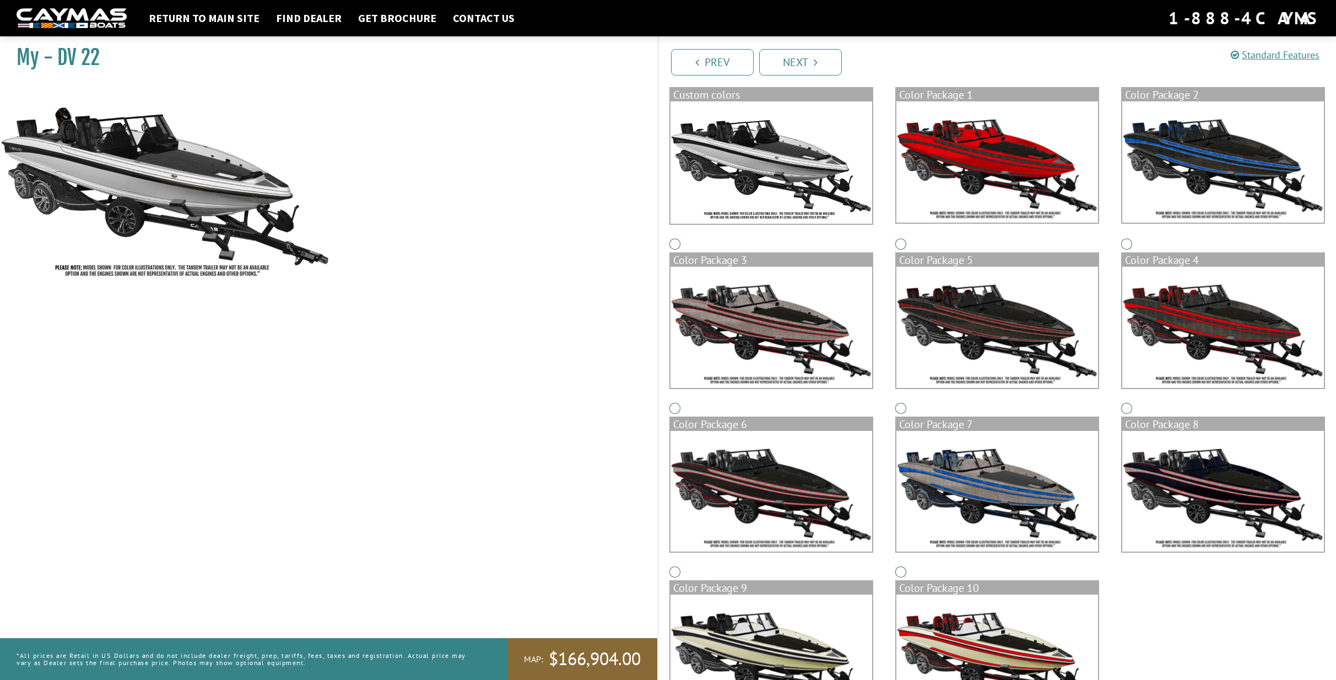
click at [931, 129] on img at bounding box center [997, 161] width 202 height 121
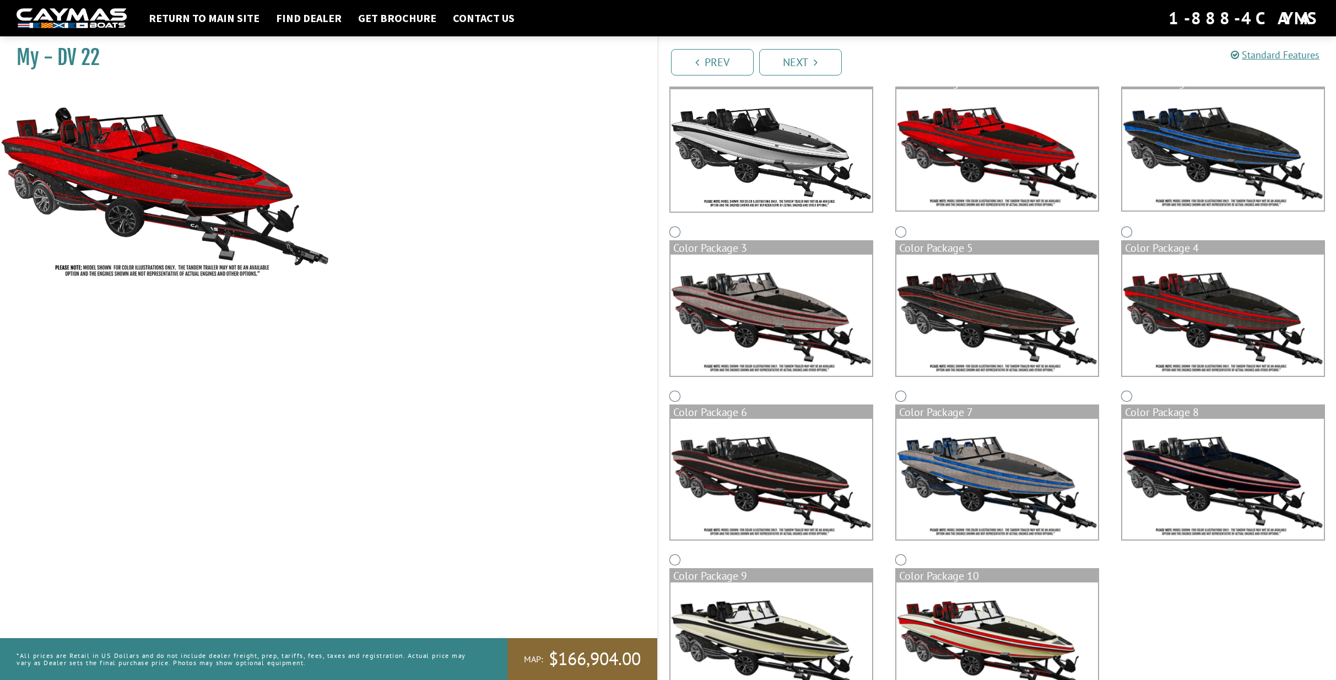
scroll to position [169, 0]
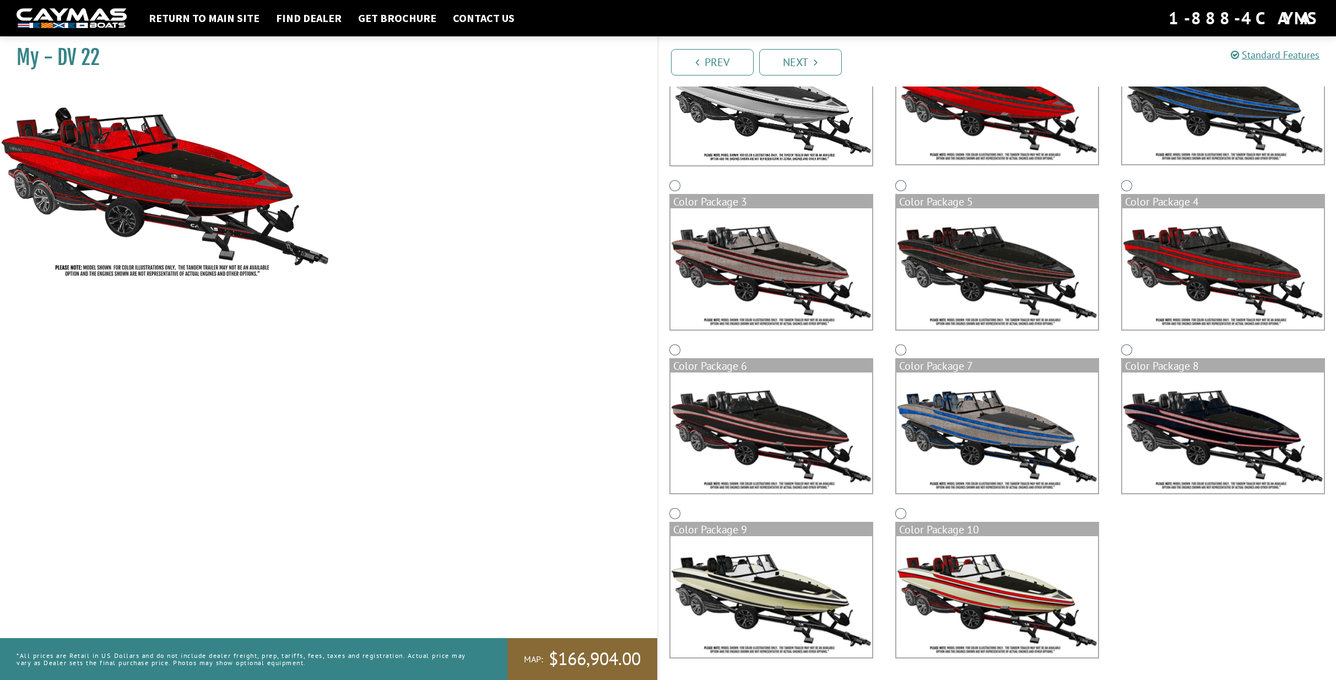
click at [1006, 595] on img at bounding box center [997, 596] width 202 height 121
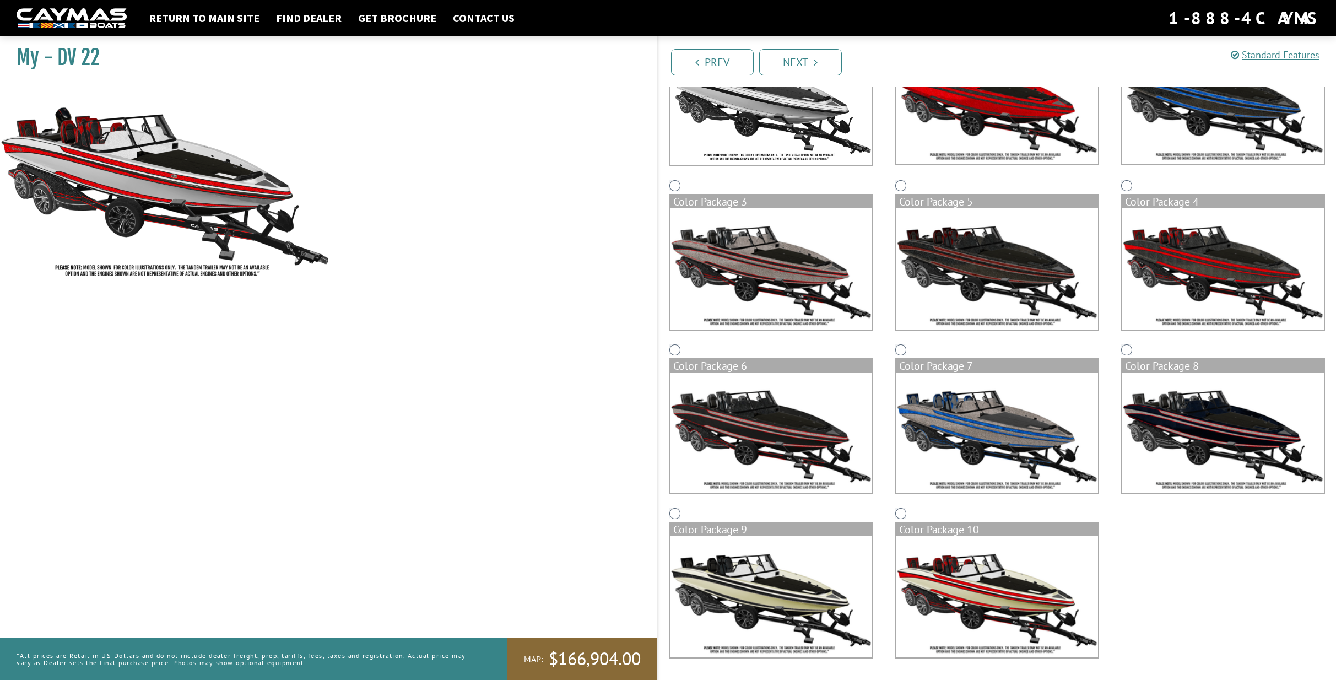
click at [834, 584] on img at bounding box center [771, 596] width 202 height 121
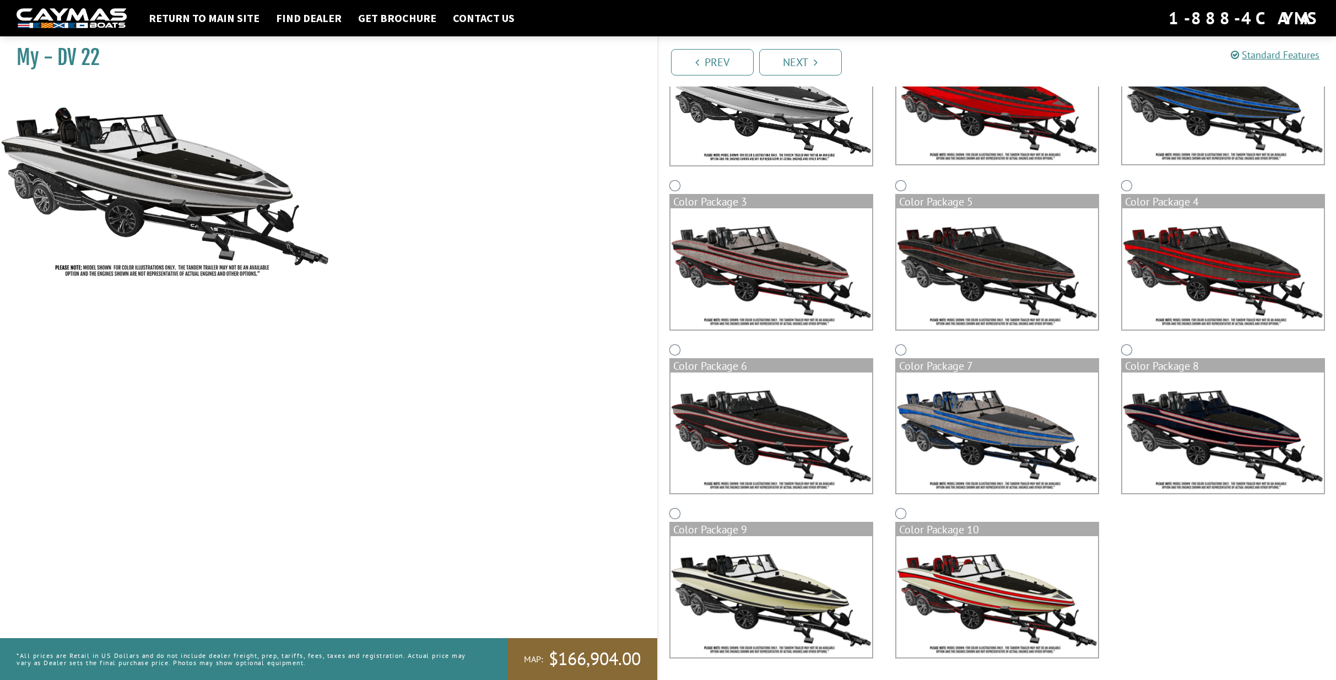
click at [810, 453] on img at bounding box center [771, 432] width 202 height 121
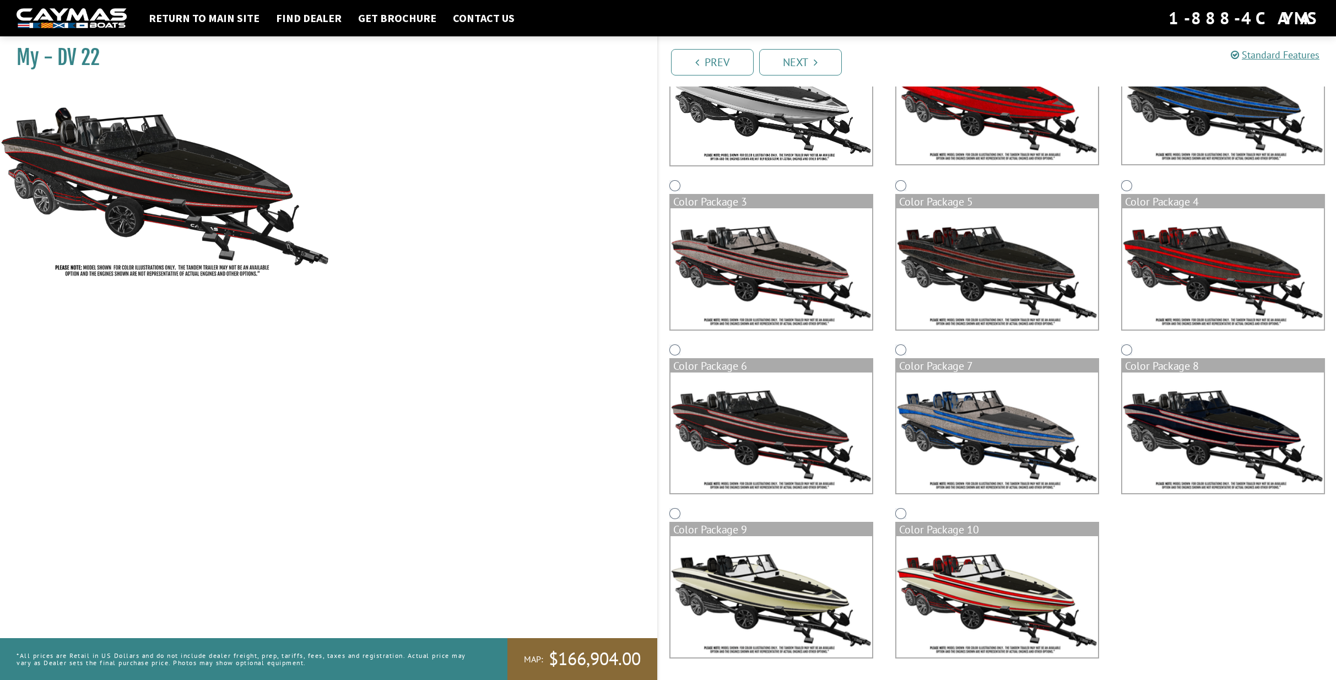
click at [998, 405] on img at bounding box center [997, 432] width 202 height 121
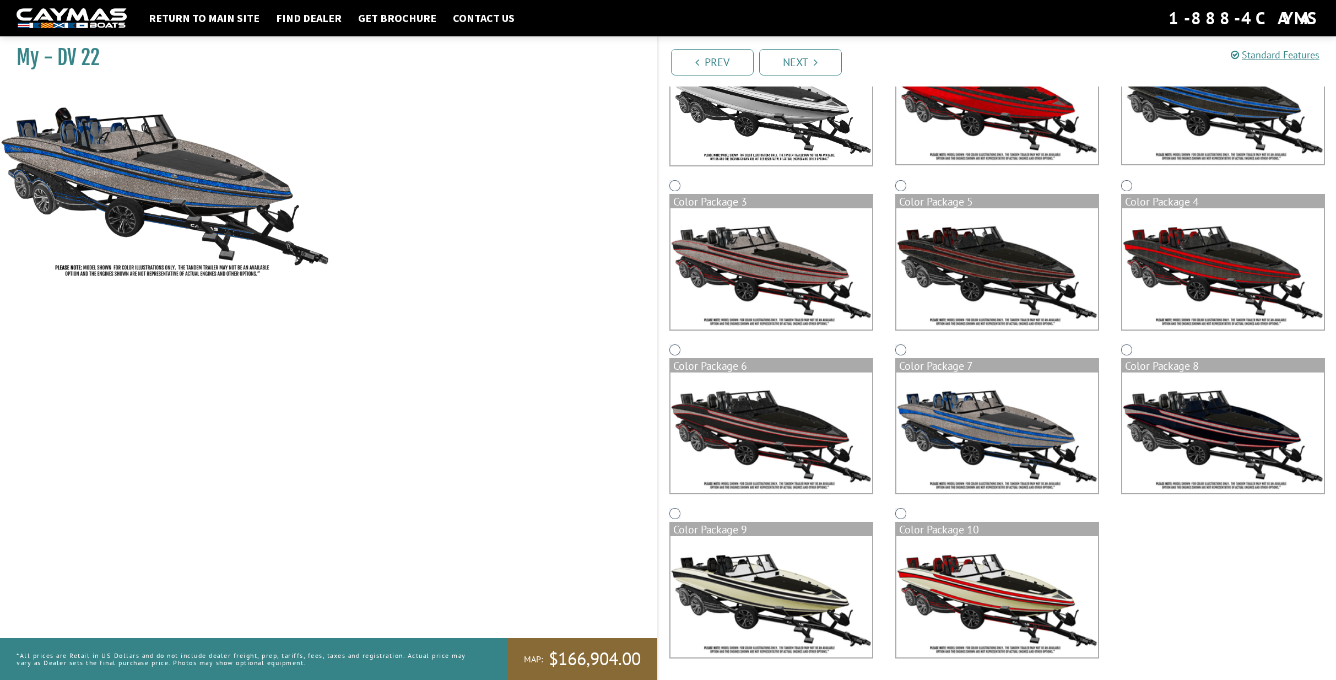
click at [1197, 418] on img at bounding box center [1223, 432] width 202 height 121
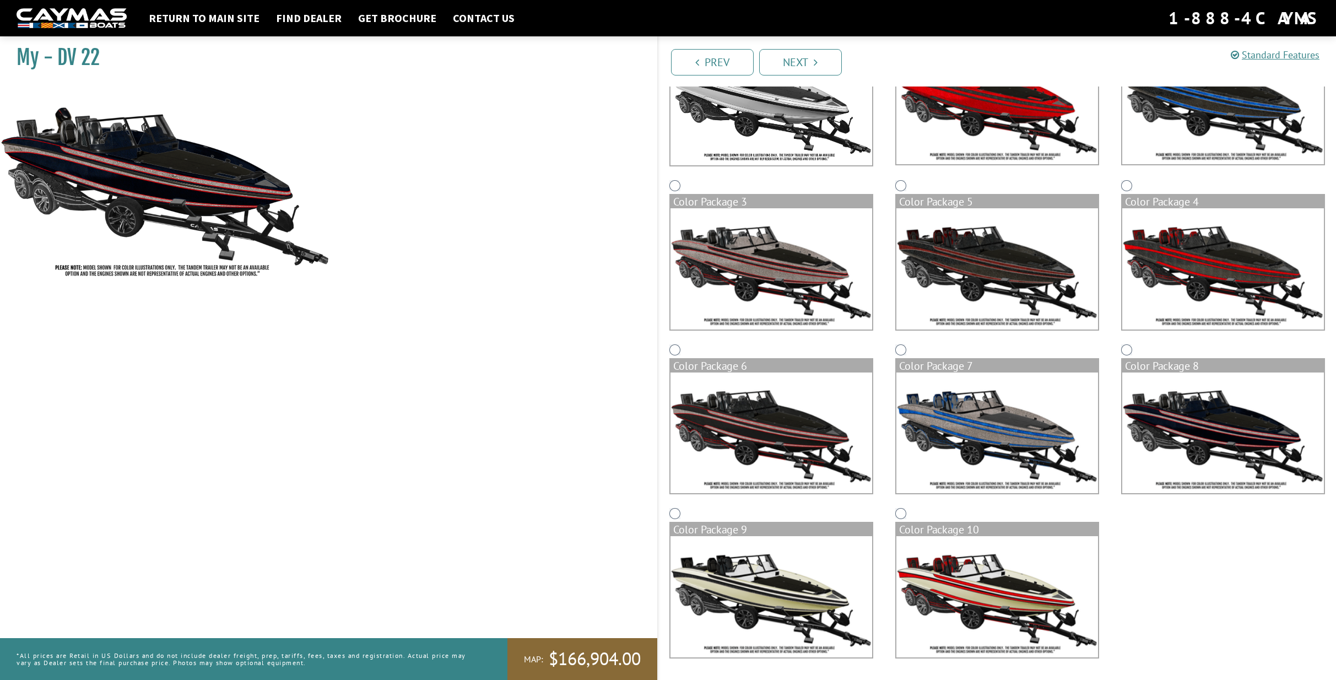
click at [1191, 278] on img at bounding box center [1223, 268] width 202 height 121
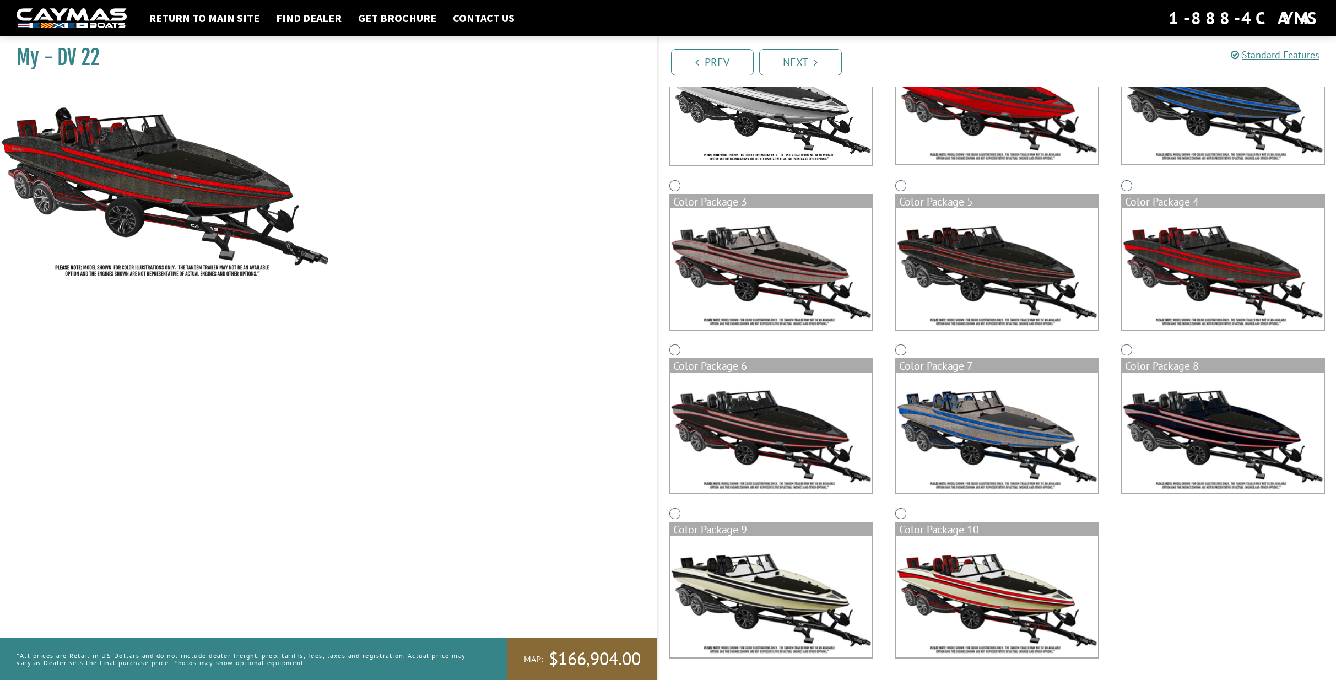
click at [1043, 259] on img at bounding box center [997, 268] width 202 height 121
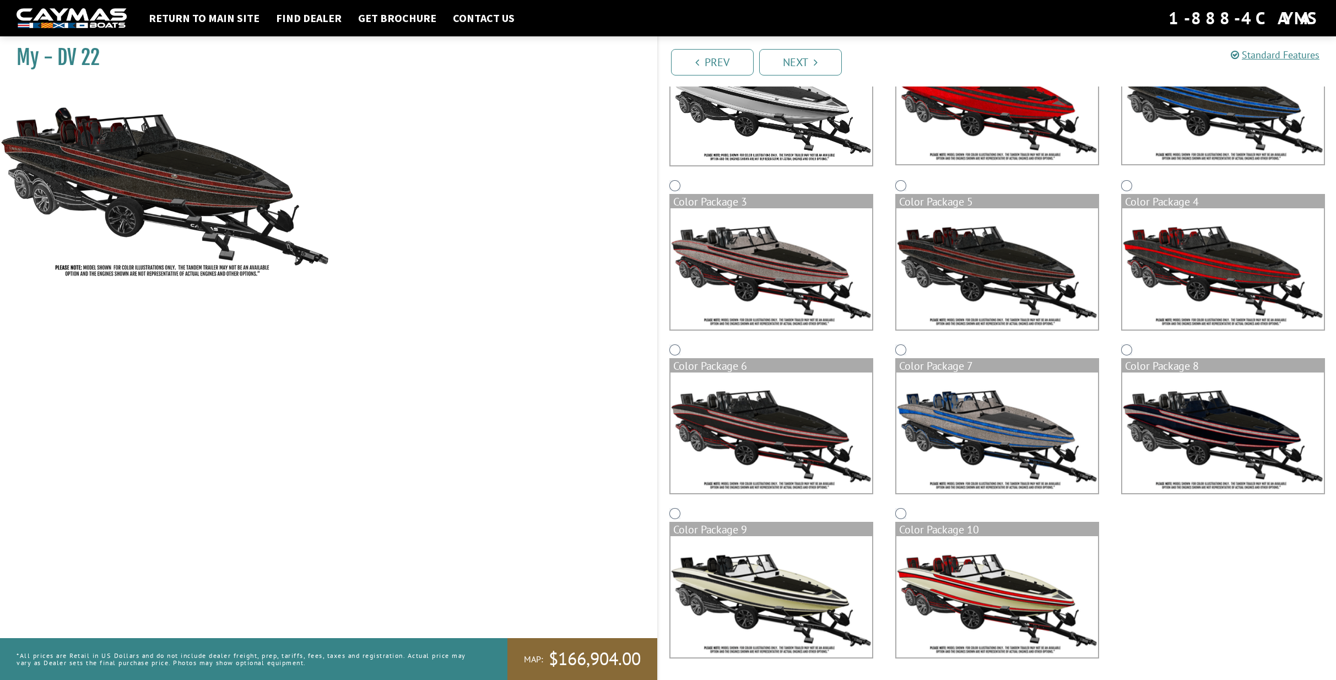
click at [788, 257] on img at bounding box center [771, 268] width 202 height 121
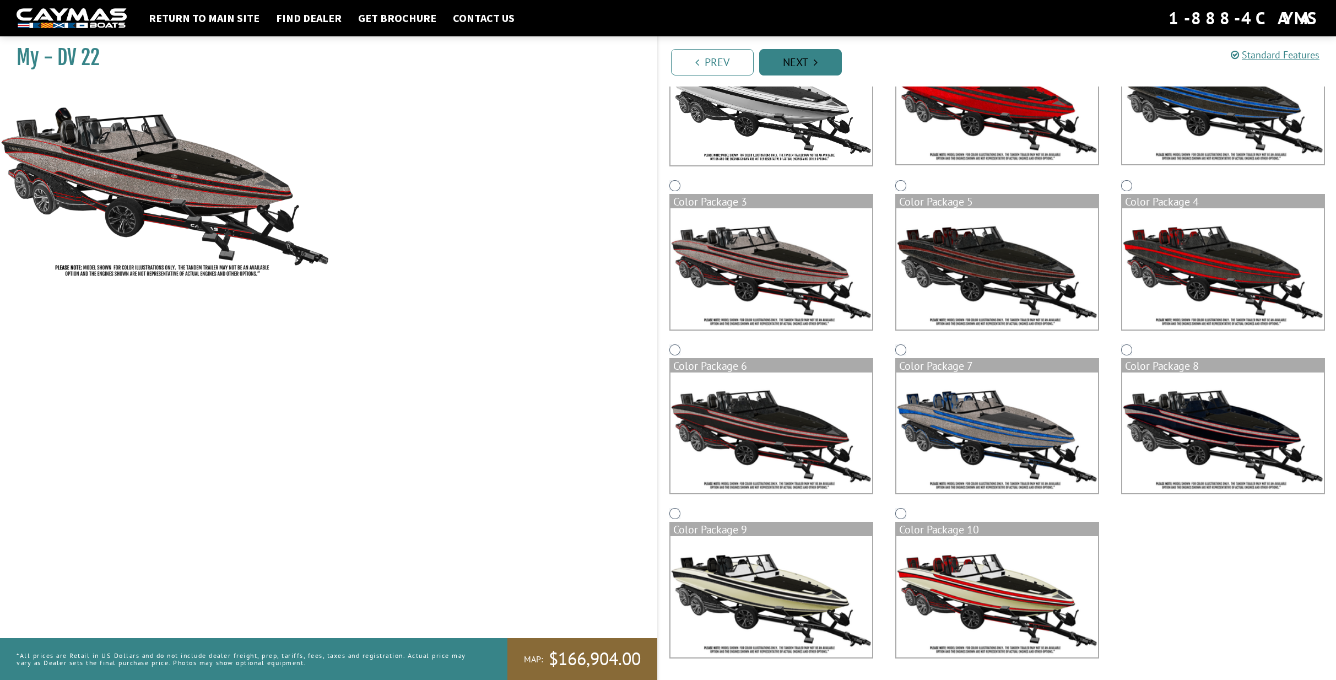
click at [783, 63] on link "Next" at bounding box center [800, 62] width 83 height 26
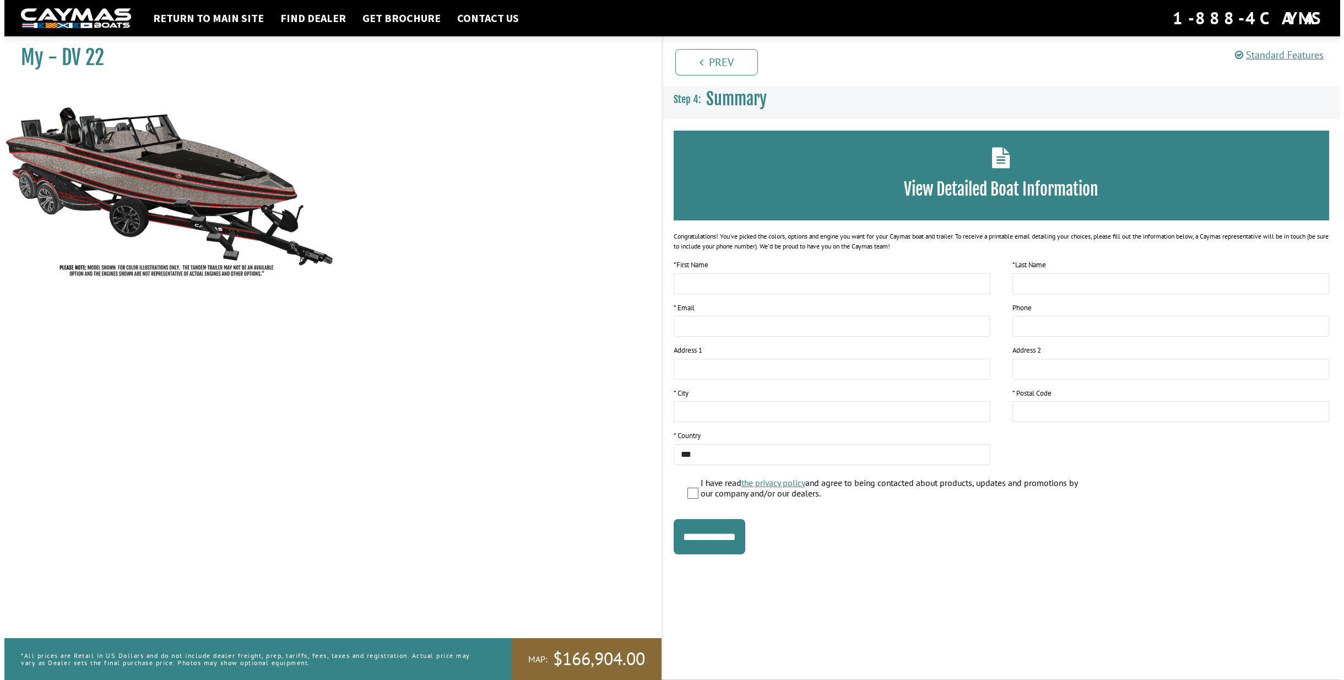
scroll to position [0, 0]
